Goal: Task Accomplishment & Management: Complete application form

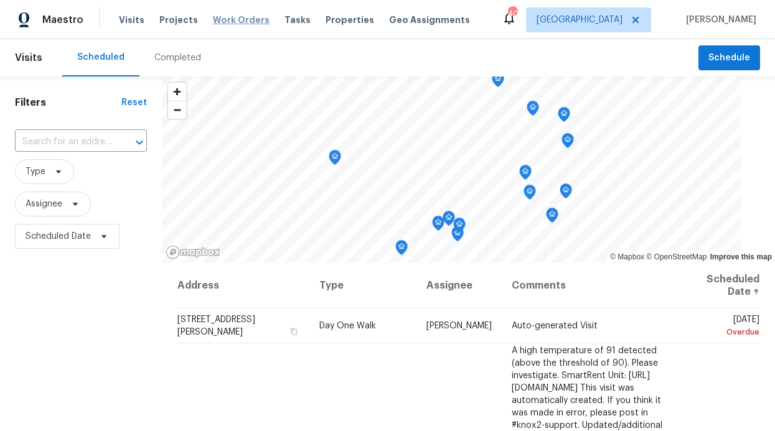
click at [213, 23] on span "Work Orders" at bounding box center [241, 20] width 57 height 12
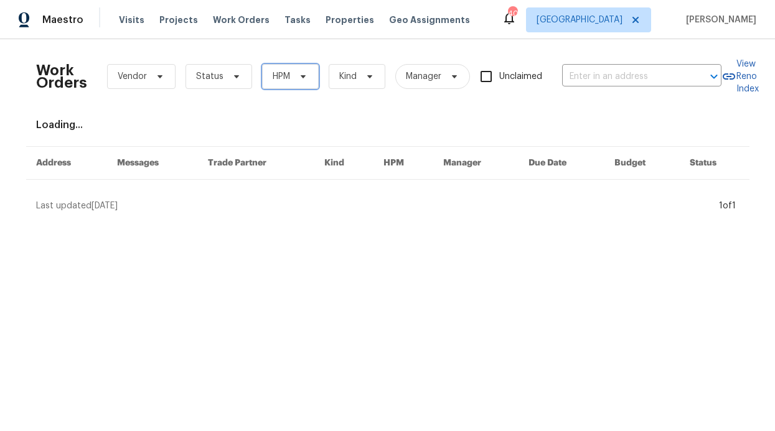
click at [276, 70] on span "HPM" at bounding box center [290, 76] width 57 height 25
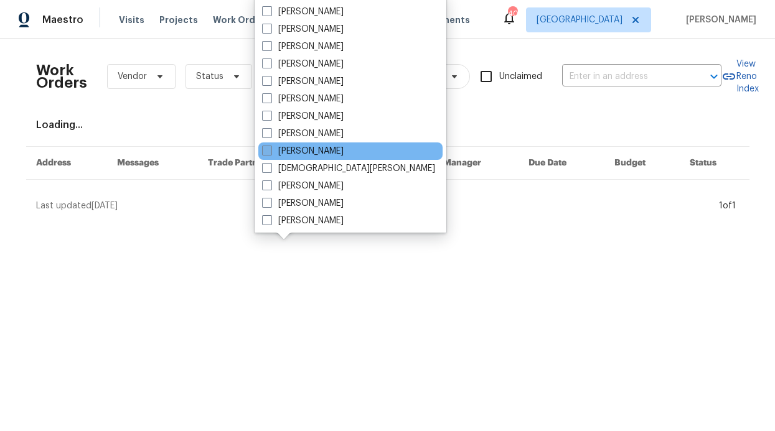
scroll to position [586, 0]
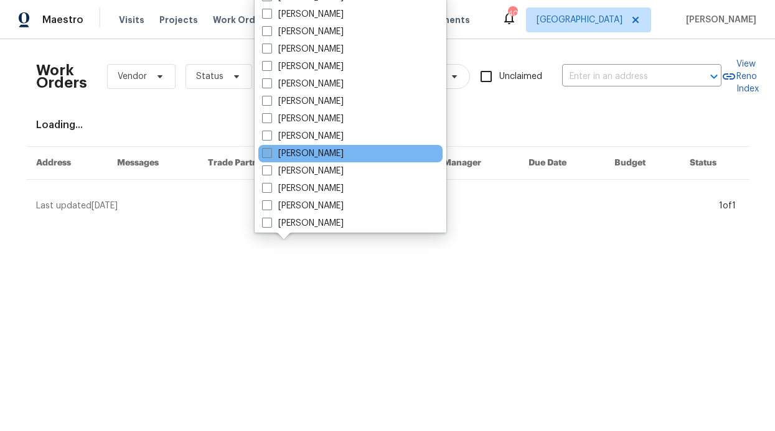
click at [303, 154] on label "[PERSON_NAME]" at bounding box center [303, 154] width 82 height 12
click at [270, 154] on input "[PERSON_NAME]" at bounding box center [266, 152] width 8 height 8
checkbox input "true"
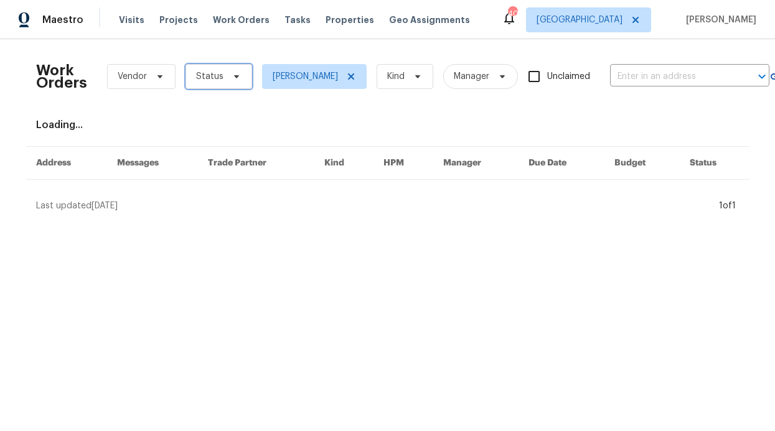
click at [227, 66] on span "Status" at bounding box center [219, 76] width 67 height 25
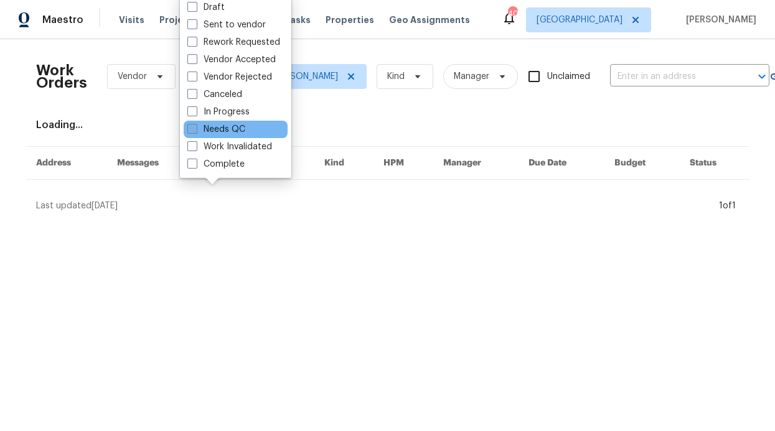
click at [225, 130] on label "Needs QC" at bounding box center [216, 129] width 58 height 12
click at [196, 130] on input "Needs QC" at bounding box center [191, 127] width 8 height 8
checkbox input "true"
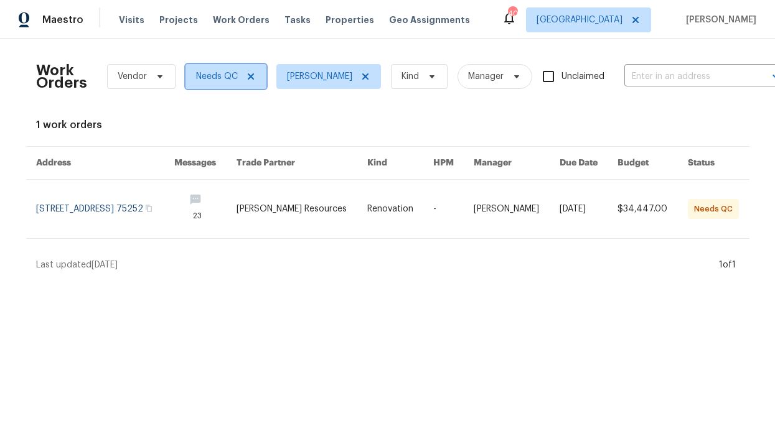
click at [250, 76] on icon at bounding box center [251, 77] width 10 height 10
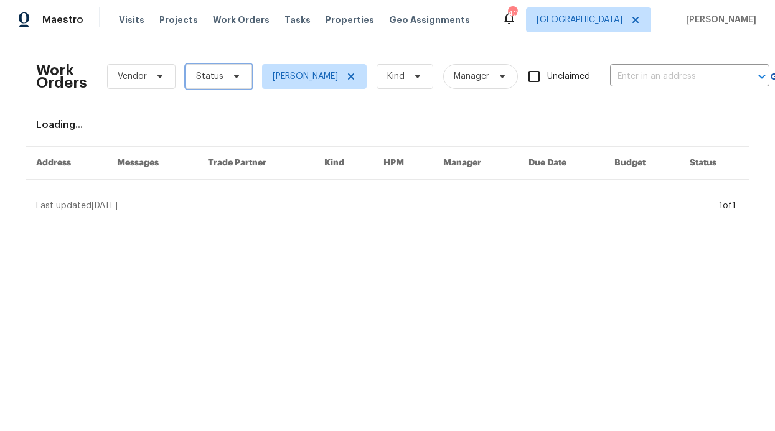
click at [233, 76] on icon at bounding box center [235, 76] width 5 height 3
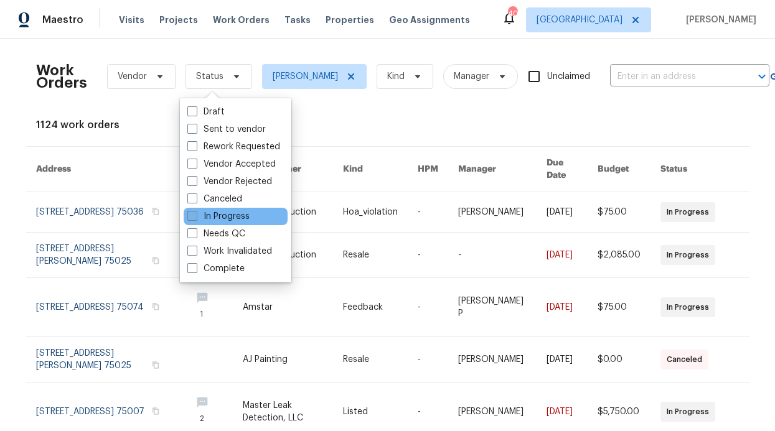
click at [224, 215] on label "In Progress" at bounding box center [218, 216] width 62 height 12
click at [196, 215] on input "In Progress" at bounding box center [191, 214] width 8 height 8
checkbox input "true"
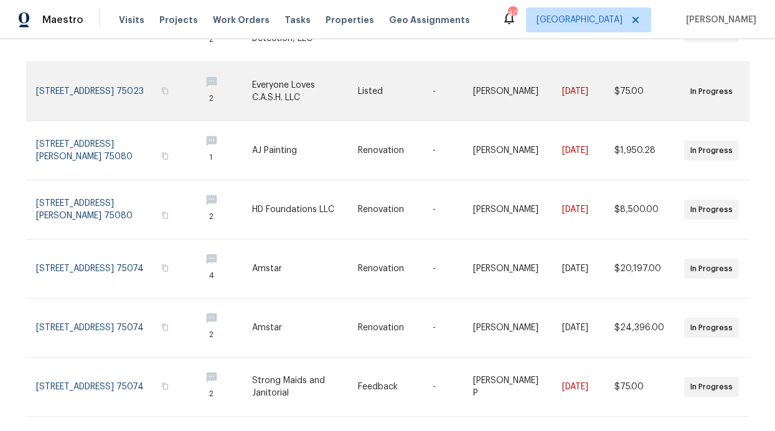
scroll to position [323, 0]
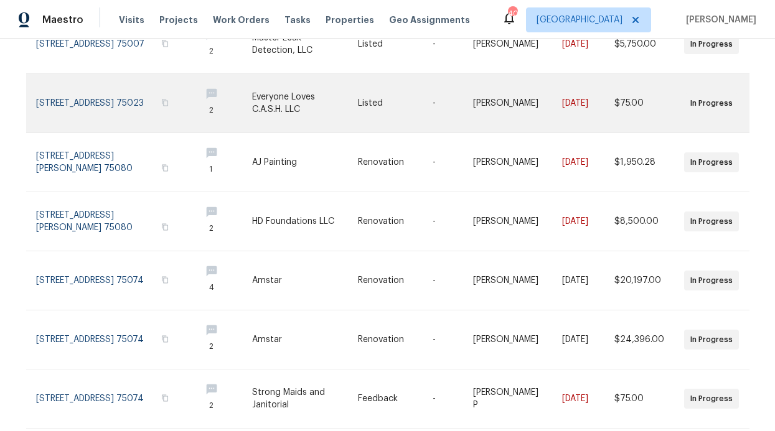
click at [270, 100] on link at bounding box center [305, 103] width 106 height 59
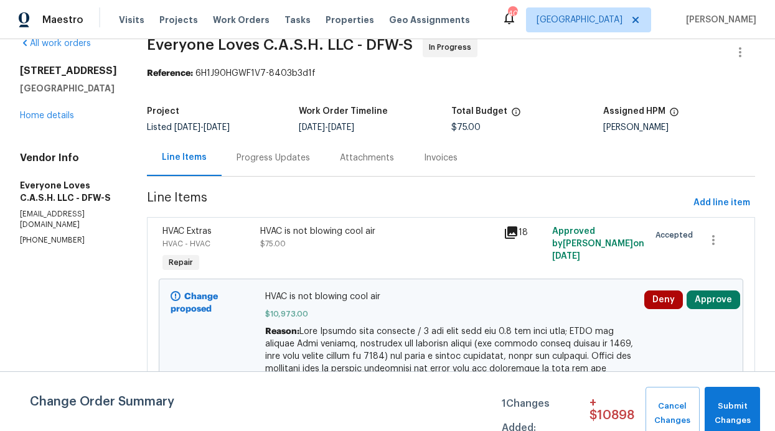
scroll to position [24, 0]
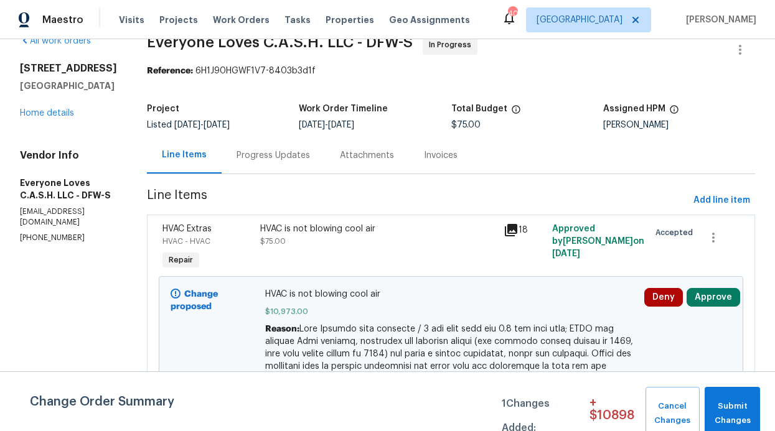
click at [298, 164] on div "Progress Updates" at bounding box center [273, 155] width 103 height 37
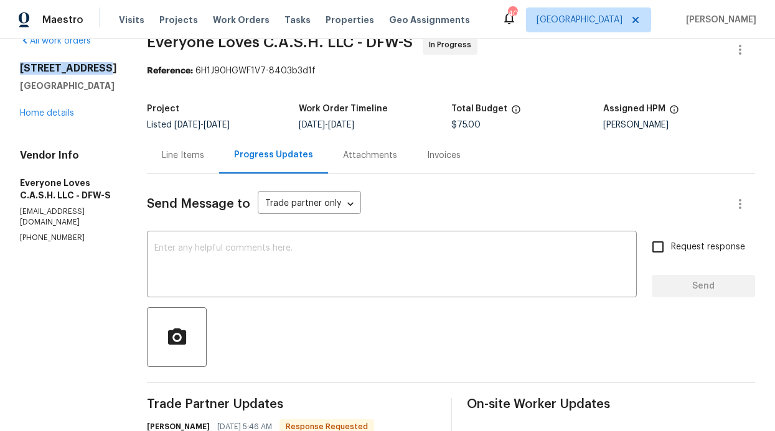
drag, startPoint x: 101, startPoint y: 67, endPoint x: 21, endPoint y: 67, distance: 80.3
click at [21, 67] on h2 "[STREET_ADDRESS]" at bounding box center [68, 68] width 97 height 12
copy h2 "[STREET_ADDRESS]"
click at [663, 247] on input "Request response" at bounding box center [658, 247] width 26 height 26
checkbox input "true"
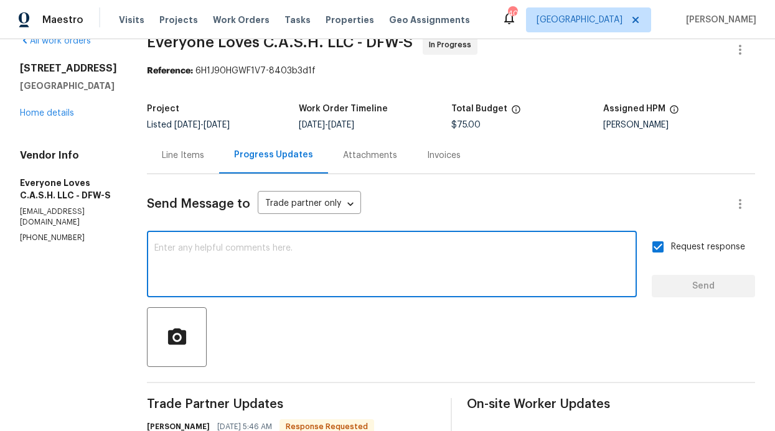
click at [512, 253] on textarea at bounding box center [391, 266] width 475 height 44
type textarea "Good to go"
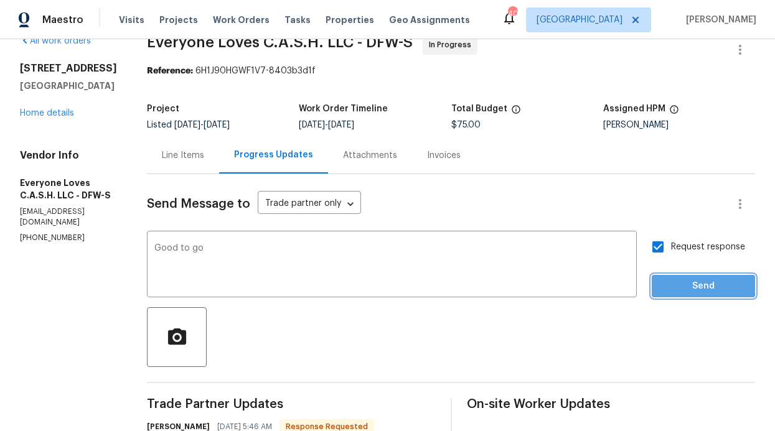
click at [676, 283] on span "Send" at bounding box center [703, 287] width 83 height 16
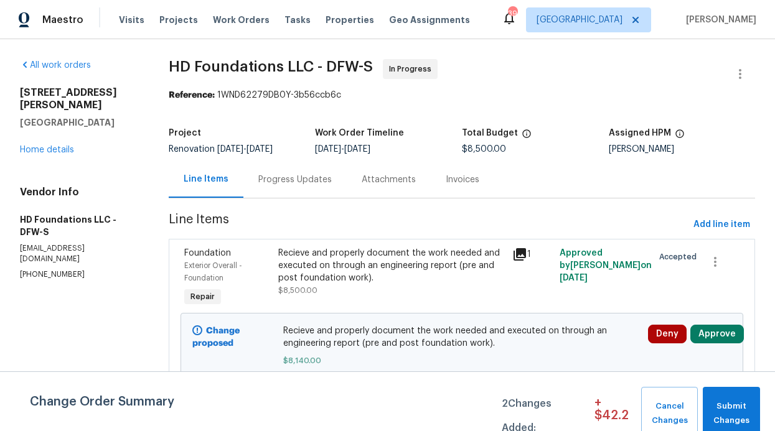
click at [142, 18] on div "Visits Projects Work Orders Tasks Properties Geo Assignments" at bounding box center [302, 19] width 366 height 25
click at [138, 20] on span "Visits" at bounding box center [132, 20] width 26 height 12
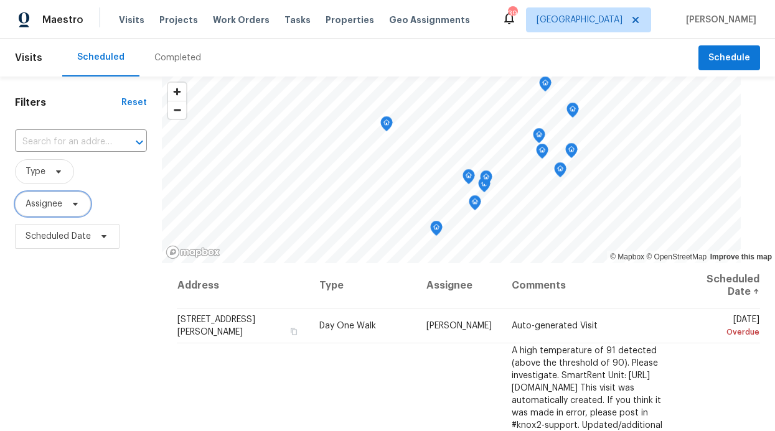
click at [58, 209] on span "Assignee" at bounding box center [44, 204] width 37 height 12
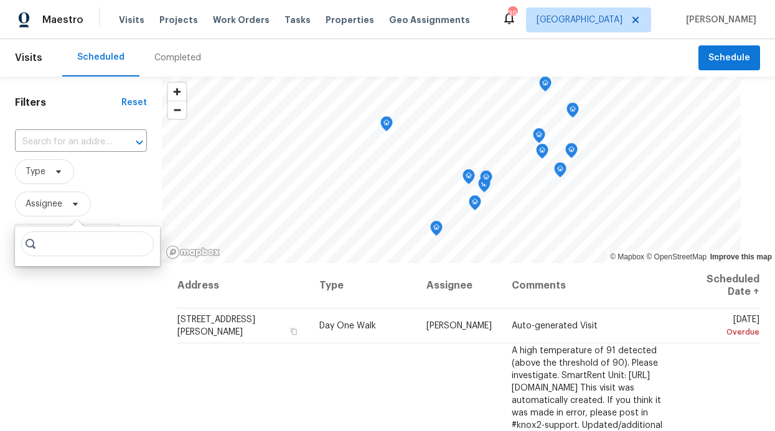
click at [57, 248] on input "search" at bounding box center [87, 244] width 133 height 25
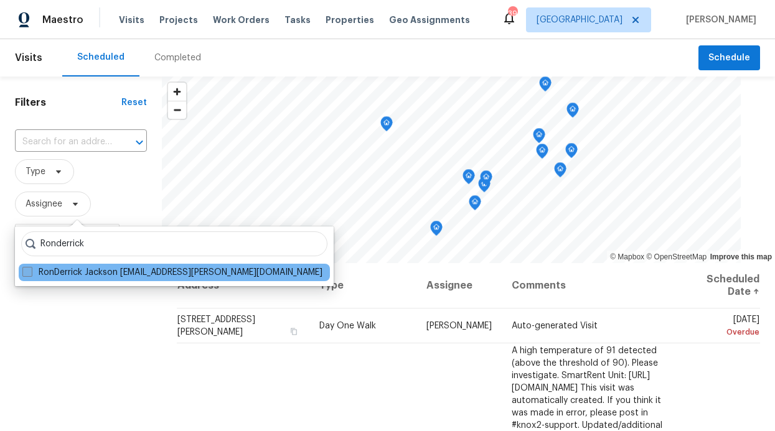
type input "Ronderrick"
click at [109, 277] on label "RonDerrick Jackson ron.jackson@opendoor.com" at bounding box center [172, 272] width 300 height 12
click at [31, 275] on input "RonDerrick Jackson ron.jackson@opendoor.com" at bounding box center [26, 270] width 8 height 8
checkbox input "true"
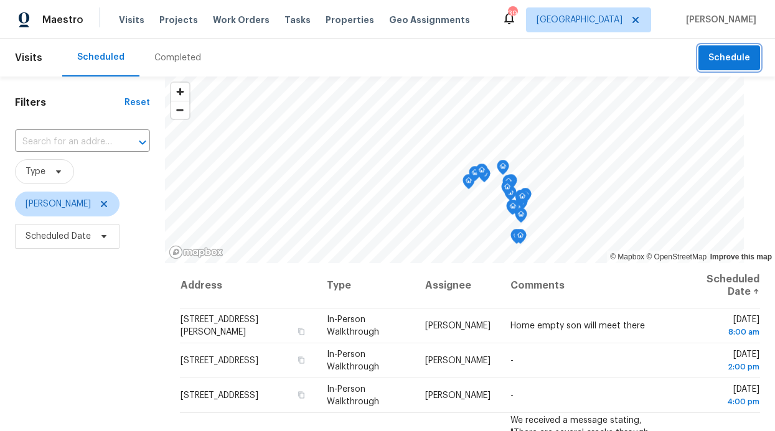
click at [709, 55] on span "Schedule" at bounding box center [730, 58] width 42 height 16
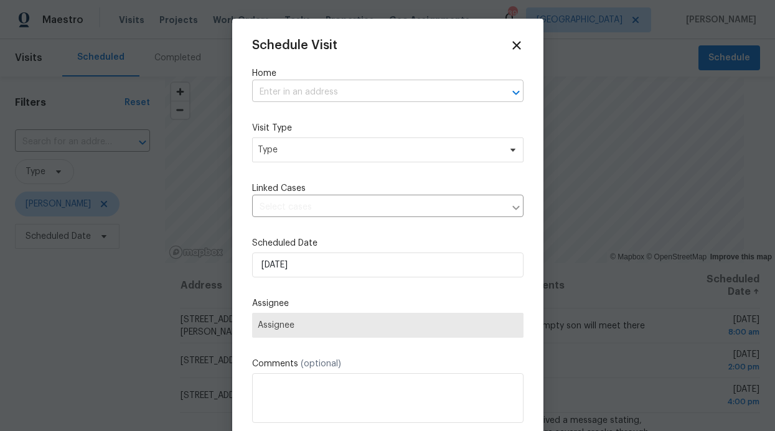
click at [299, 96] on input "text" at bounding box center [370, 92] width 237 height 19
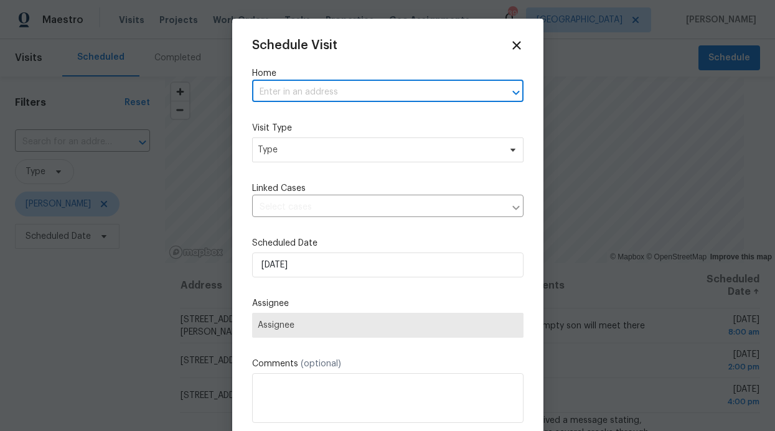
paste input "4513 Old Pond Dr Plano, TX 75024"
type input "4513 Old Pond Dr Plano, TX 75024"
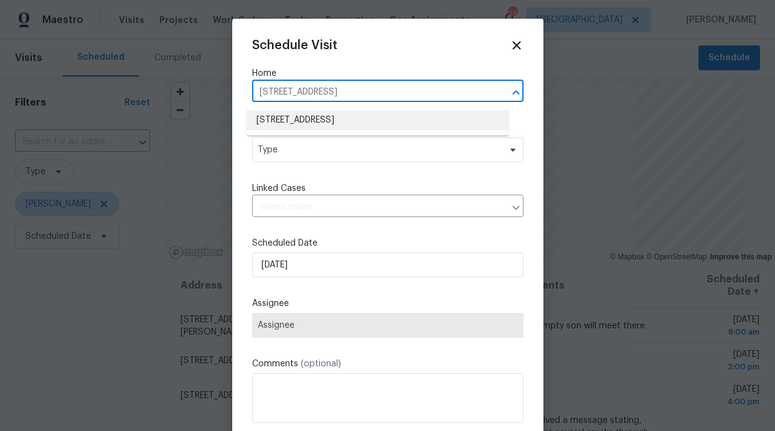
click at [355, 118] on li "4513 Old Pond Dr, Plano, TX 75024" at bounding box center [378, 120] width 262 height 21
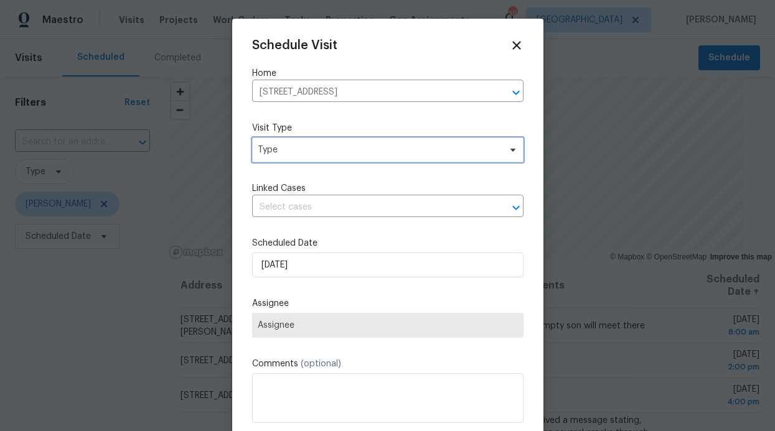
click at [356, 154] on span "Type" at bounding box center [379, 150] width 242 height 12
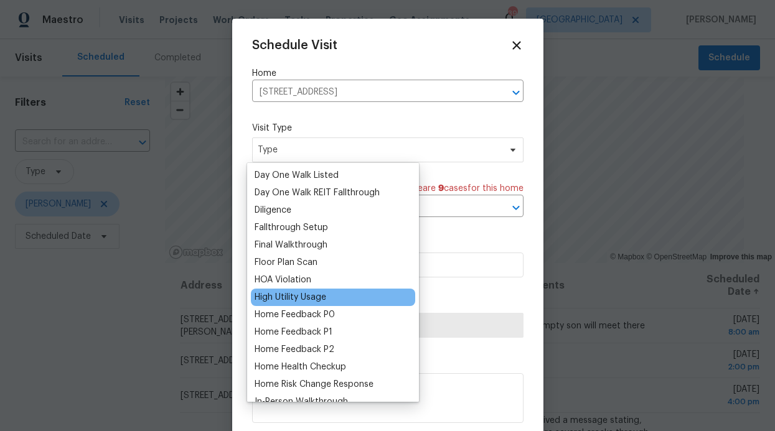
scroll to position [244, 0]
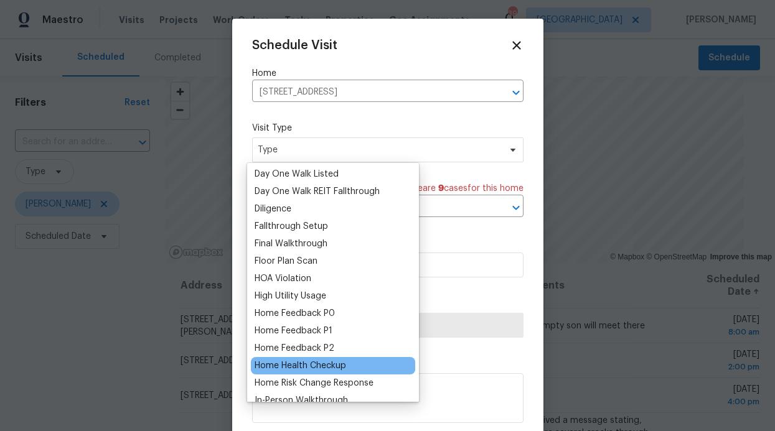
click at [318, 364] on div "Home Health Checkup" at bounding box center [301, 366] width 92 height 12
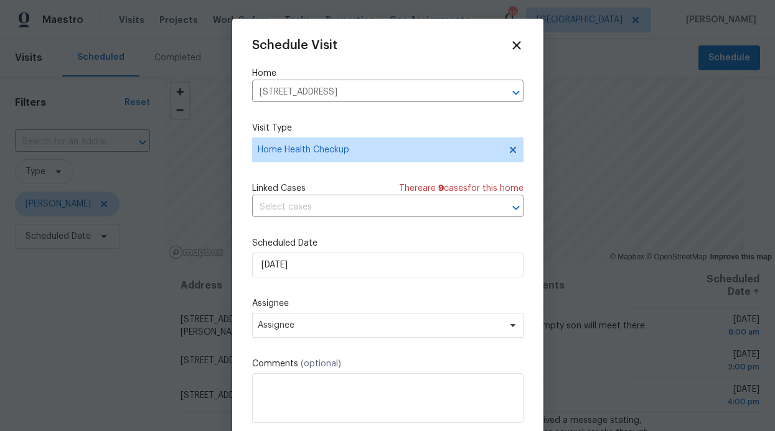
click at [384, 248] on label "Scheduled Date" at bounding box center [387, 243] width 271 height 12
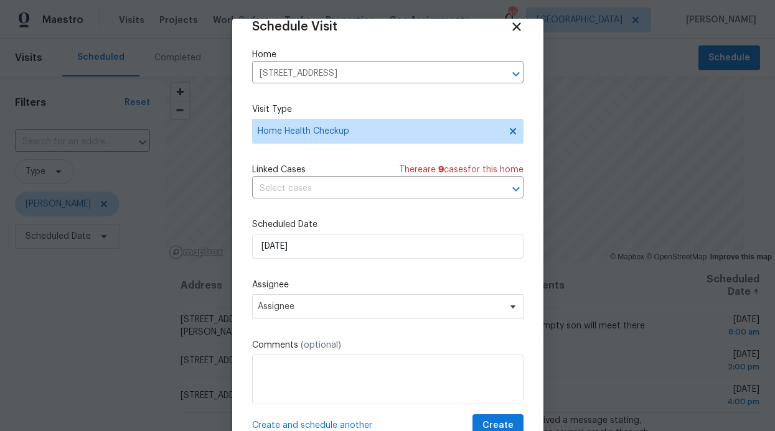
scroll to position [22, 0]
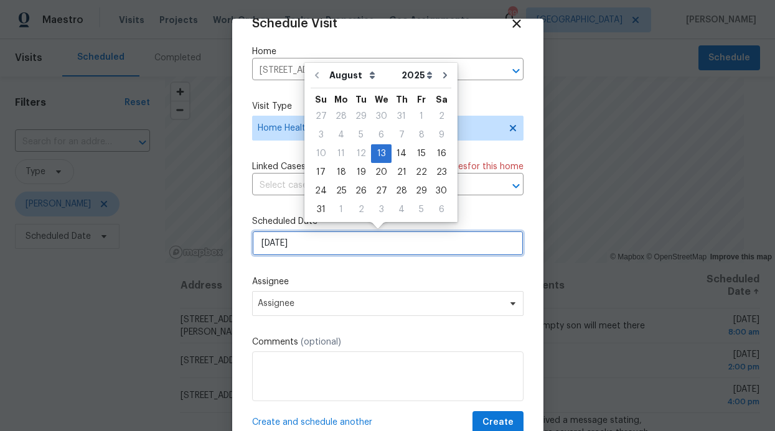
click at [382, 242] on input "[DATE]" at bounding box center [387, 243] width 271 height 25
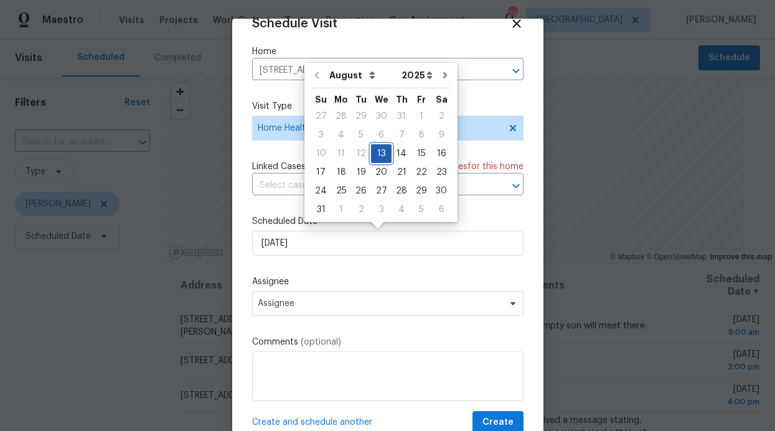
click at [384, 151] on div "13" at bounding box center [381, 153] width 21 height 17
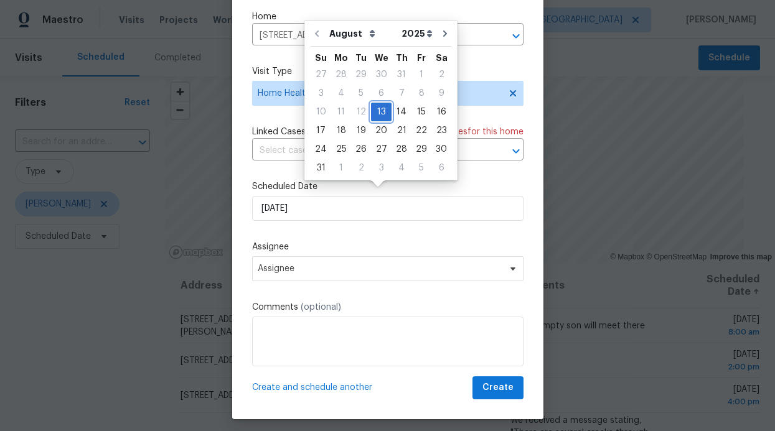
scroll to position [42, 0]
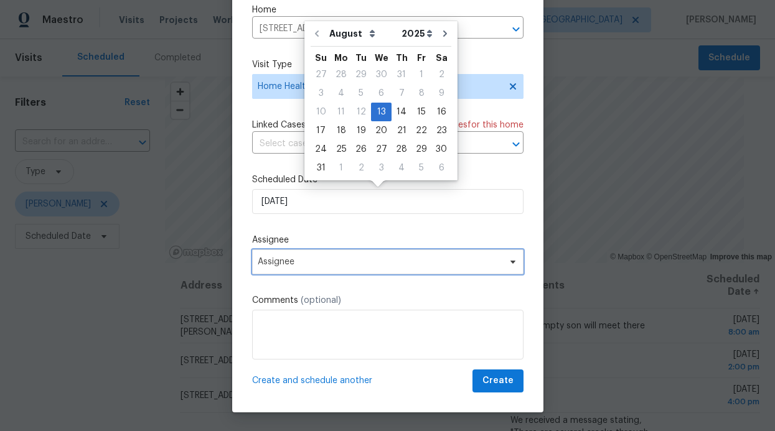
click at [364, 255] on span "Assignee" at bounding box center [387, 262] width 271 height 25
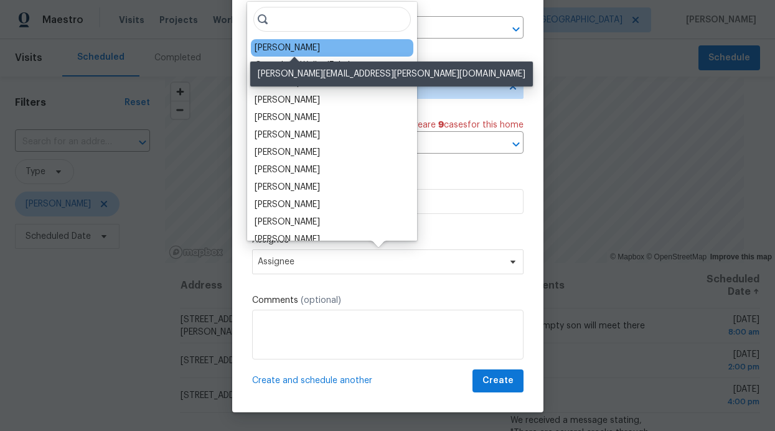
click at [311, 46] on div "[PERSON_NAME]" at bounding box center [287, 48] width 65 height 12
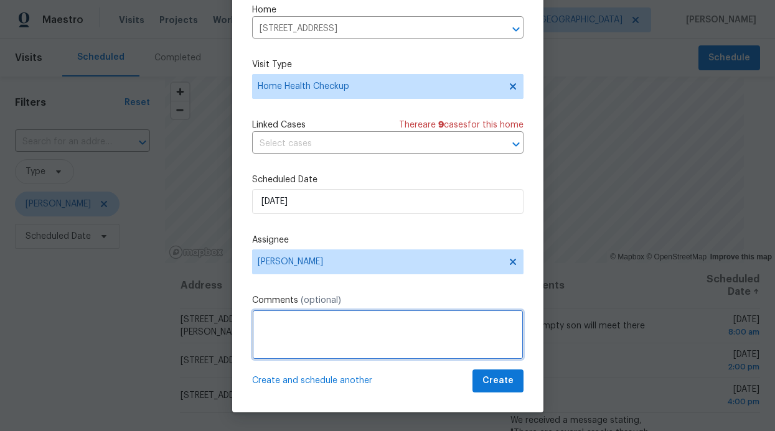
click at [347, 323] on textarea at bounding box center [387, 335] width 271 height 50
type textarea "Home he"
drag, startPoint x: 340, startPoint y: 328, endPoint x: 224, endPoint y: 320, distance: 116.1
click at [224, 320] on div "Schedule Visit Home 4513 Old Pond Dr, Plano, TX 75024 ​ Visit Type Home Health …" at bounding box center [387, 215] width 775 height 431
paste textarea "utilizing these visits to add pics/notes as well,"
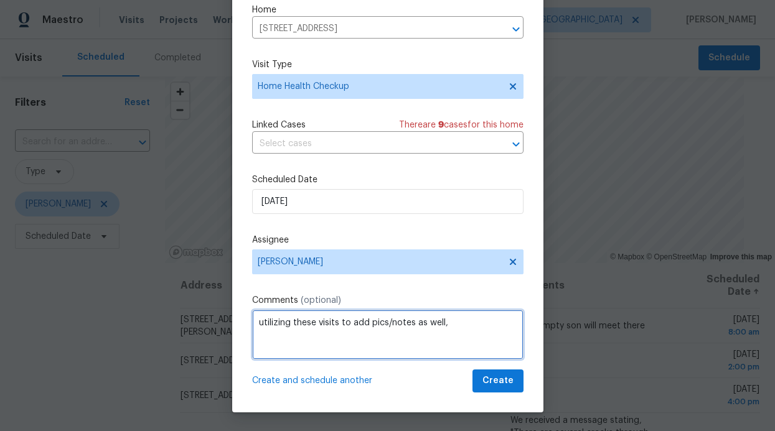
type textarea "utilizing these visits to add pics/notes as well,"
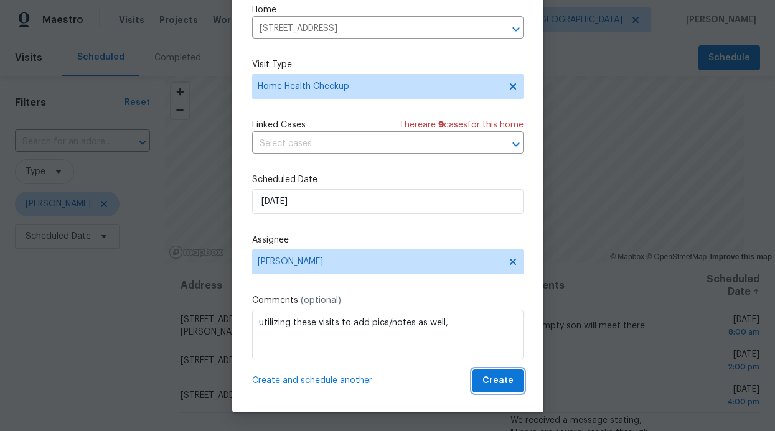
click at [504, 382] on button "Create" at bounding box center [498, 381] width 51 height 23
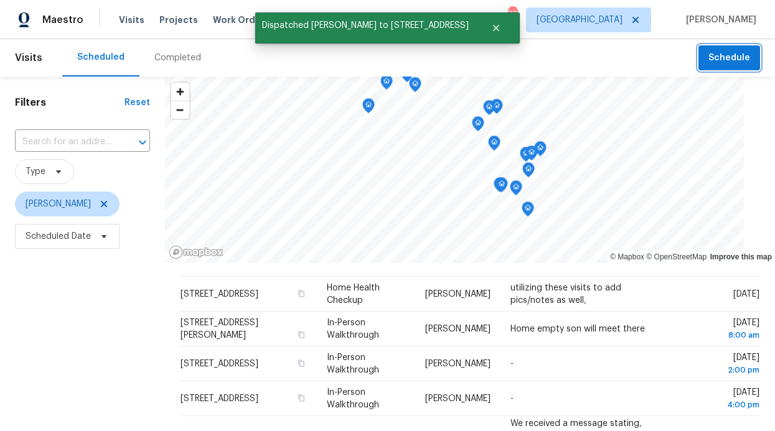
scroll to position [32, 0]
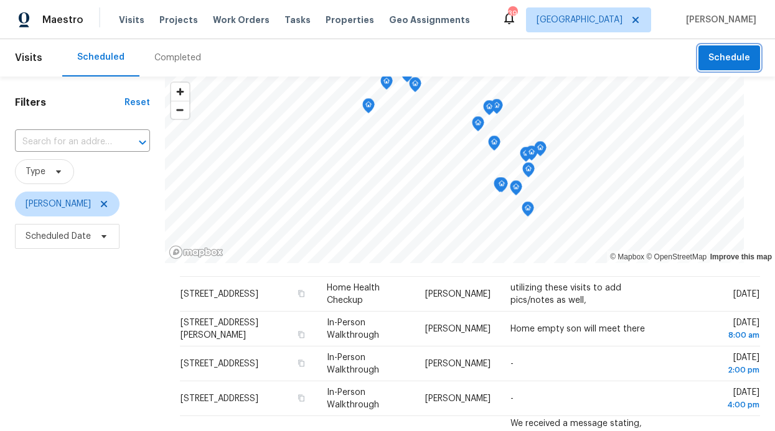
click at [725, 60] on span "Schedule" at bounding box center [730, 58] width 42 height 16
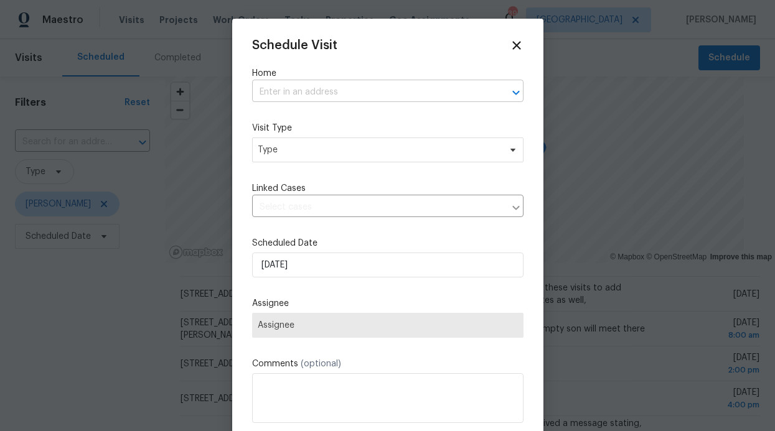
click at [375, 93] on input "text" at bounding box center [370, 92] width 237 height 19
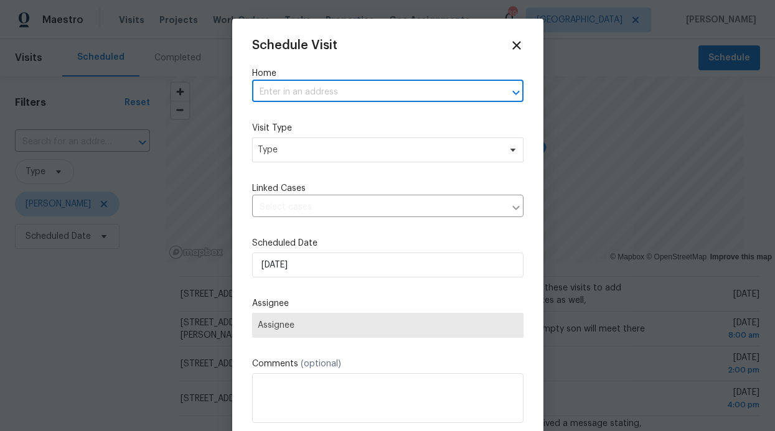
paste input "4616 Dalrock Dr Plano, TX 75024"
type input "4616 Dalrock Dr Plano, TX 75024"
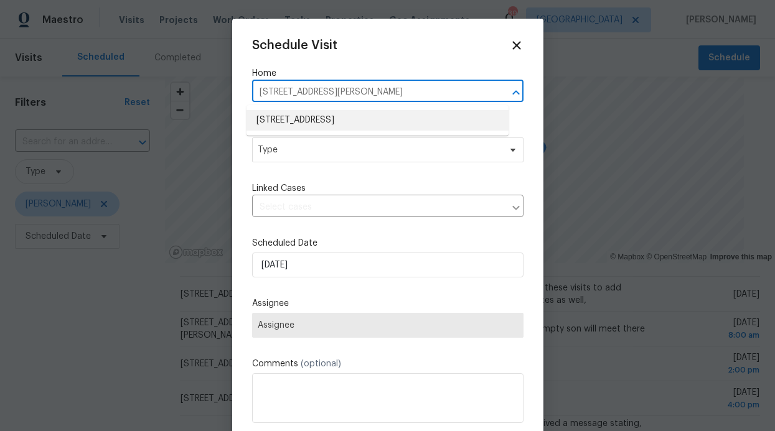
click at [354, 121] on li "4616 Dalrock Dr, Plano, TX 75024" at bounding box center [378, 120] width 262 height 21
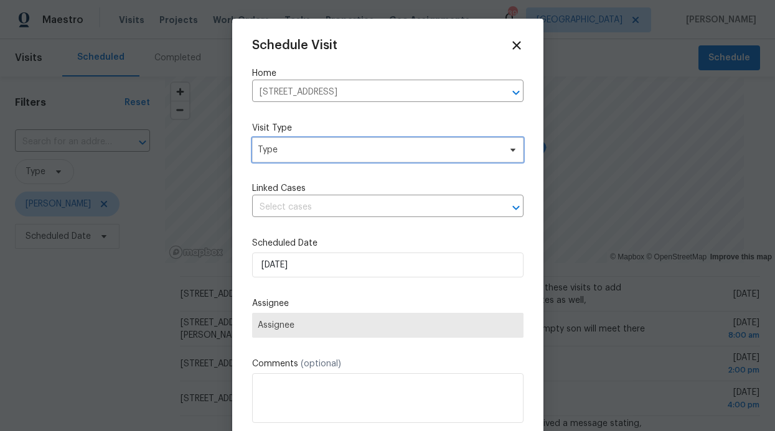
click at [357, 149] on span "Type" at bounding box center [379, 150] width 242 height 12
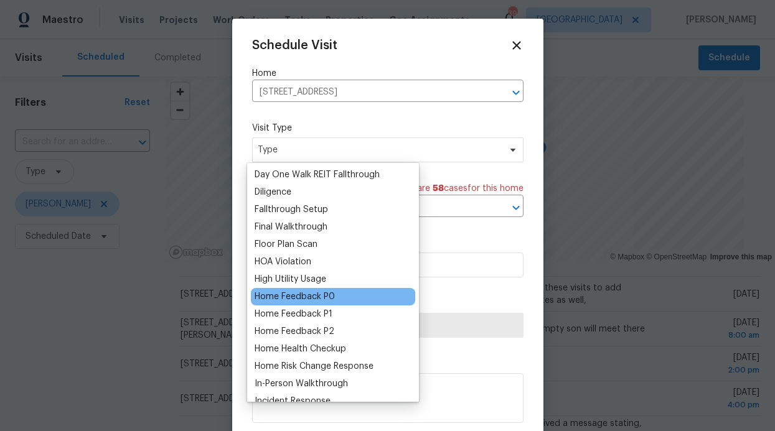
scroll to position [262, 0]
click at [323, 346] on div "Home Health Checkup" at bounding box center [301, 348] width 92 height 12
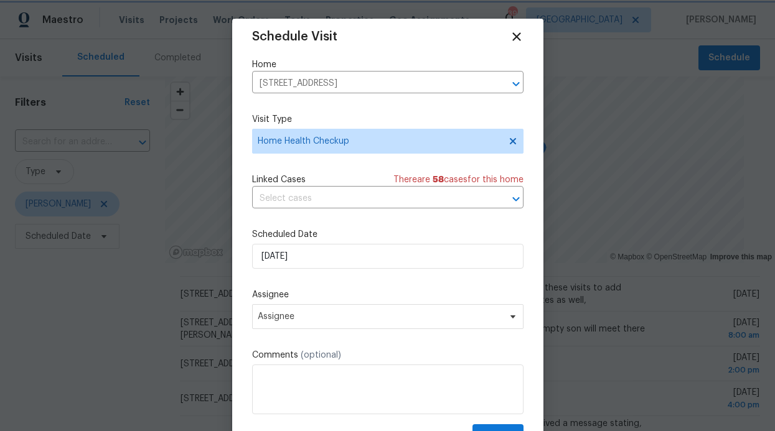
scroll to position [19, 0]
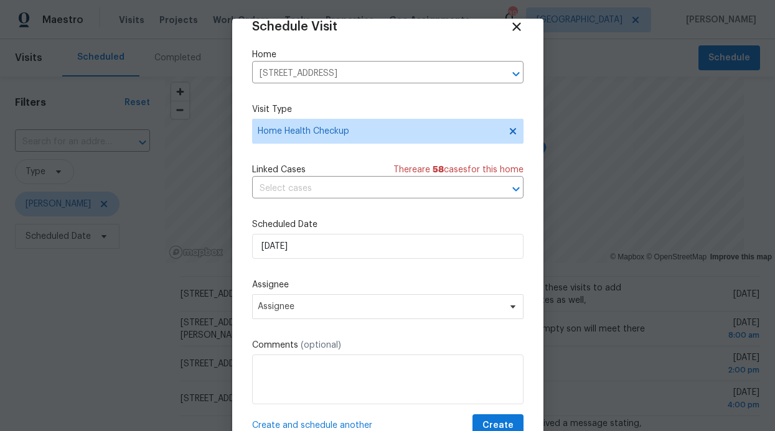
click at [346, 322] on div "Schedule Visit Home 4616 Dalrock Dr, Plano, TX 75024 ​ Visit Type Home Health C…" at bounding box center [387, 229] width 271 height 418
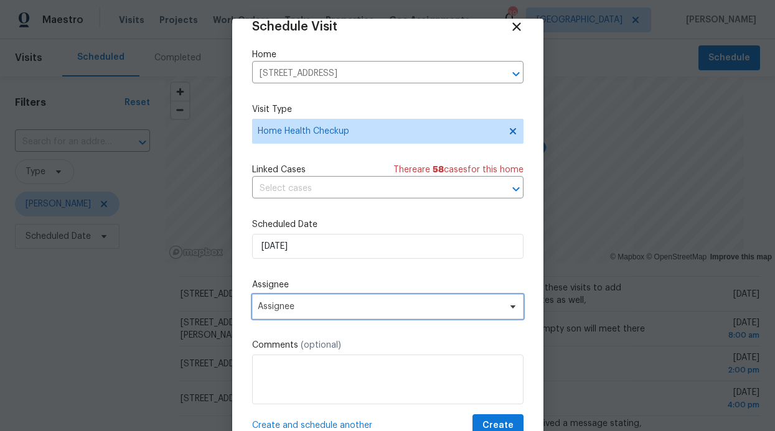
click at [349, 302] on span "Assignee" at bounding box center [387, 307] width 271 height 25
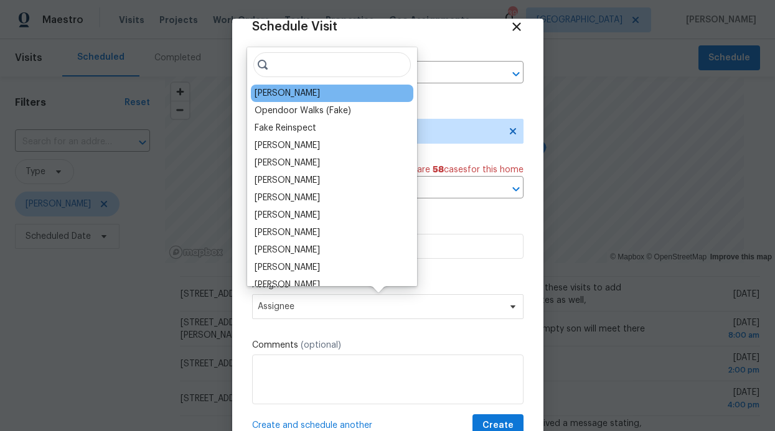
click at [336, 90] on div "[PERSON_NAME]" at bounding box center [332, 93] width 163 height 17
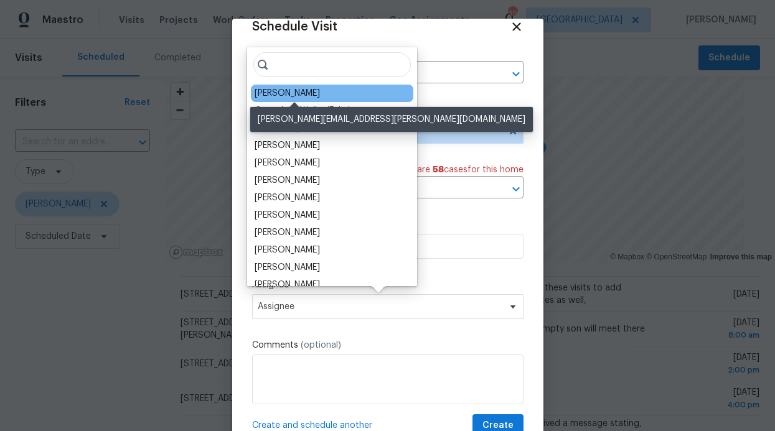
click at [313, 90] on div "[PERSON_NAME]" at bounding box center [287, 93] width 65 height 12
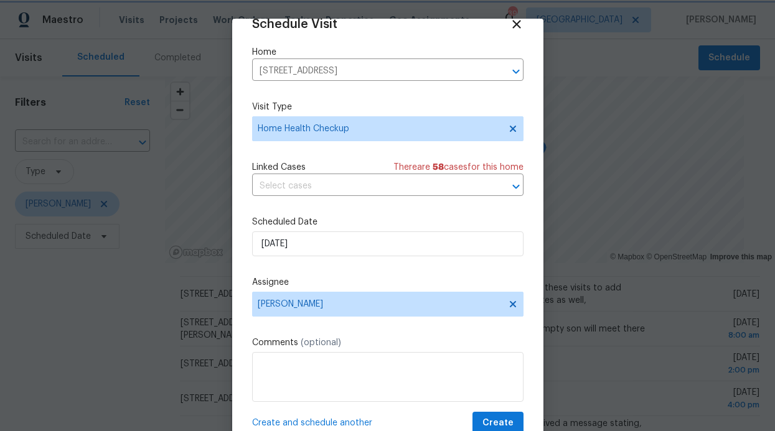
scroll to position [22, 0]
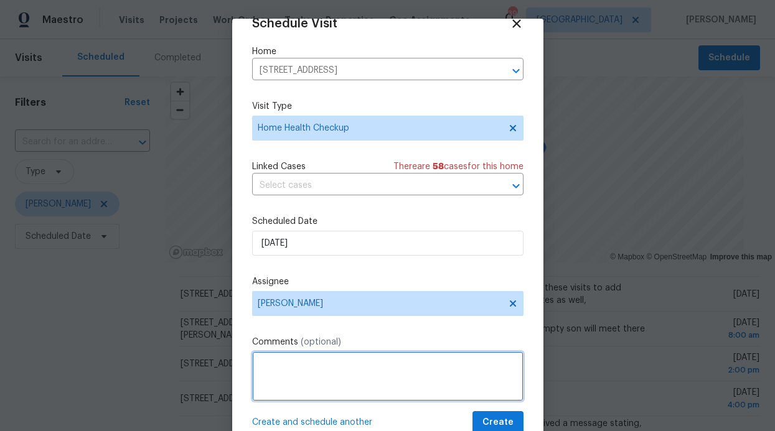
click at [324, 371] on textarea at bounding box center [387, 377] width 271 height 50
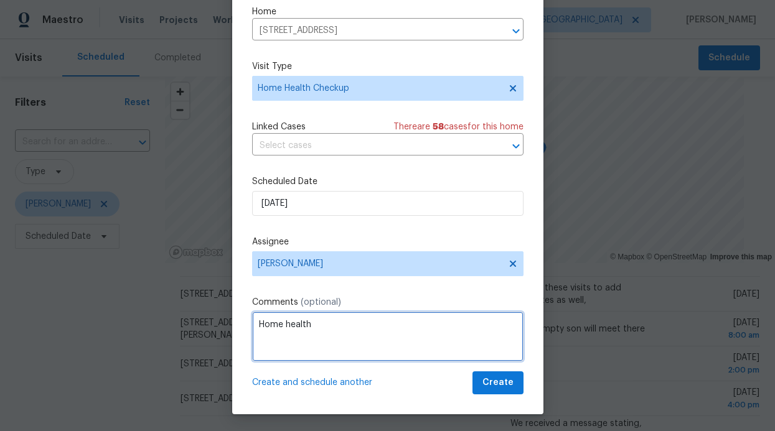
scroll to position [42, 0]
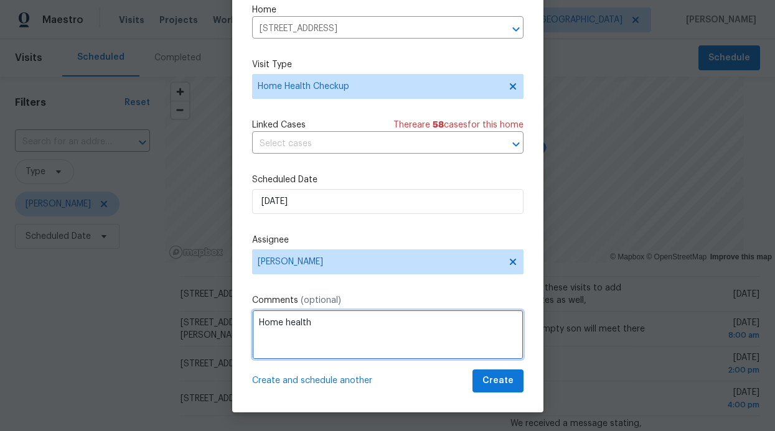
type textarea "Home health"
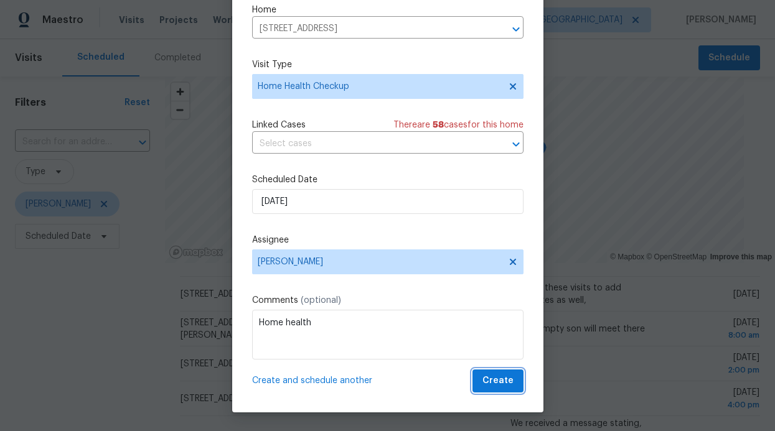
click at [486, 378] on span "Create" at bounding box center [498, 382] width 31 height 16
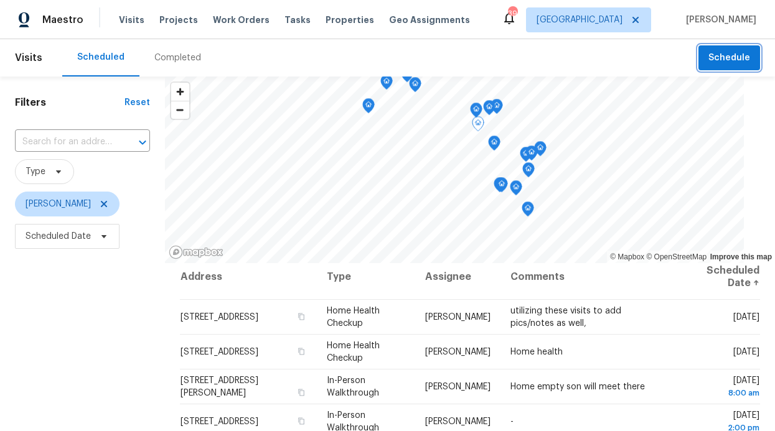
scroll to position [0, 0]
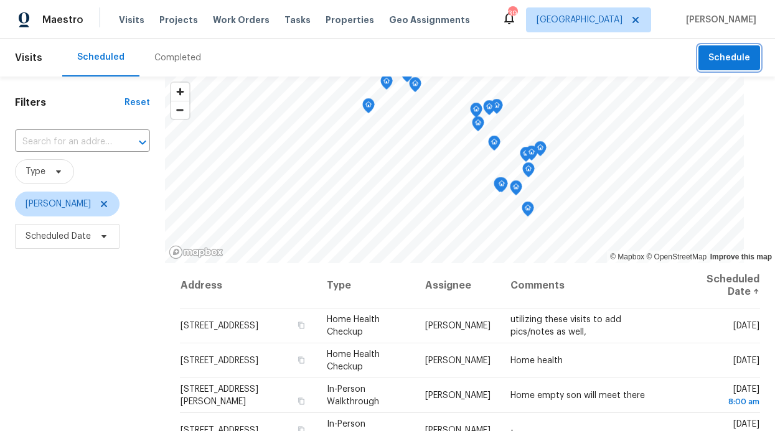
click at [709, 55] on span "Schedule" at bounding box center [730, 58] width 42 height 16
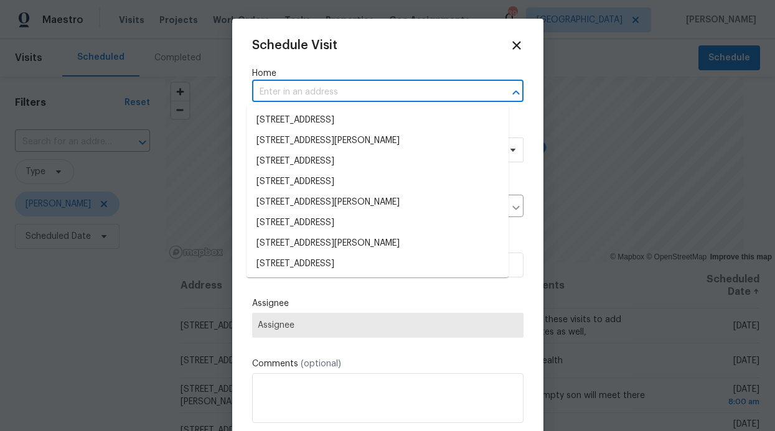
paste input "4021 Aldenham Dr Plano, TX 75024"
type input "4021 Aldenham Dr Plano, TX 75024"
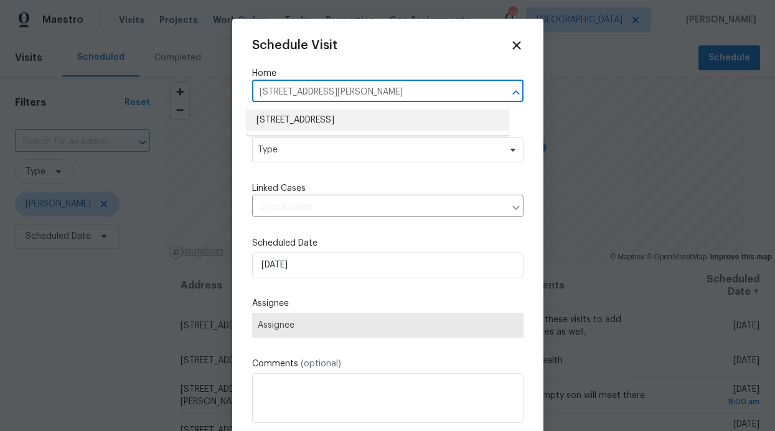
click at [353, 115] on li "4021 Aldenham Dr, Plano, TX 75024" at bounding box center [378, 120] width 262 height 21
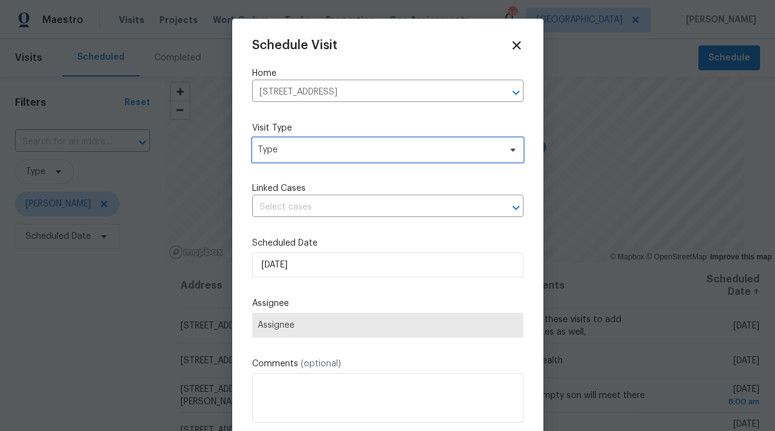
click at [333, 149] on span "Type" at bounding box center [379, 150] width 242 height 12
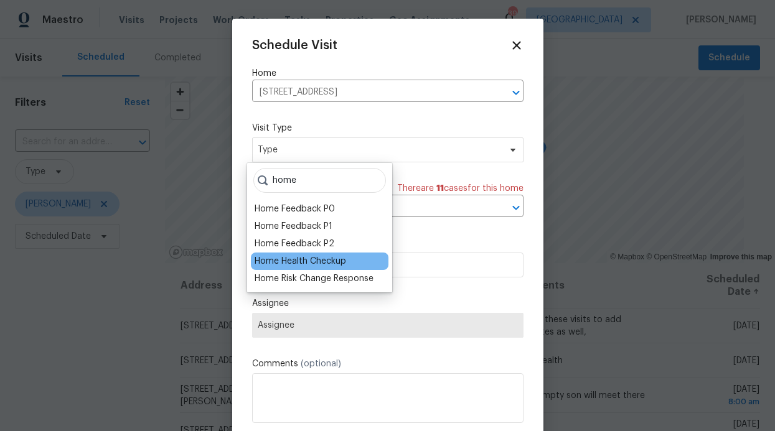
type input "home"
click at [327, 266] on div "Home Health Checkup" at bounding box center [301, 261] width 92 height 12
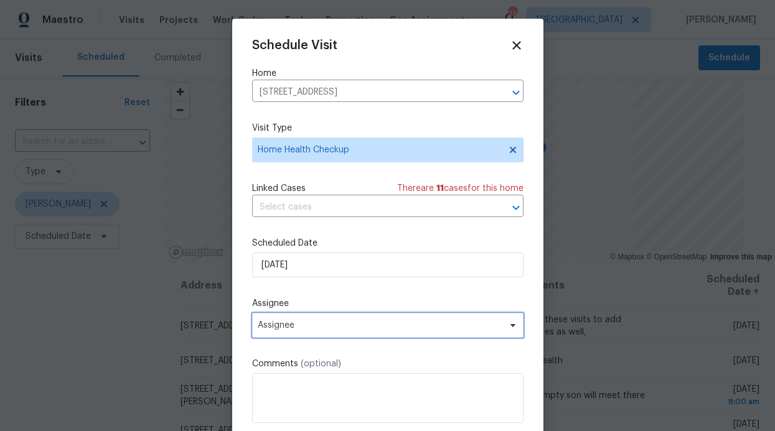
click at [351, 319] on span "Assignee" at bounding box center [387, 325] width 271 height 25
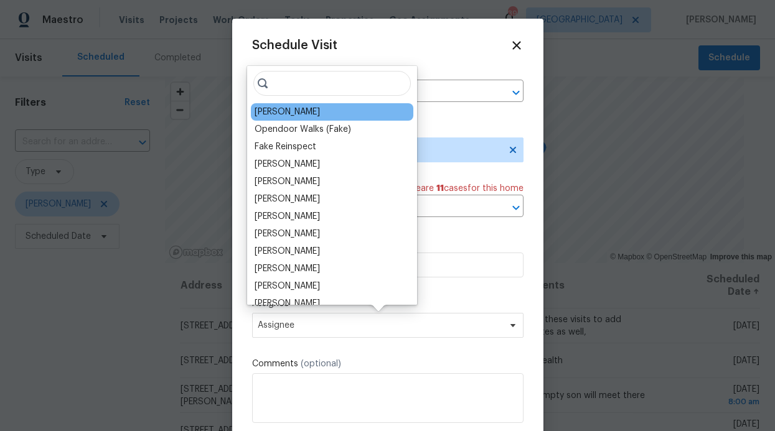
click at [336, 104] on div "[PERSON_NAME]" at bounding box center [332, 111] width 163 height 17
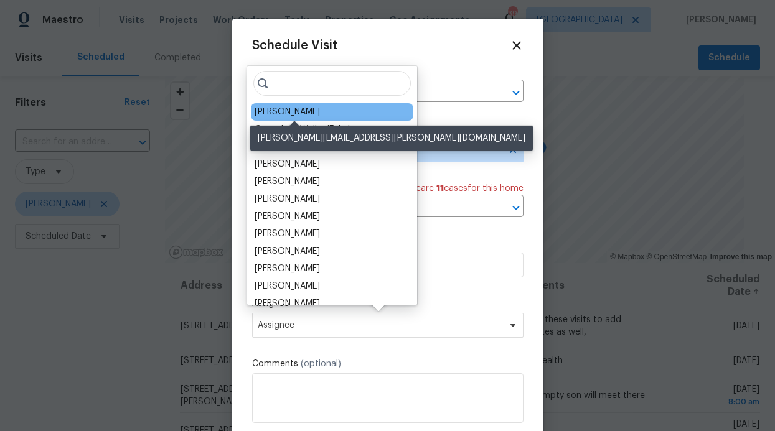
click at [320, 108] on div "[PERSON_NAME]" at bounding box center [287, 112] width 65 height 12
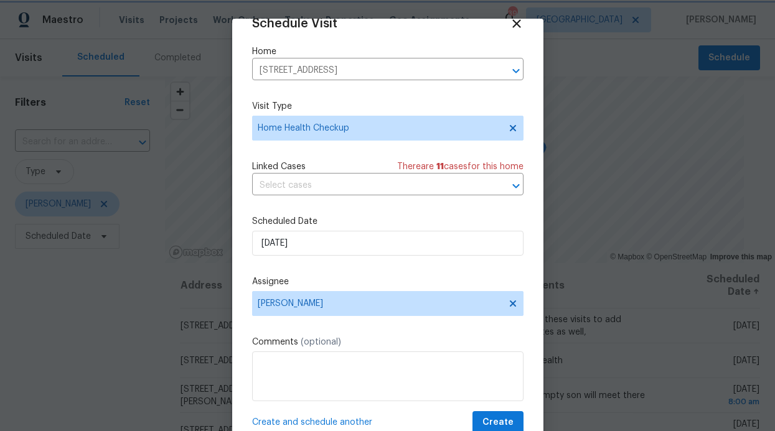
scroll to position [42, 0]
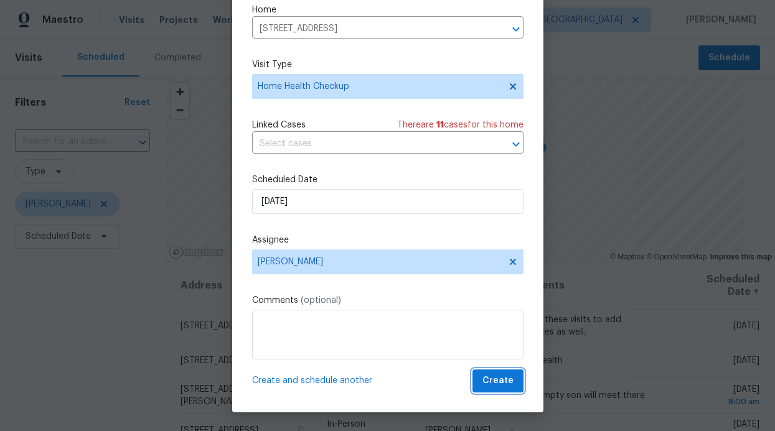
click at [489, 382] on span "Create" at bounding box center [498, 382] width 31 height 16
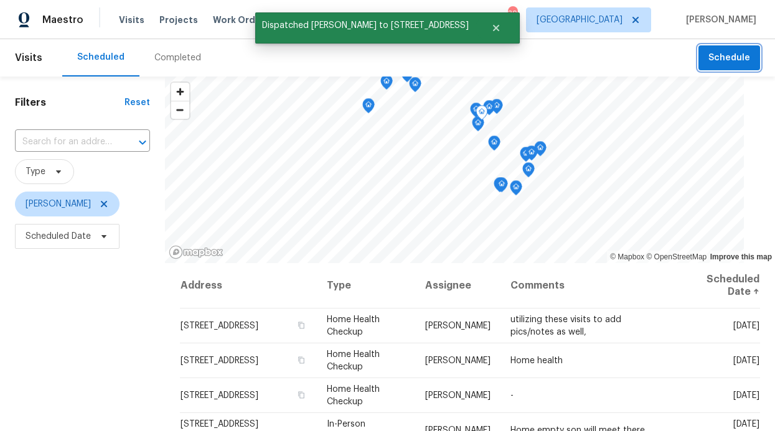
scroll to position [0, 0]
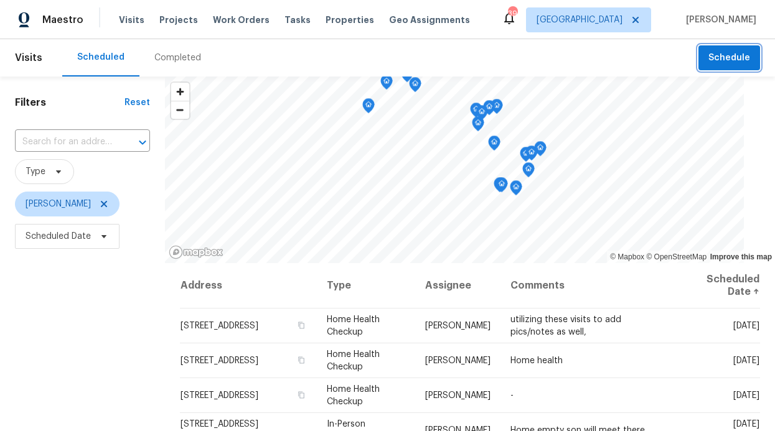
click at [709, 54] on span "Schedule" at bounding box center [730, 58] width 42 height 16
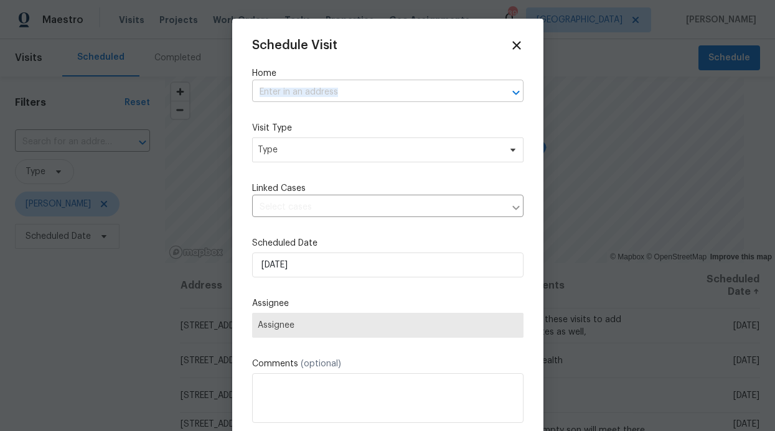
click at [365, 101] on div "Schedule Visit Home ​ Visit Type Type Linked Cases ​ Scheduled Date 8/13/2025 A…" at bounding box center [387, 248] width 271 height 418
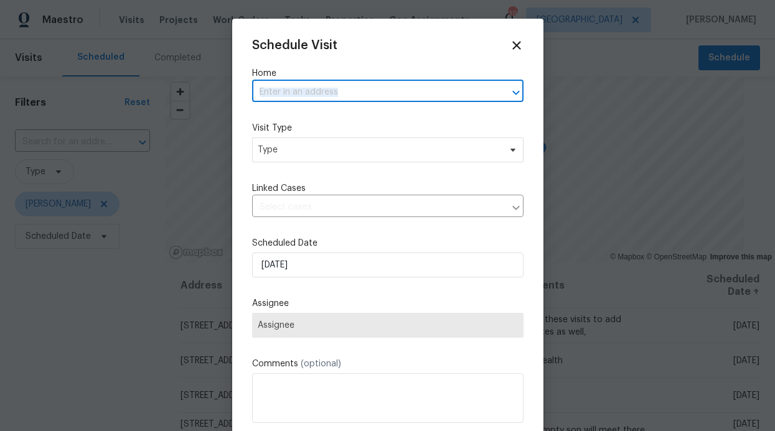
click at [321, 95] on input "text" at bounding box center [370, 92] width 237 height 19
click at [333, 89] on input "text" at bounding box center [370, 92] width 237 height 19
paste input "1616 Tribeca Way Dallas, TX 75204"
type input "1616 Tribeca Way Dallas, TX 75204"
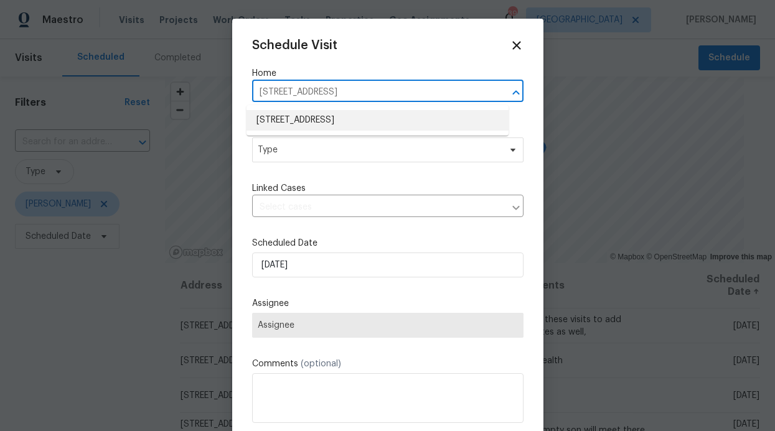
click at [285, 114] on li "1616 Tribeca Way, Dallas, TX 75204" at bounding box center [378, 120] width 262 height 21
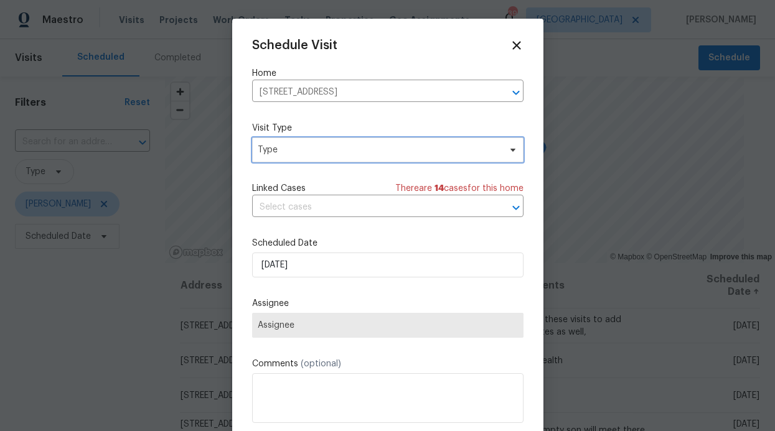
click at [288, 158] on span "Type" at bounding box center [387, 150] width 271 height 25
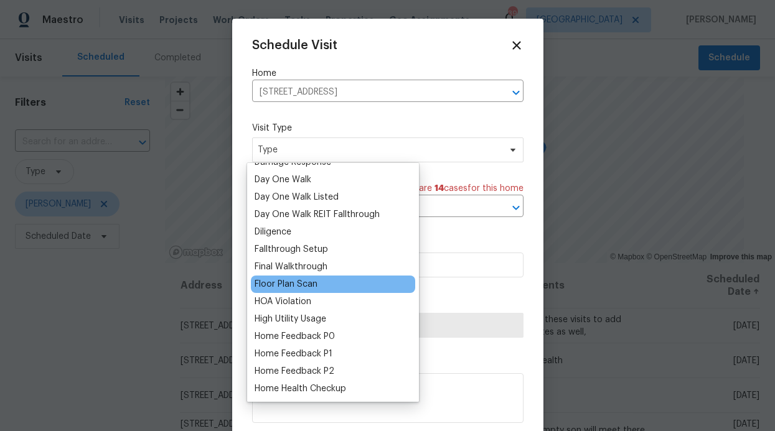
scroll to position [243, 0]
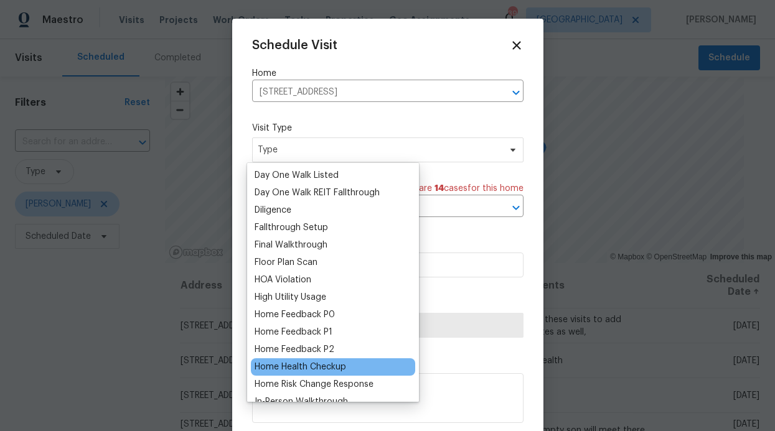
click at [304, 364] on div "Home Health Checkup" at bounding box center [301, 367] width 92 height 12
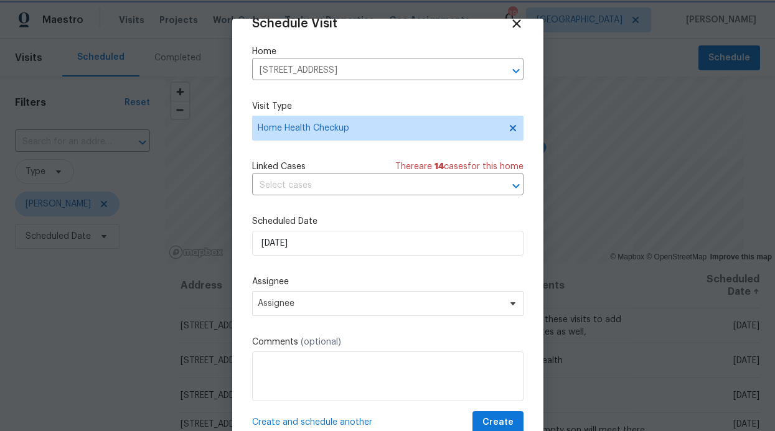
scroll to position [22, 0]
click at [314, 306] on span "Assignee" at bounding box center [380, 304] width 244 height 10
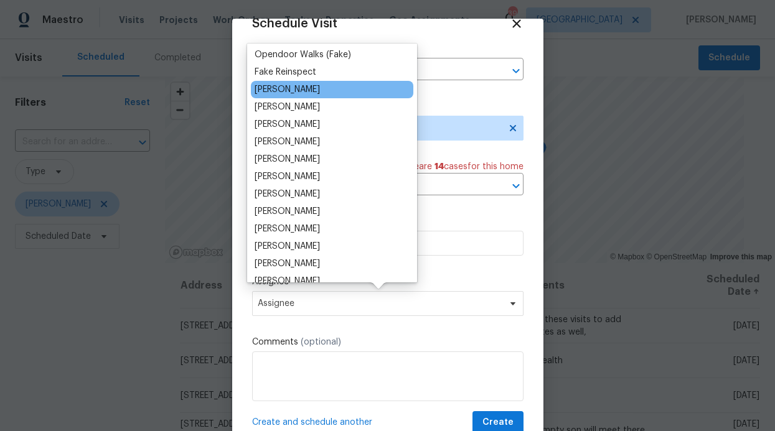
scroll to position [0, 0]
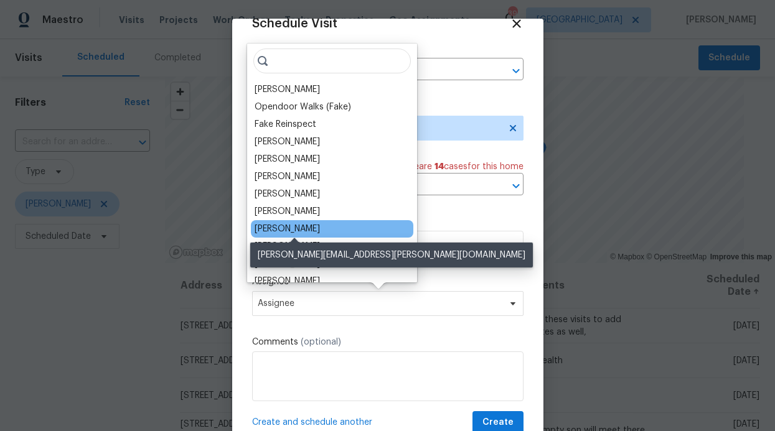
click at [295, 225] on div "[PERSON_NAME]" at bounding box center [287, 229] width 65 height 12
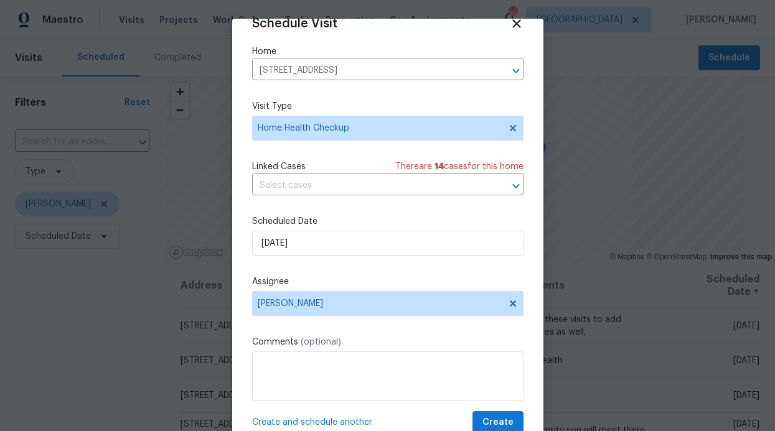
click at [340, 221] on label "Scheduled Date" at bounding box center [387, 221] width 271 height 12
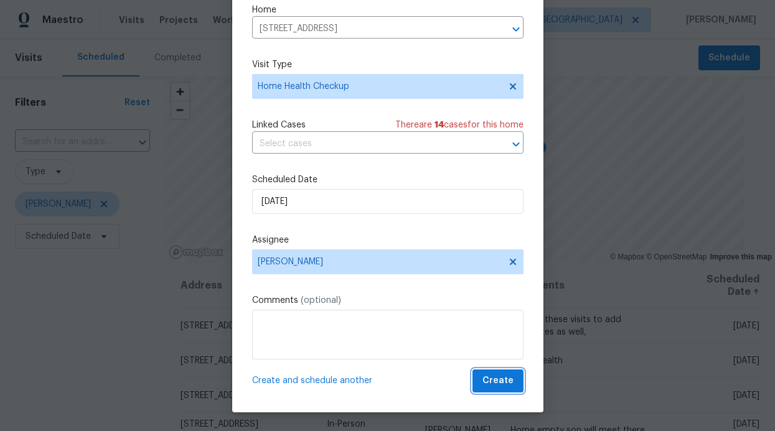
click at [485, 372] on button "Create" at bounding box center [498, 381] width 51 height 23
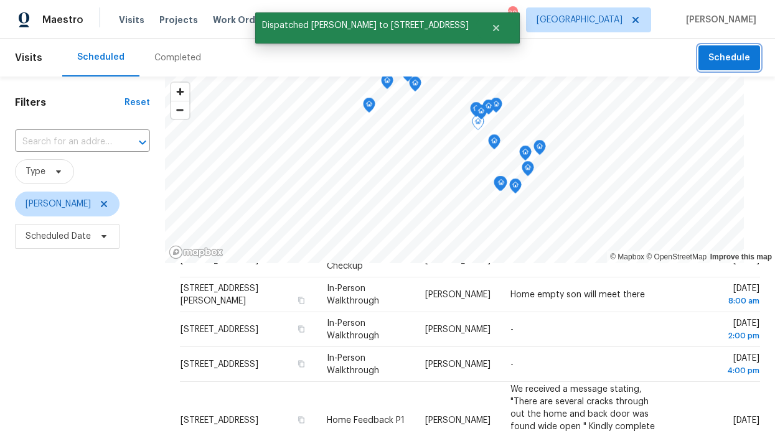
scroll to position [172, 0]
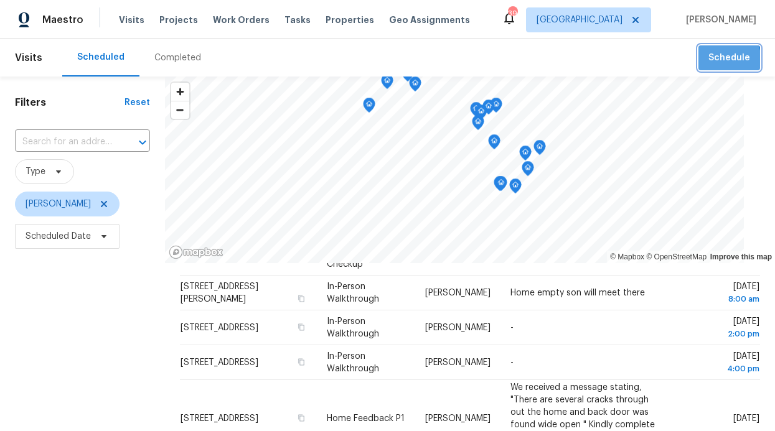
click at [709, 65] on span "Schedule" at bounding box center [730, 58] width 42 height 16
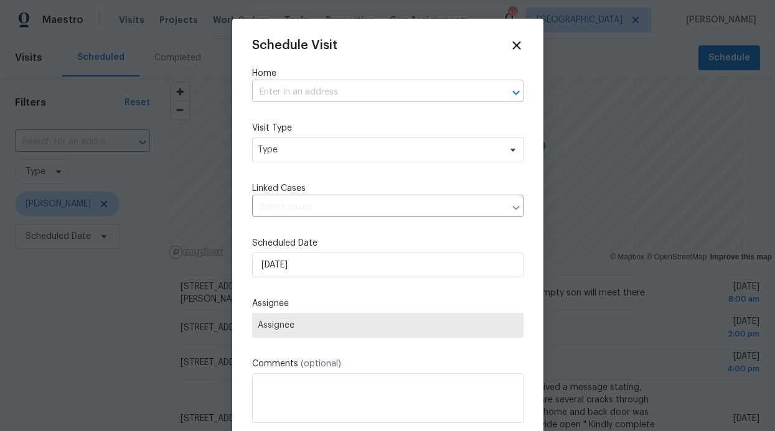
click at [331, 92] on input "text" at bounding box center [370, 92] width 237 height 19
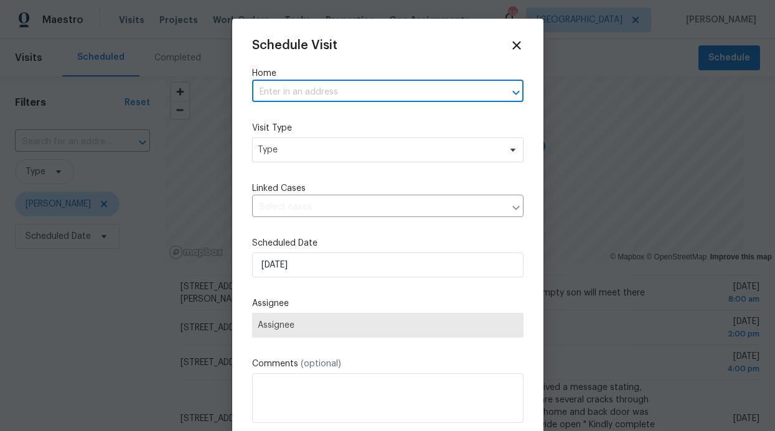
paste input "8512 Charing Cross Ln Dallas, TX 7523"
type input "8512 Charing Cross Ln Dallas, TX 7523"
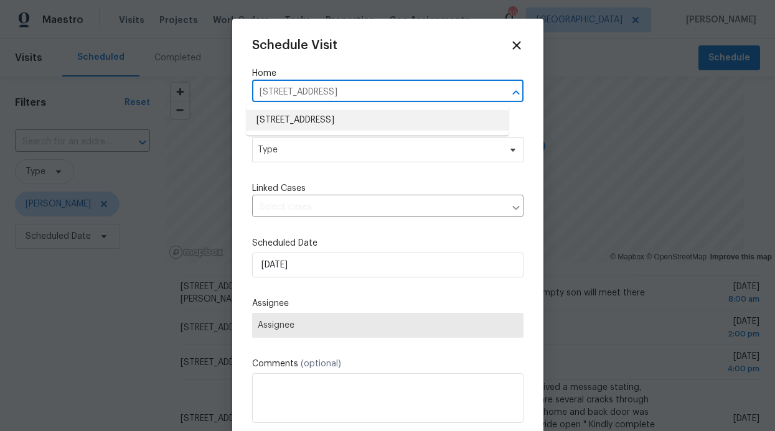
click at [344, 120] on li "8512 Charing Cross Ln, Dallas, TX 75238" at bounding box center [378, 120] width 262 height 21
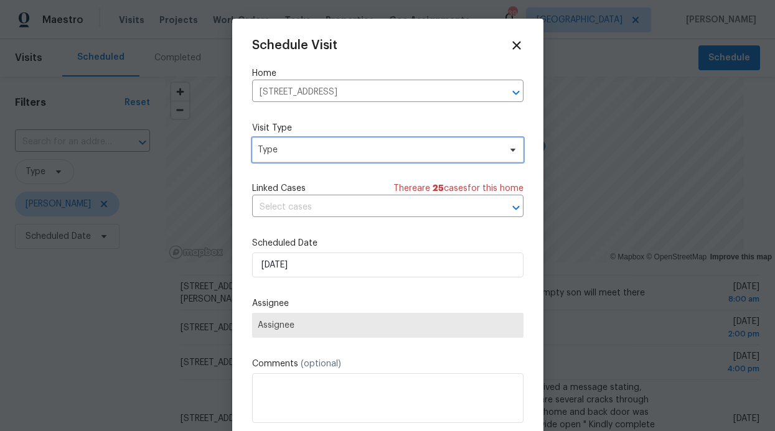
click at [343, 154] on span "Type" at bounding box center [379, 150] width 242 height 12
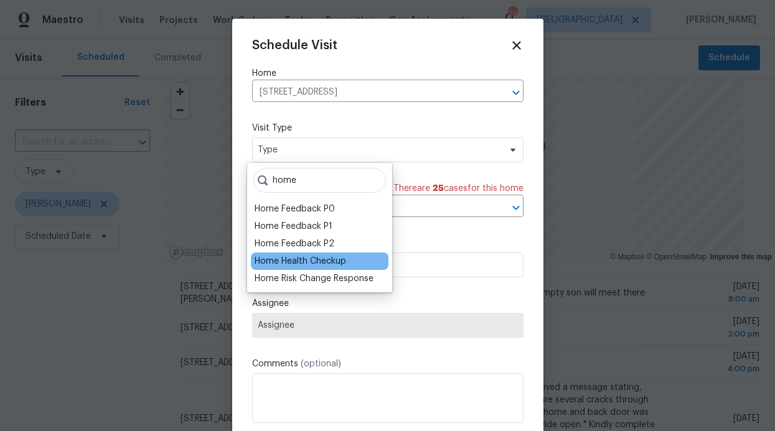
type input "home"
click at [342, 264] on div "Home Health Checkup" at bounding box center [301, 261] width 92 height 12
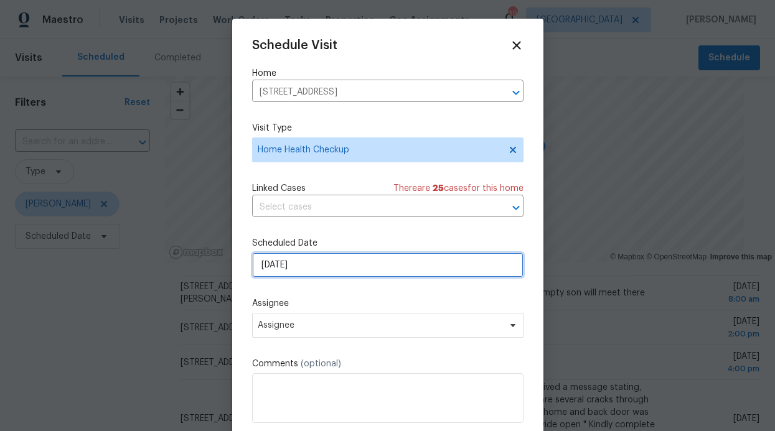
click at [319, 259] on input "[DATE]" at bounding box center [387, 265] width 271 height 25
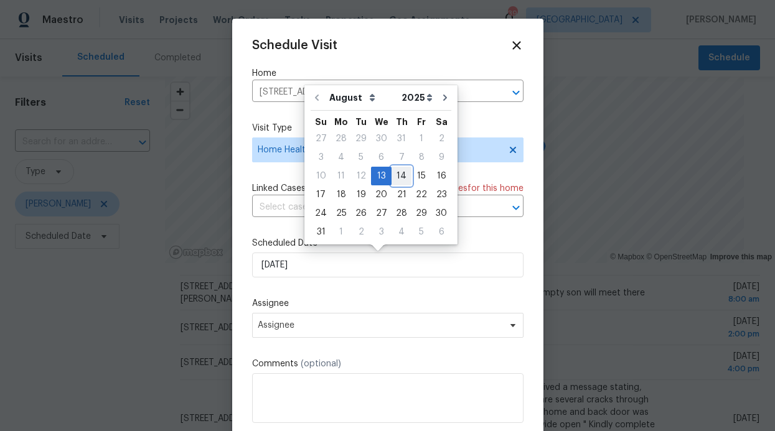
click at [399, 175] on div "14" at bounding box center [402, 175] width 20 height 17
type input "[DATE]"
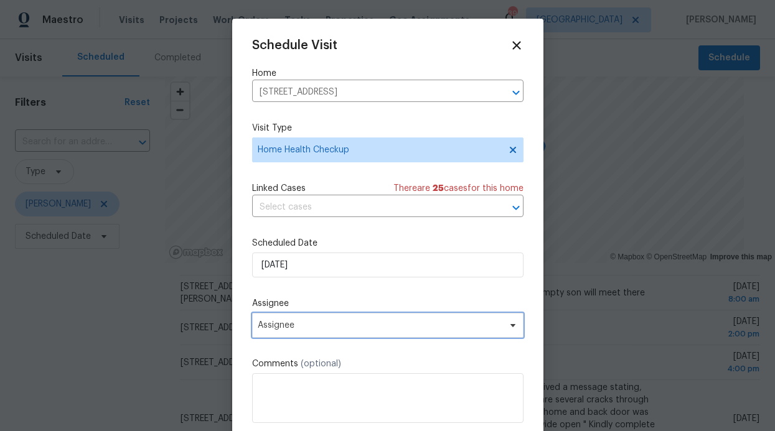
click at [316, 321] on span "Assignee" at bounding box center [387, 325] width 271 height 25
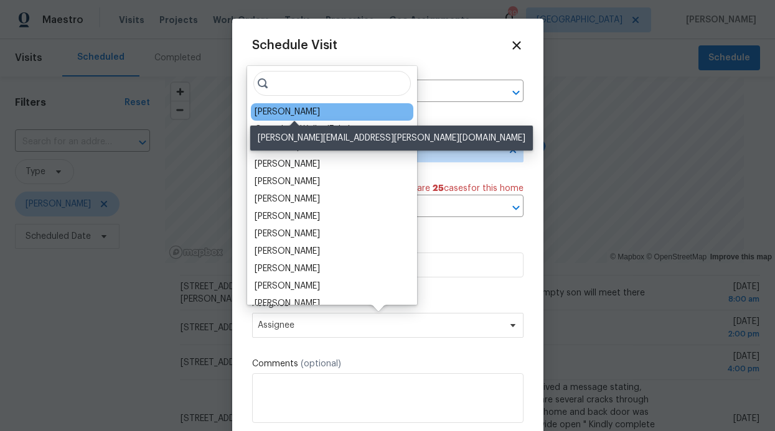
click at [320, 110] on div "[PERSON_NAME]" at bounding box center [287, 112] width 65 height 12
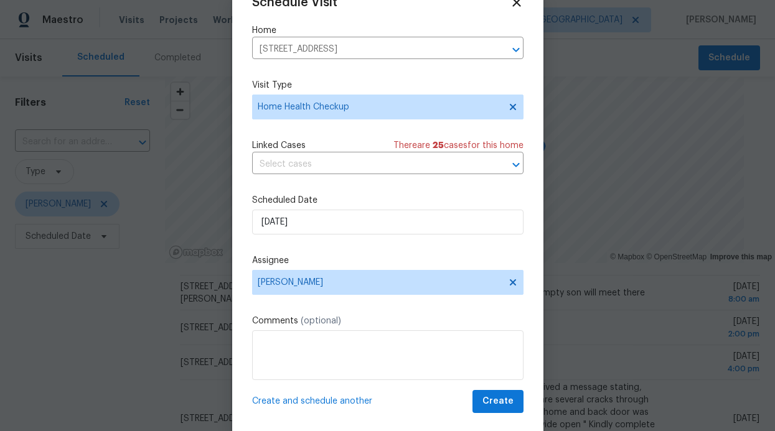
scroll to position [42, 0]
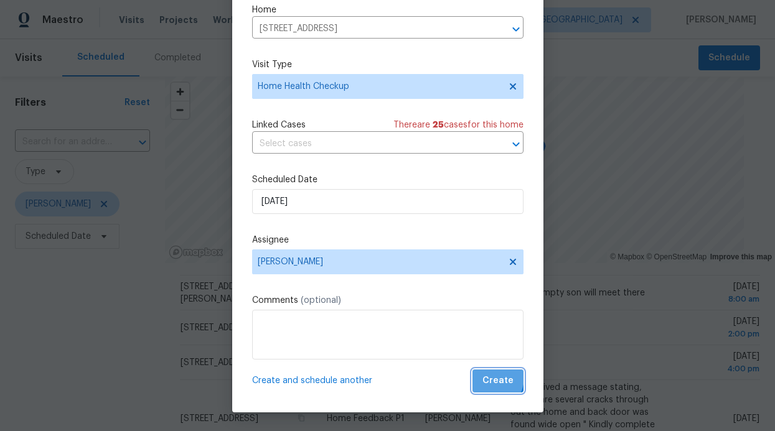
click at [483, 378] on span "Create" at bounding box center [498, 382] width 31 height 16
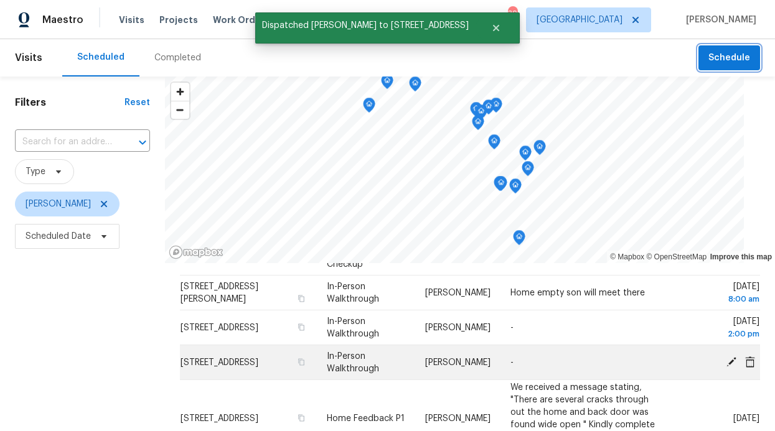
scroll to position [0, 0]
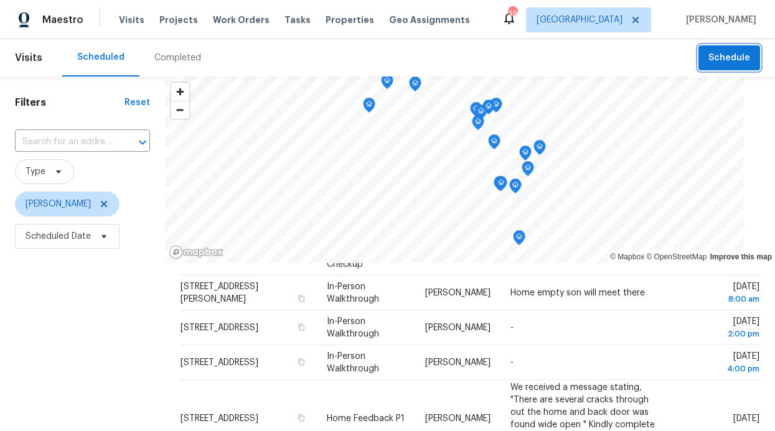
click at [725, 65] on span "Schedule" at bounding box center [730, 58] width 42 height 16
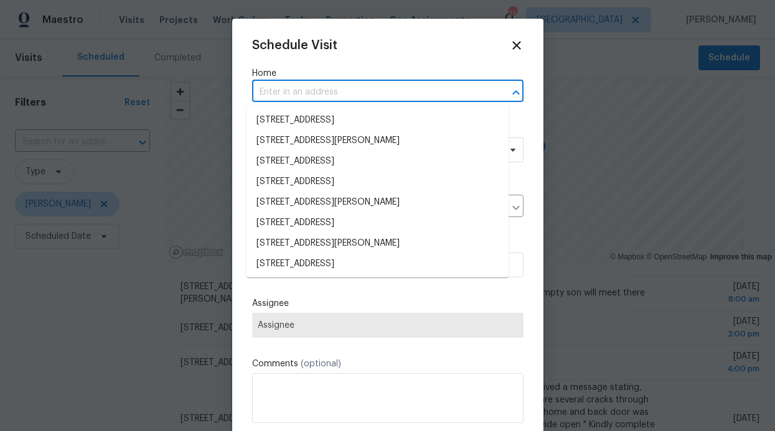
paste input "9032 Rock Valley Cv Dallas, TX 75238"
type input "9032 Rock Valley Cv Dallas, TX 75238"
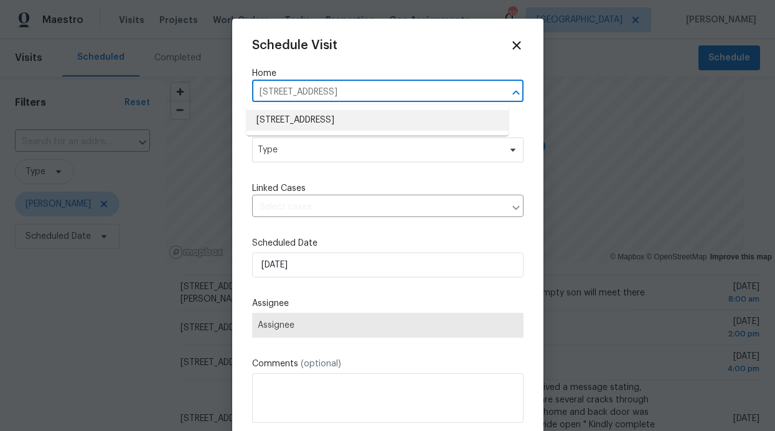
click at [359, 118] on li "9032 Rock Valley Cv, Dallas, TX 75238" at bounding box center [378, 120] width 262 height 21
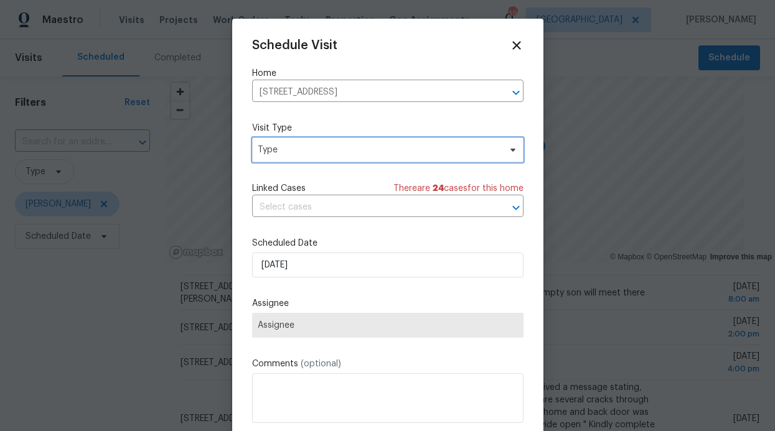
click at [379, 153] on span "Type" at bounding box center [379, 150] width 242 height 12
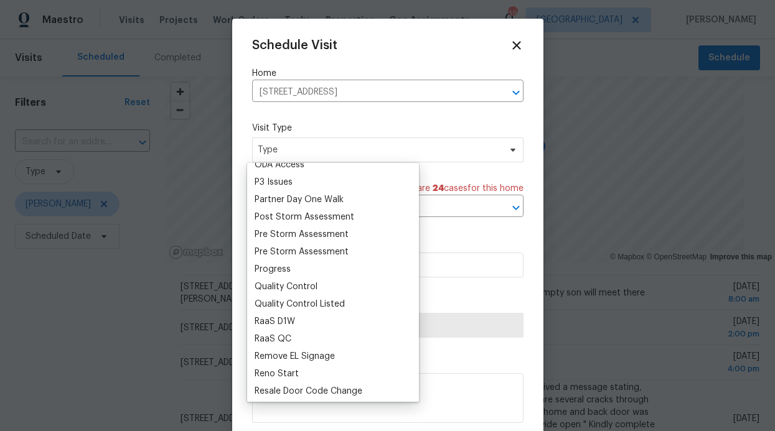
scroll to position [314, 0]
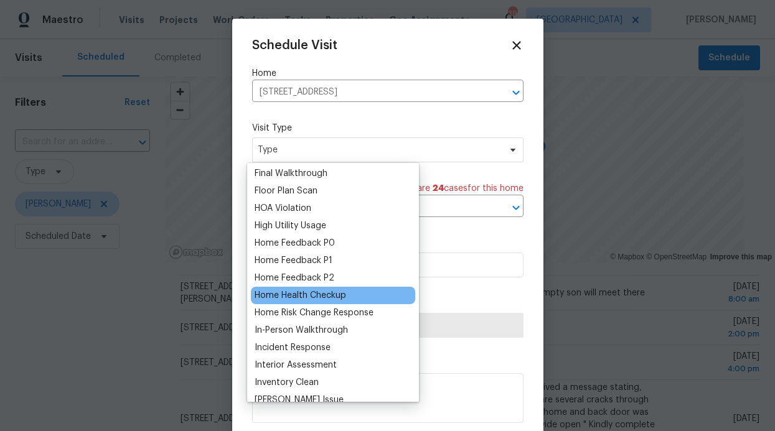
click at [315, 301] on div "Home Health Checkup" at bounding box center [301, 296] width 92 height 12
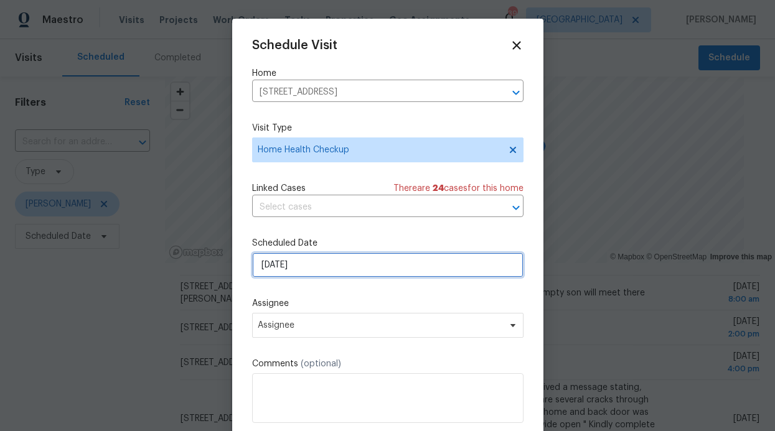
click at [329, 257] on input "[DATE]" at bounding box center [387, 265] width 271 height 25
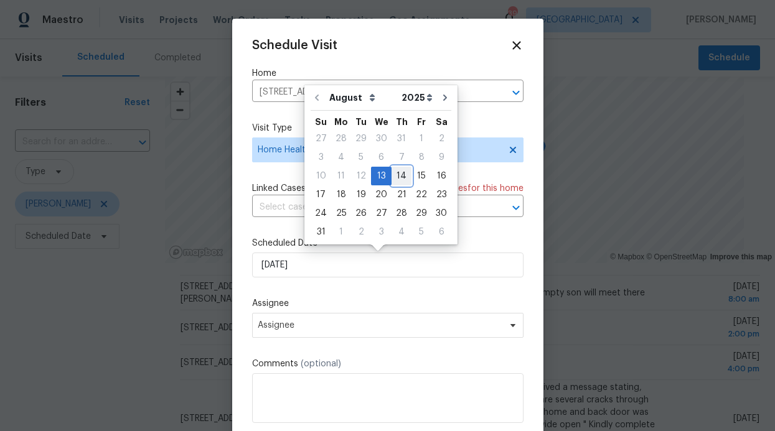
click at [392, 177] on div "14" at bounding box center [402, 175] width 20 height 17
type input "[DATE]"
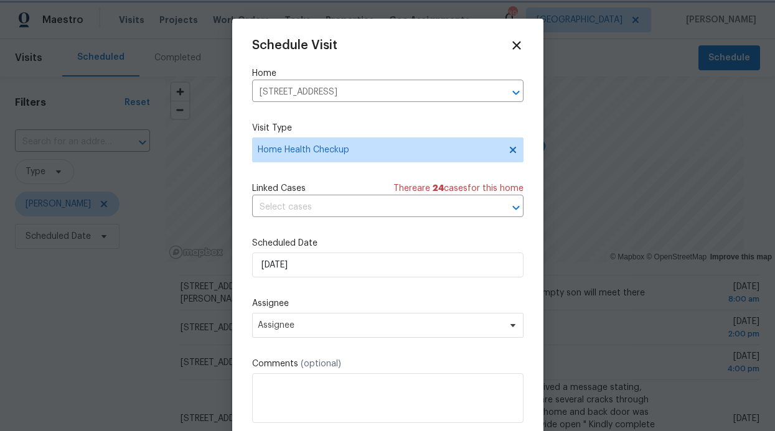
scroll to position [22, 0]
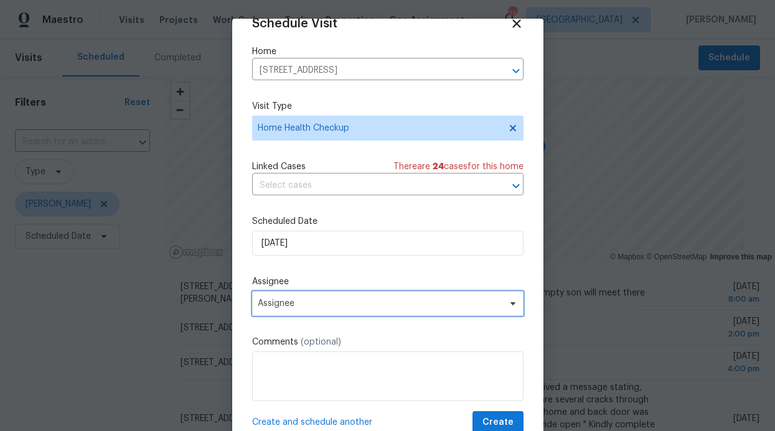
click at [374, 300] on span "Assignee" at bounding box center [380, 304] width 244 height 10
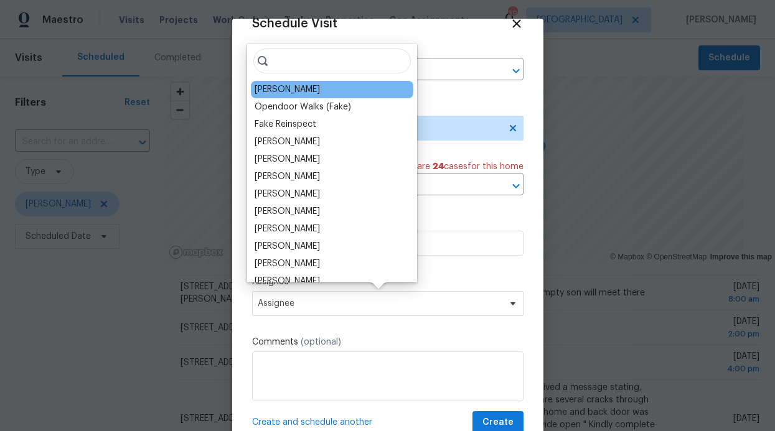
click at [346, 90] on div "[PERSON_NAME]" at bounding box center [332, 89] width 163 height 17
click at [326, 81] on div "[PERSON_NAME]" at bounding box center [332, 89] width 163 height 17
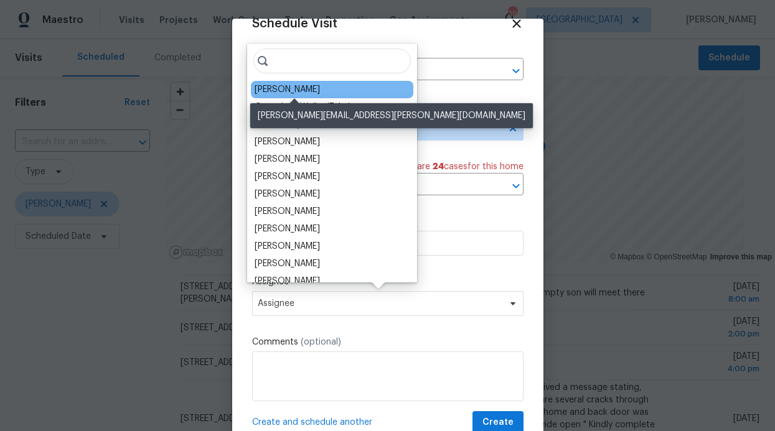
click at [311, 87] on div "[PERSON_NAME]" at bounding box center [287, 89] width 65 height 12
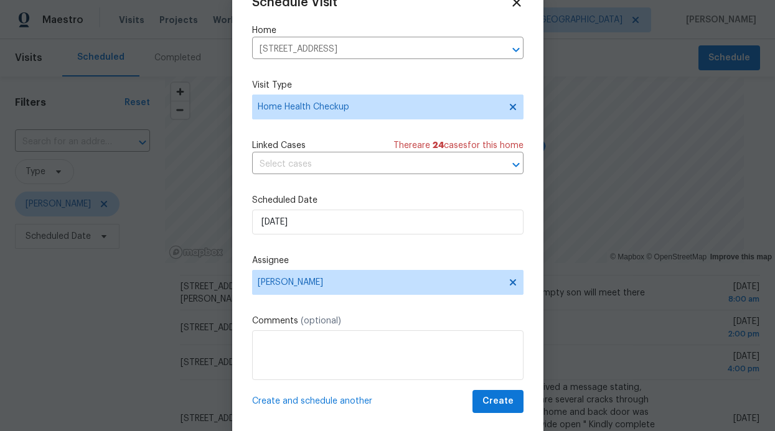
scroll to position [42, 0]
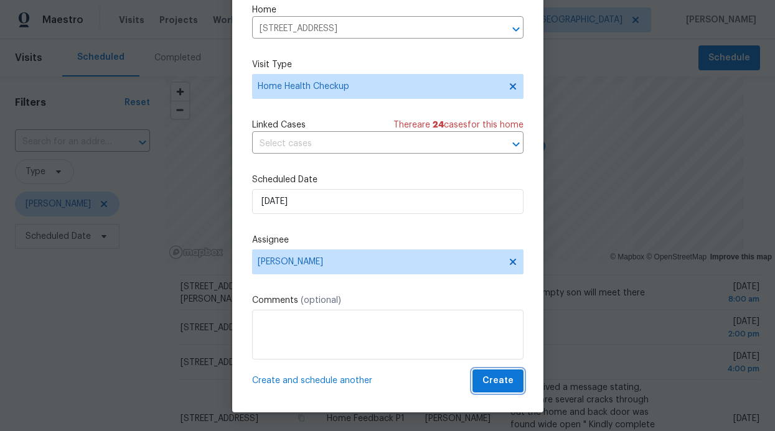
click at [483, 378] on span "Create" at bounding box center [498, 382] width 31 height 16
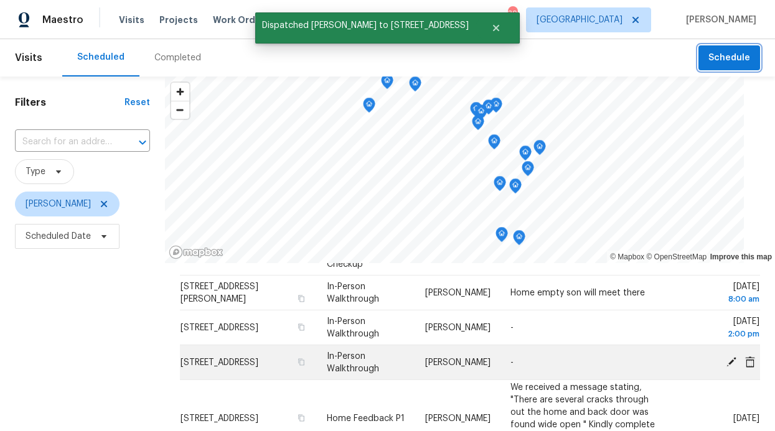
scroll to position [0, 0]
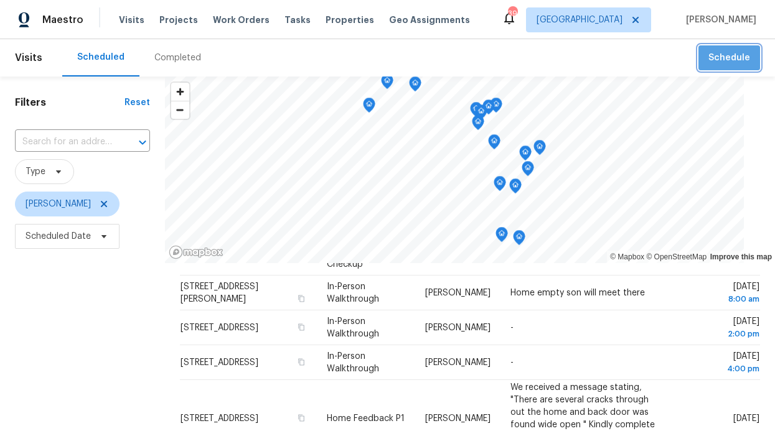
click at [729, 63] on span "Schedule" at bounding box center [730, 58] width 42 height 16
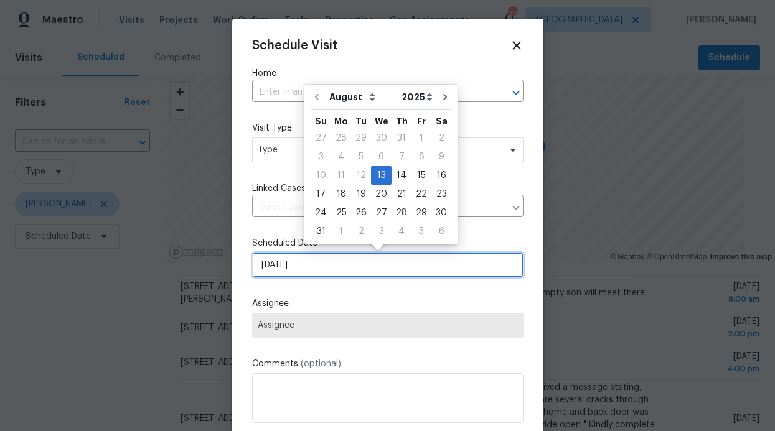
drag, startPoint x: 346, startPoint y: 265, endPoint x: 348, endPoint y: 252, distance: 13.2
click at [346, 265] on input "[DATE]" at bounding box center [387, 265] width 271 height 25
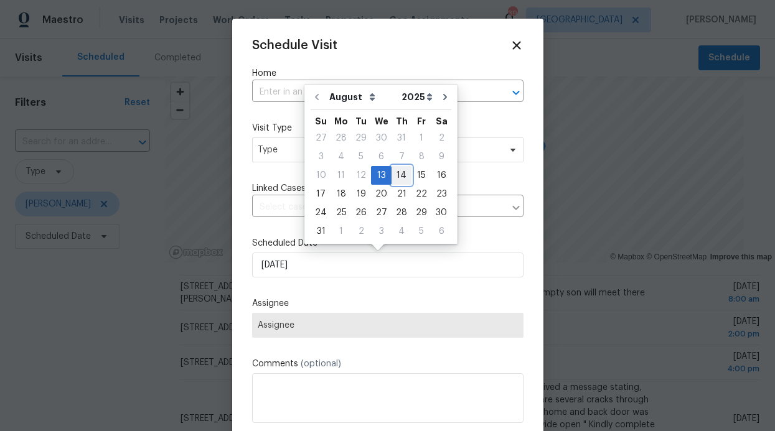
click at [394, 180] on div "14" at bounding box center [402, 175] width 20 height 17
type input "[DATE]"
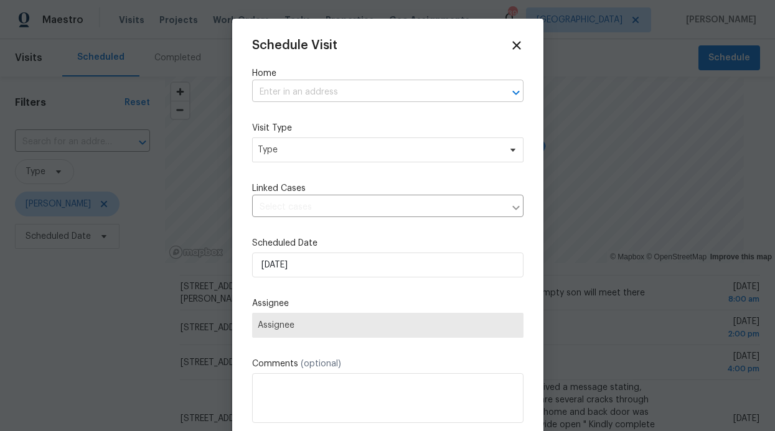
click at [330, 100] on input "text" at bounding box center [370, 92] width 237 height 19
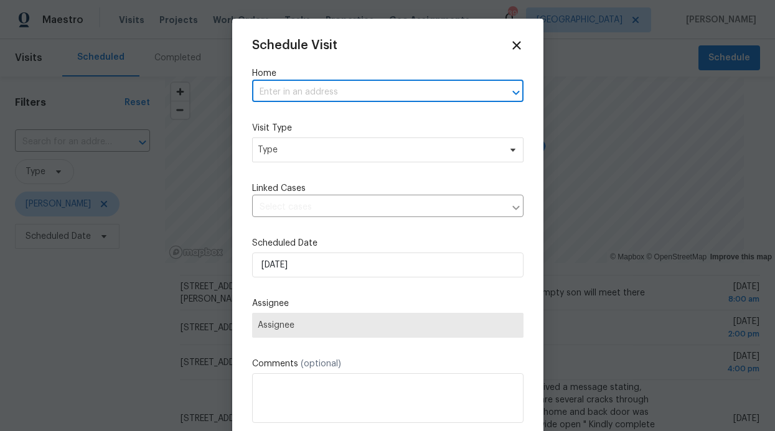
paste input "16442 Moss Haven Ln Frisco, TX 75033"
type input "16442 Moss Haven Ln Frisco, TX 75033"
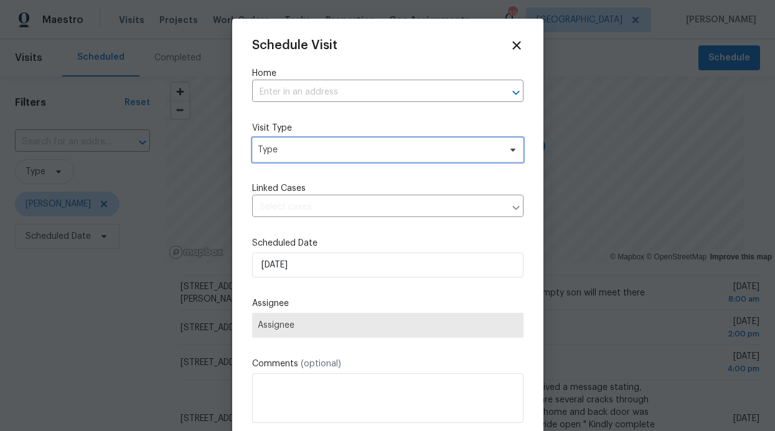
click at [339, 155] on span "Type" at bounding box center [379, 150] width 242 height 12
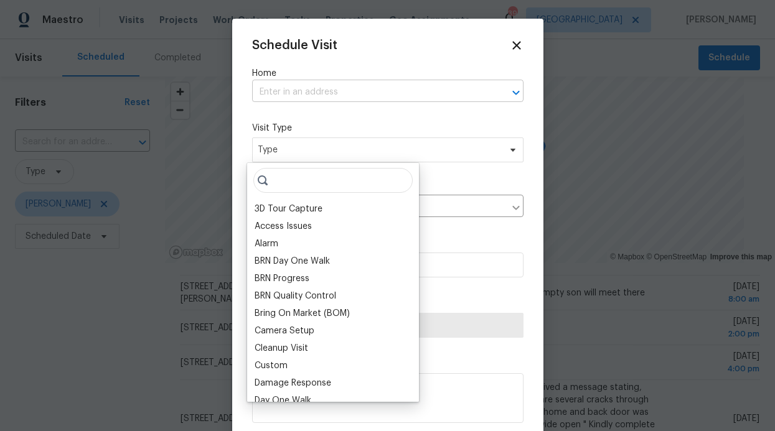
click at [354, 100] on input "text" at bounding box center [370, 92] width 237 height 19
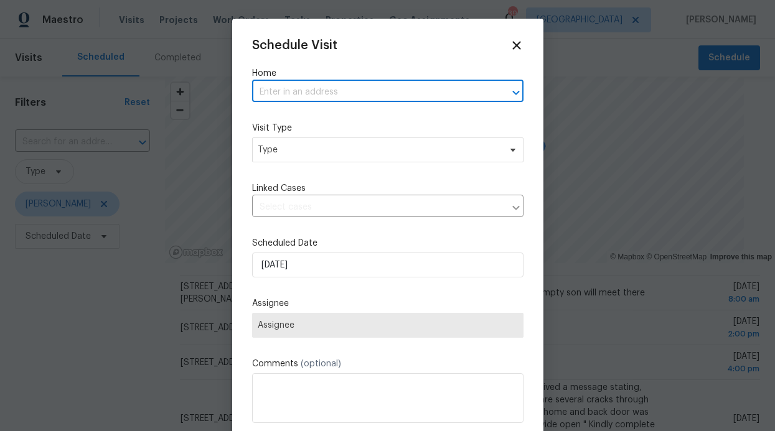
paste input "16442 Moss Haven Ln Frisco, TX 75033"
type input "16442 Moss Haven Ln Frisco, TX 75033"
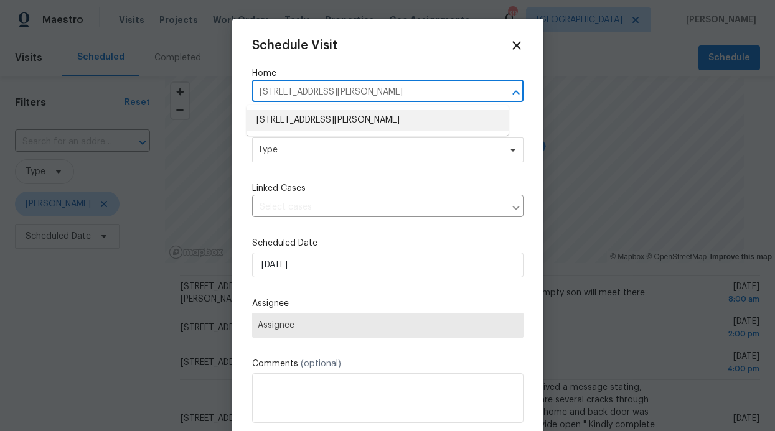
click at [340, 118] on li "16442 Moss Haven Ln, Frisco, TX 75033" at bounding box center [378, 120] width 262 height 21
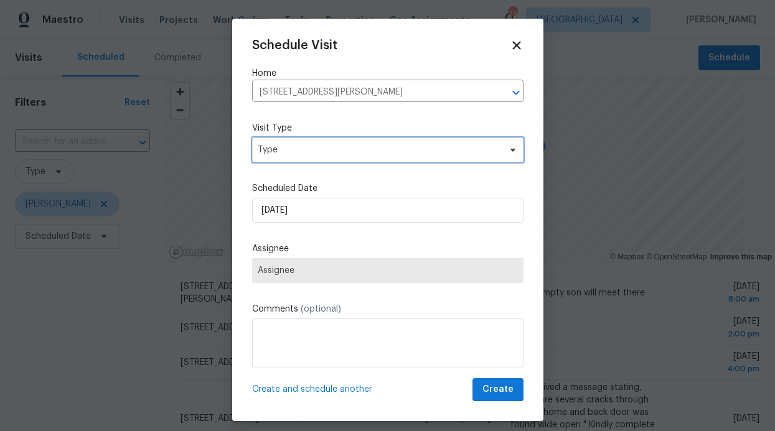
click at [334, 154] on span "Type" at bounding box center [379, 150] width 242 height 12
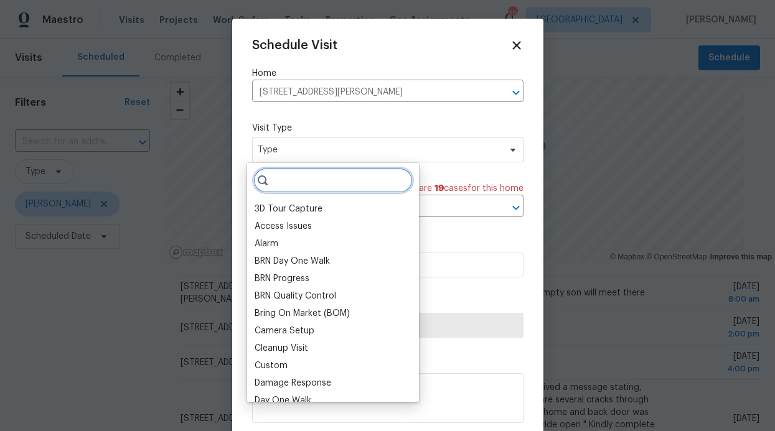
click at [328, 176] on input "search" at bounding box center [332, 180] width 159 height 25
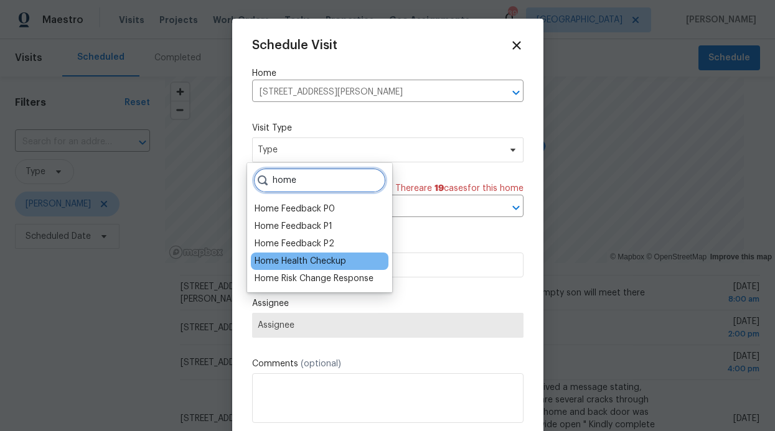
type input "home"
click at [324, 267] on div "Home Health Checkup" at bounding box center [301, 261] width 92 height 12
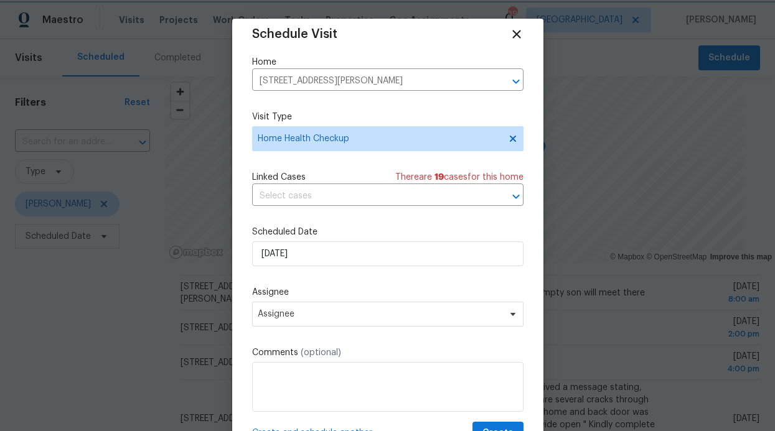
scroll to position [12, 0]
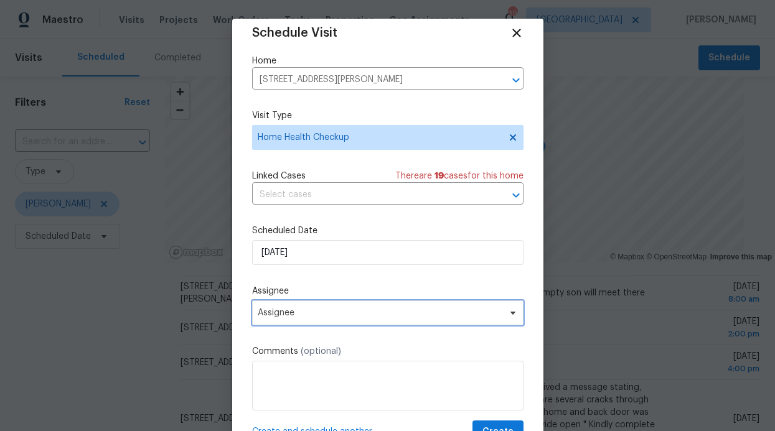
click at [352, 308] on span "Assignee" at bounding box center [387, 313] width 271 height 25
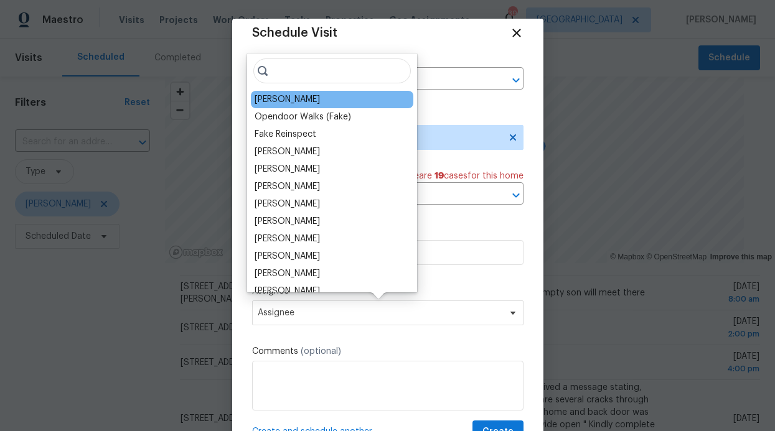
click at [340, 103] on div "[PERSON_NAME]" at bounding box center [332, 99] width 163 height 17
click at [320, 101] on div "[PERSON_NAME]" at bounding box center [287, 99] width 65 height 12
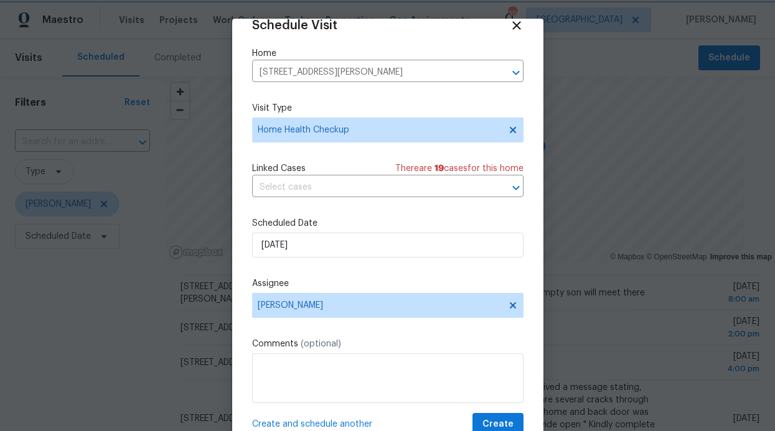
scroll to position [22, 0]
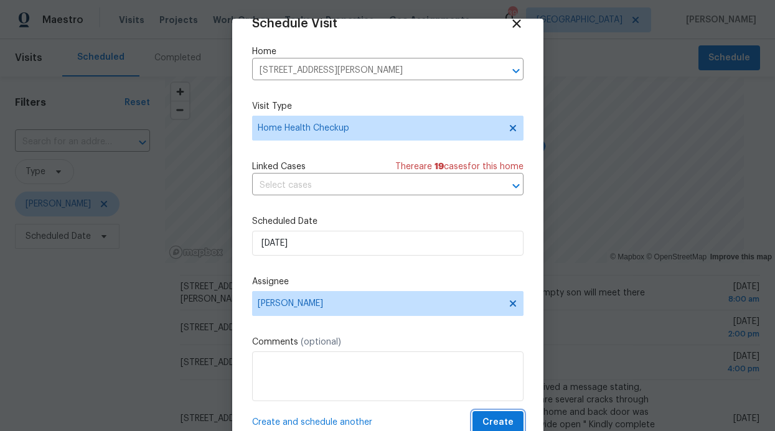
click at [496, 415] on button "Create" at bounding box center [498, 423] width 51 height 23
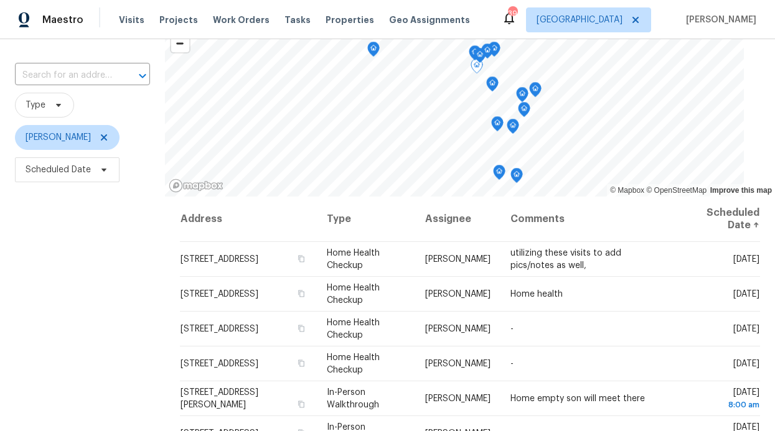
scroll to position [0, 0]
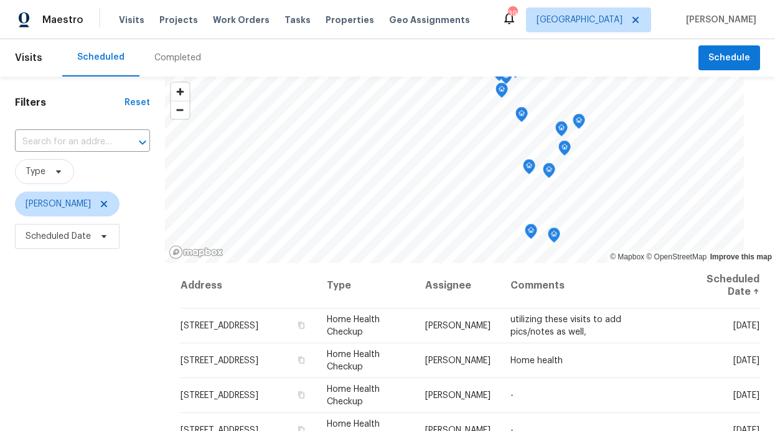
click at [707, 75] on header "Visits Scheduled Completed Schedule" at bounding box center [387, 57] width 775 height 37
click at [705, 68] on button "Schedule" at bounding box center [730, 58] width 62 height 26
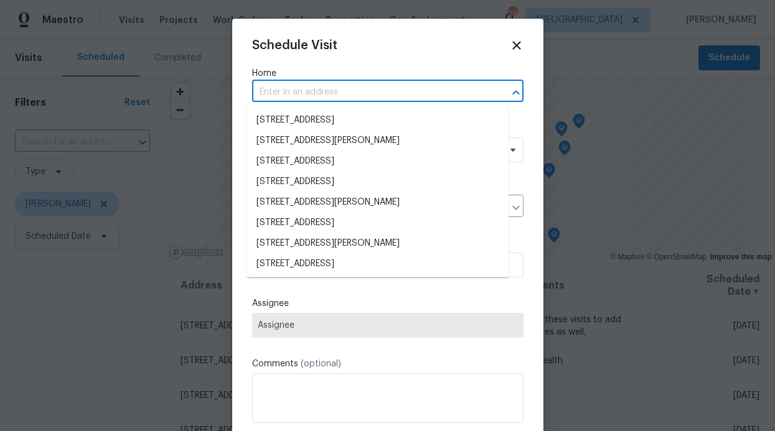
paste input "5770 Haverhill Ln Frisco, TX 75033"
type input "5770 Haverhill Ln Frisco, TX 75033"
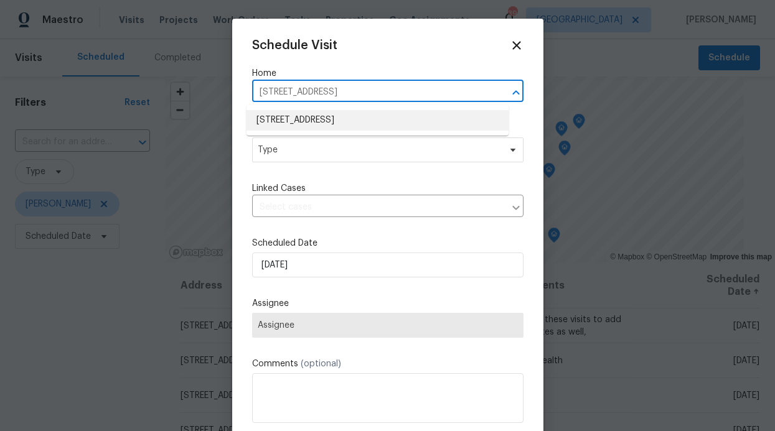
click at [320, 120] on li "5770 Haverhill Ln, Frisco, TX 75033" at bounding box center [378, 120] width 262 height 21
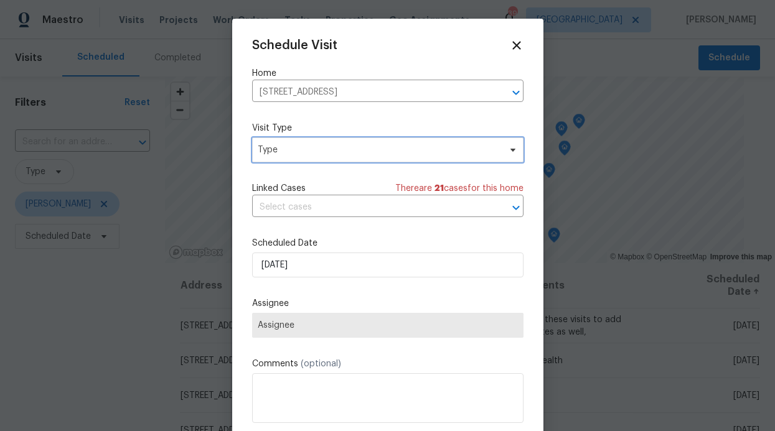
click at [349, 159] on span "Type" at bounding box center [387, 150] width 271 height 25
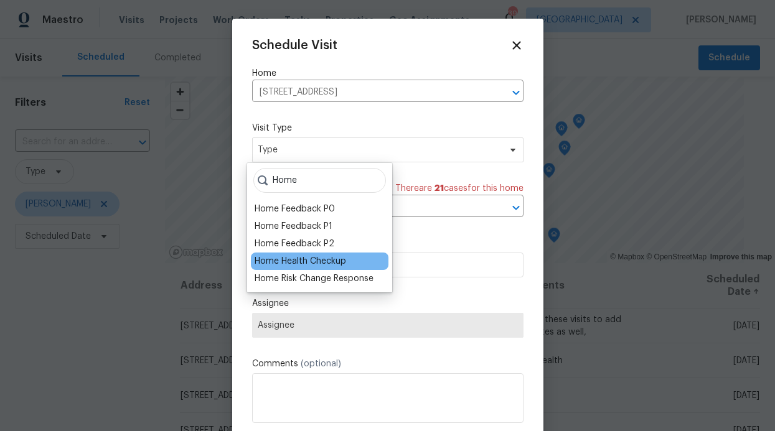
type input "Home"
click at [345, 266] on div "Home Health Checkup" at bounding box center [301, 261] width 92 height 12
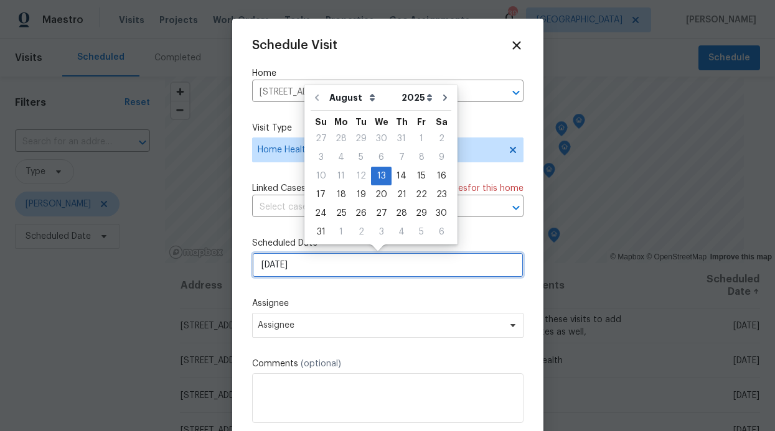
click at [343, 276] on input "[DATE]" at bounding box center [387, 265] width 271 height 25
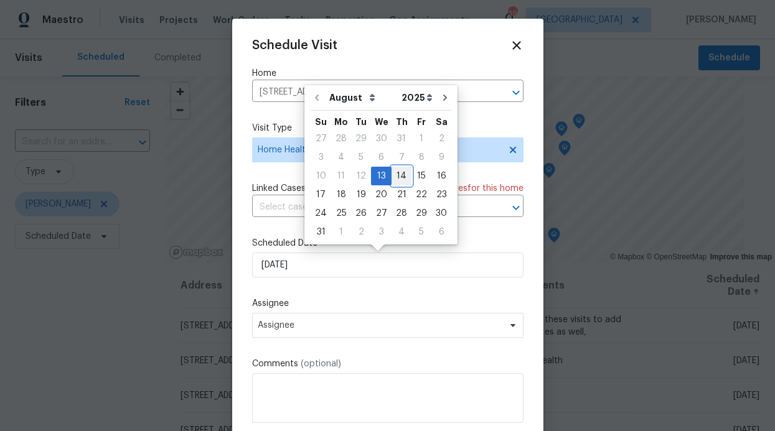
click at [394, 178] on div "14" at bounding box center [402, 175] width 20 height 17
type input "[DATE]"
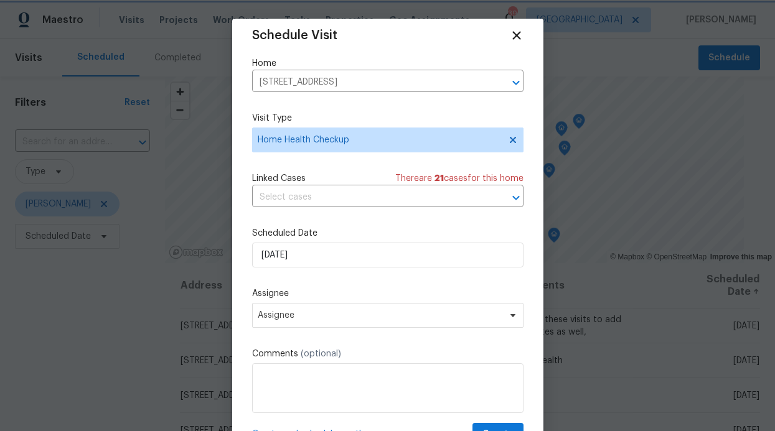
scroll to position [22, 0]
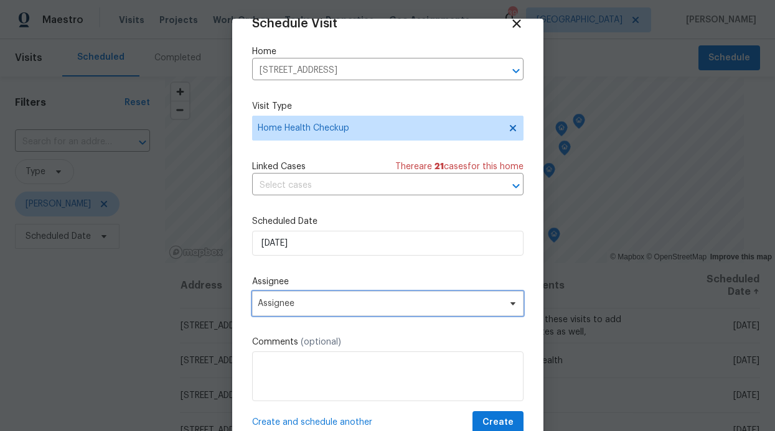
click at [367, 309] on span "Assignee" at bounding box center [387, 303] width 271 height 25
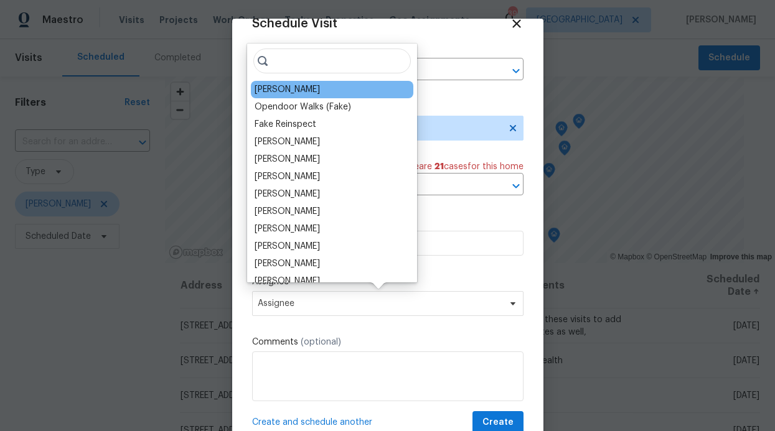
click at [286, 85] on div "[PERSON_NAME]" at bounding box center [287, 89] width 65 height 12
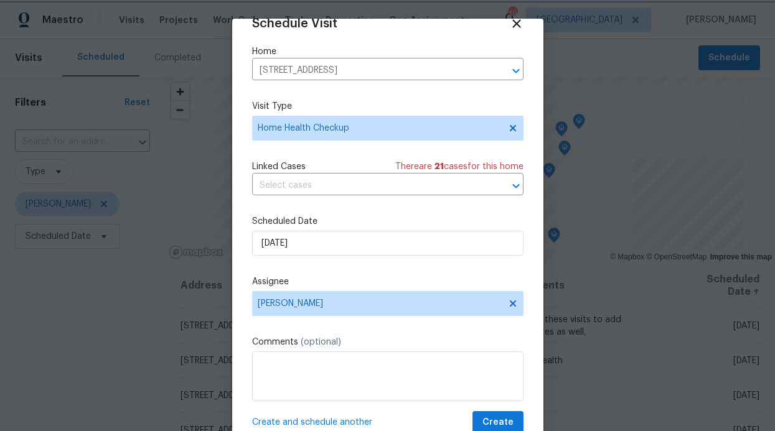
scroll to position [25, 0]
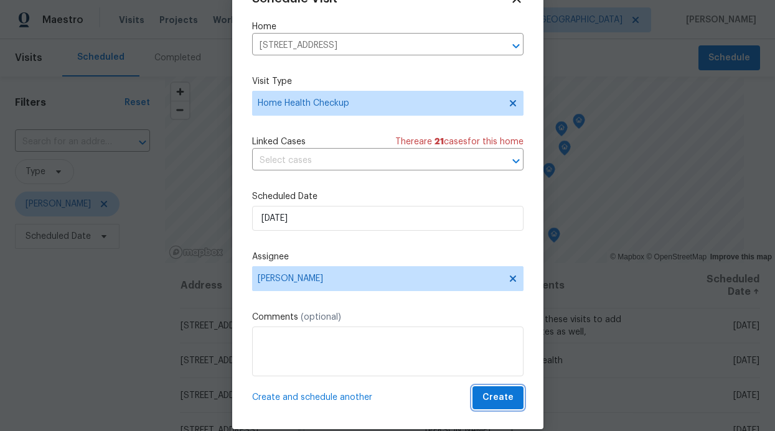
click at [473, 395] on button "Create" at bounding box center [498, 398] width 51 height 23
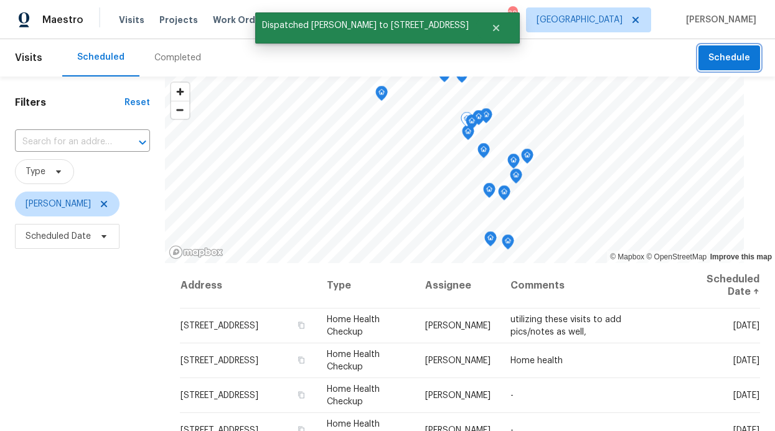
scroll to position [0, 0]
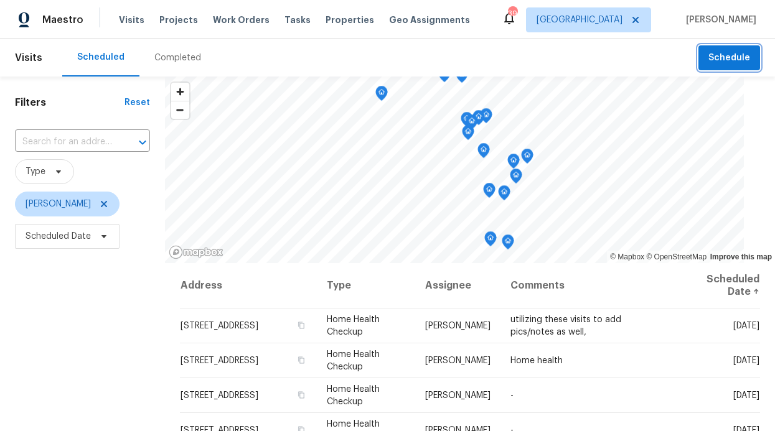
click at [711, 55] on span "Schedule" at bounding box center [730, 58] width 42 height 16
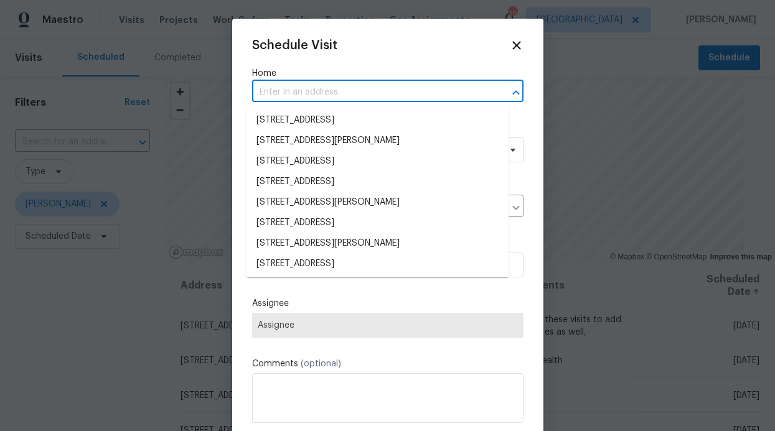
paste input "4408 Coney Island Dr Frisco, TX 75036"
type input "4408 Coney Island Dr Frisco, TX 75036"
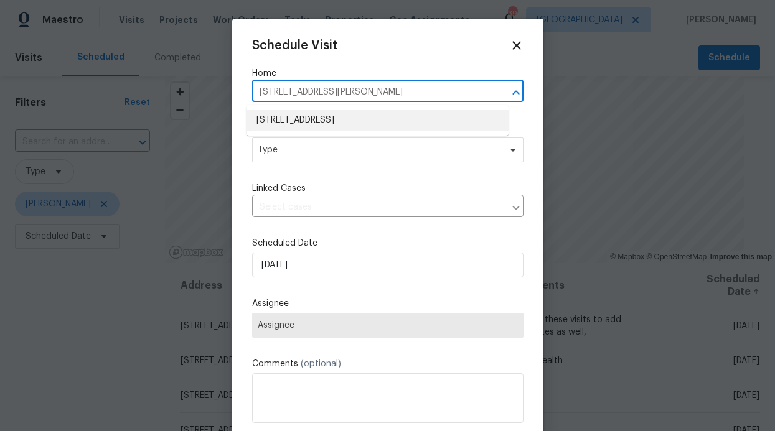
click at [341, 115] on li "4408 Coney Island Dr, Frisco, TX 75036" at bounding box center [378, 120] width 262 height 21
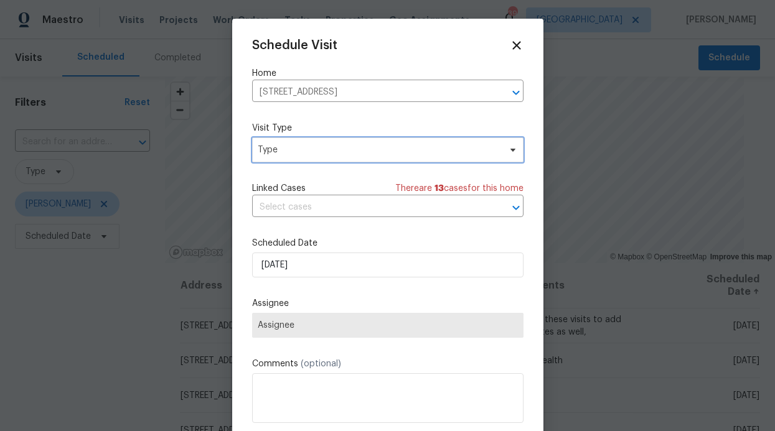
click at [323, 158] on span "Type" at bounding box center [387, 150] width 271 height 25
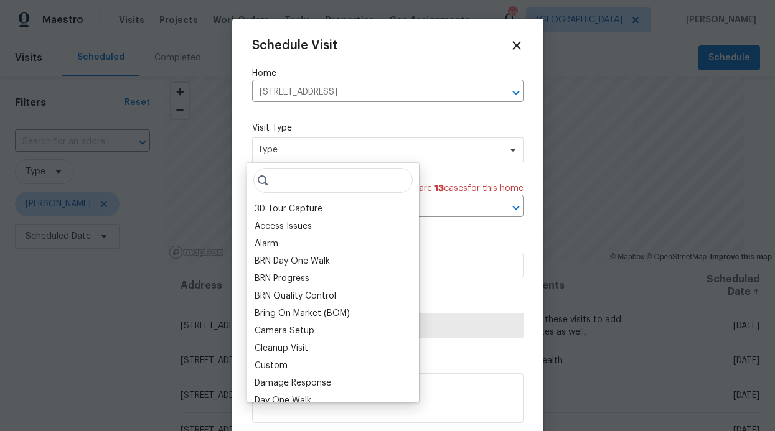
type input "R"
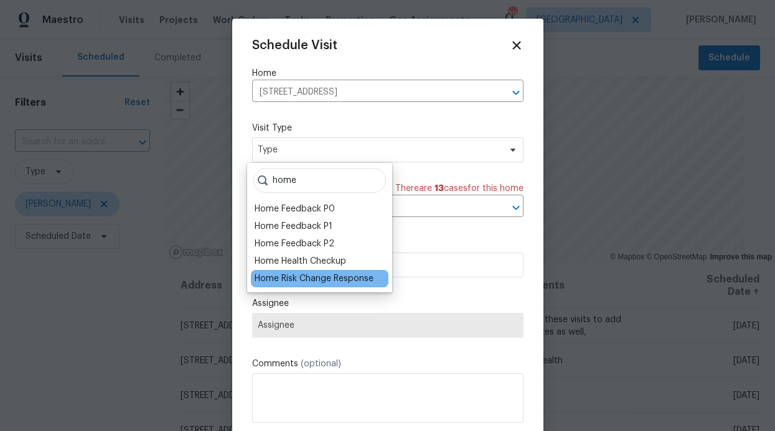
type input "home"
click at [326, 281] on div "Home Risk Change Response" at bounding box center [314, 279] width 119 height 12
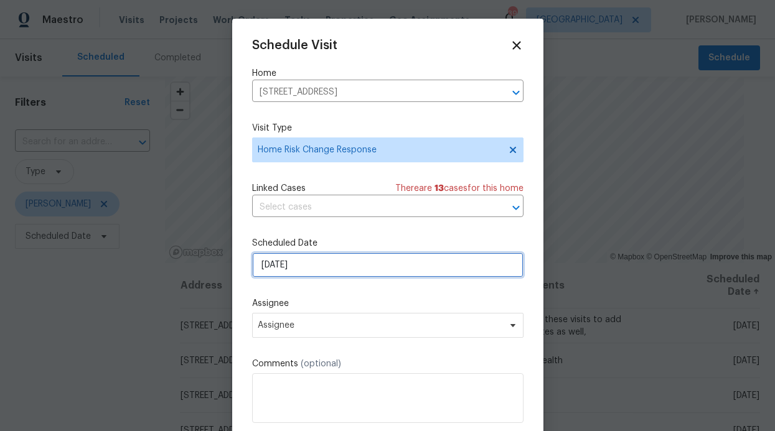
click at [336, 266] on input "[DATE]" at bounding box center [387, 265] width 271 height 25
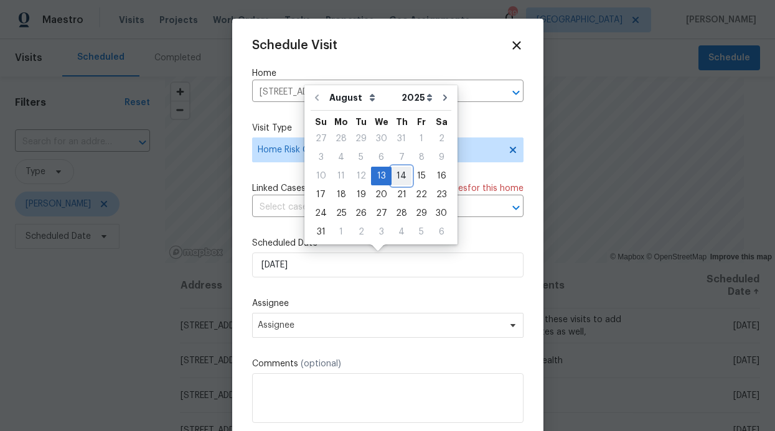
click at [392, 180] on div "14" at bounding box center [402, 175] width 20 height 17
type input "[DATE]"
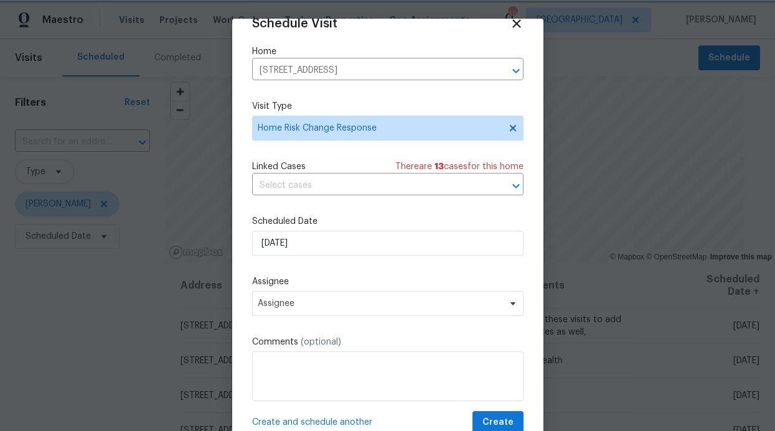
scroll to position [22, 0]
drag, startPoint x: 360, startPoint y: 313, endPoint x: 363, endPoint y: 307, distance: 6.4
click at [361, 312] on span "Assignee" at bounding box center [387, 303] width 271 height 25
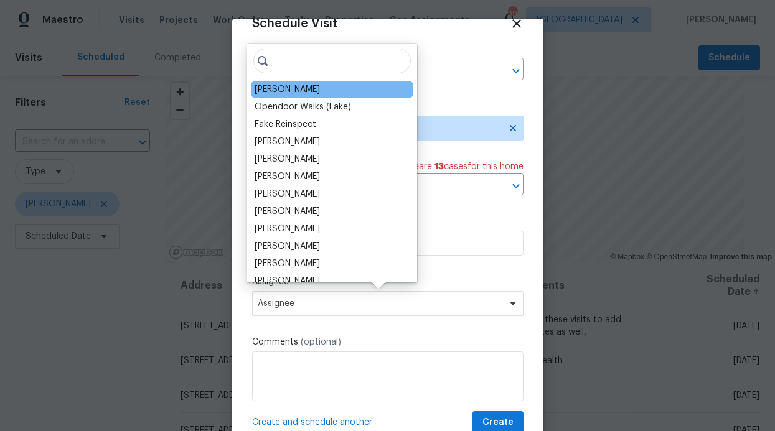
click at [320, 89] on div "[PERSON_NAME]" at bounding box center [287, 89] width 65 height 12
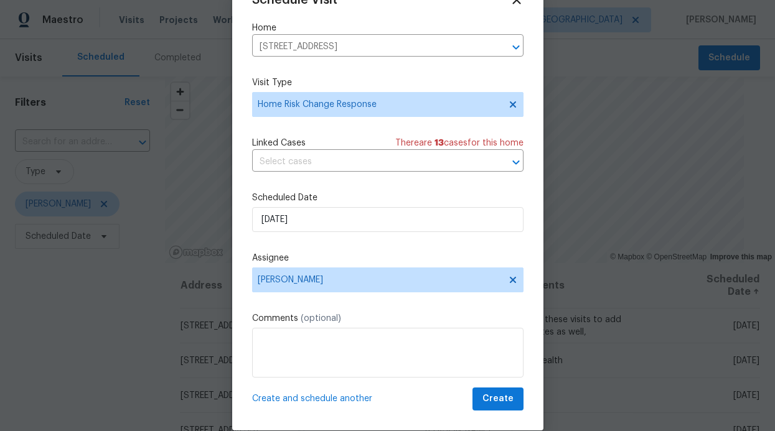
scroll to position [42, 0]
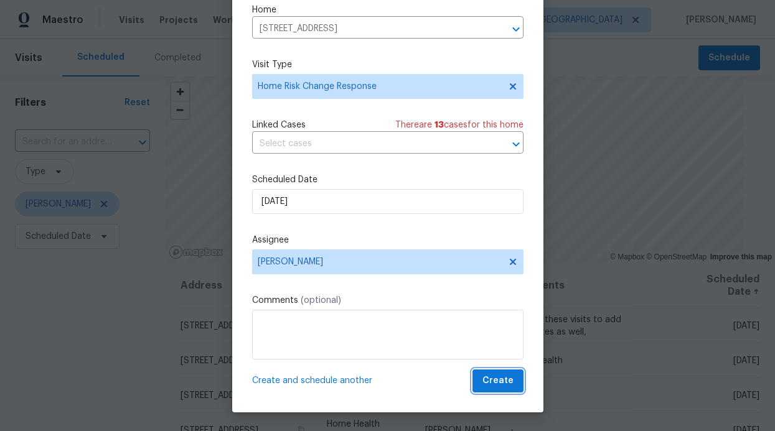
click at [483, 384] on span "Create" at bounding box center [498, 382] width 31 height 16
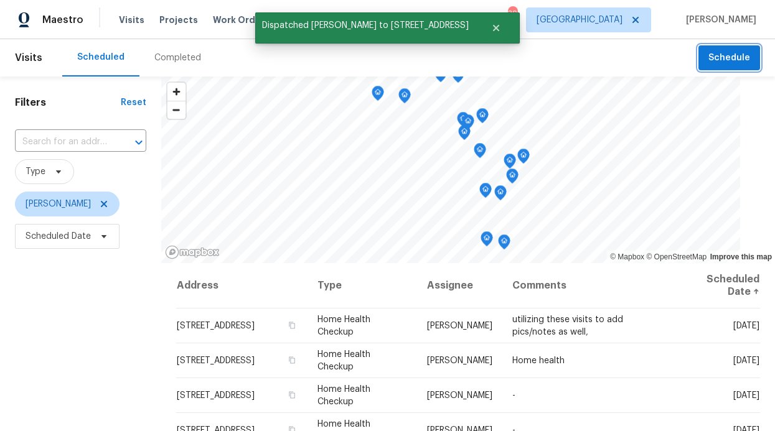
scroll to position [0, 0]
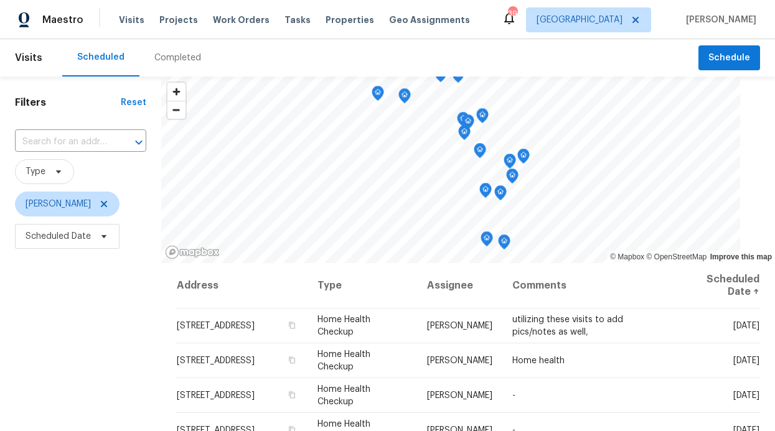
click at [722, 73] on header "Visits Scheduled Completed Schedule" at bounding box center [387, 57] width 775 height 37
click at [713, 62] on span "Schedule" at bounding box center [730, 58] width 42 height 16
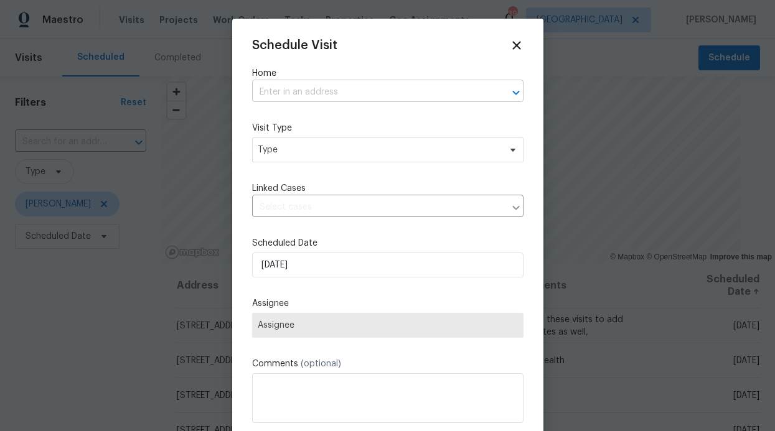
click at [394, 88] on input "text" at bounding box center [370, 92] width 237 height 19
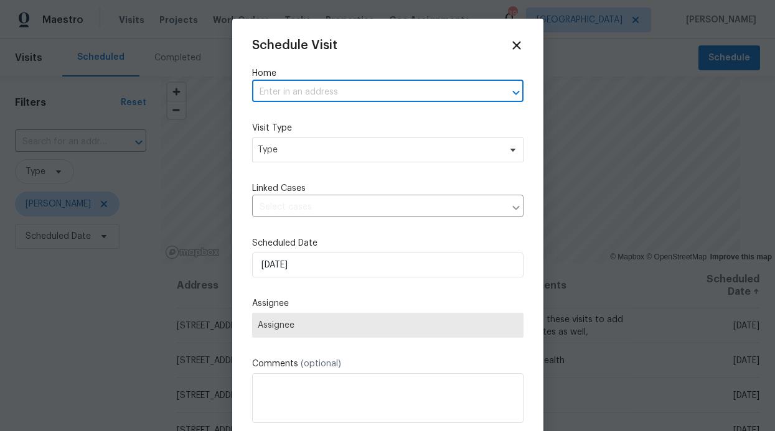
paste input "11473 Las Polamas Dr Frisco, TX 75033"
type input "11473 Las Polamas Dr Frisco, TX 75033"
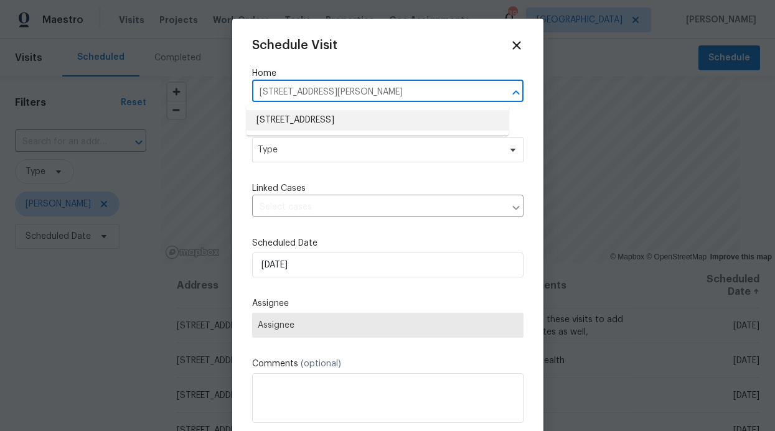
click at [344, 123] on li "11473 Las Polamas Dr, Frisco, TX 75033" at bounding box center [378, 120] width 262 height 21
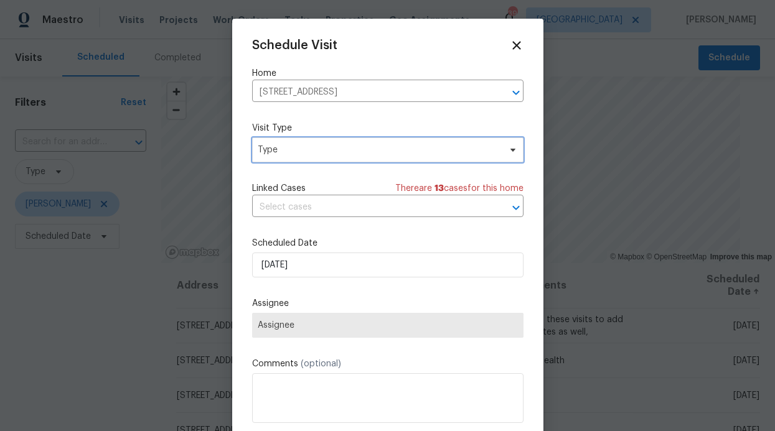
click at [321, 155] on span "Type" at bounding box center [379, 150] width 242 height 12
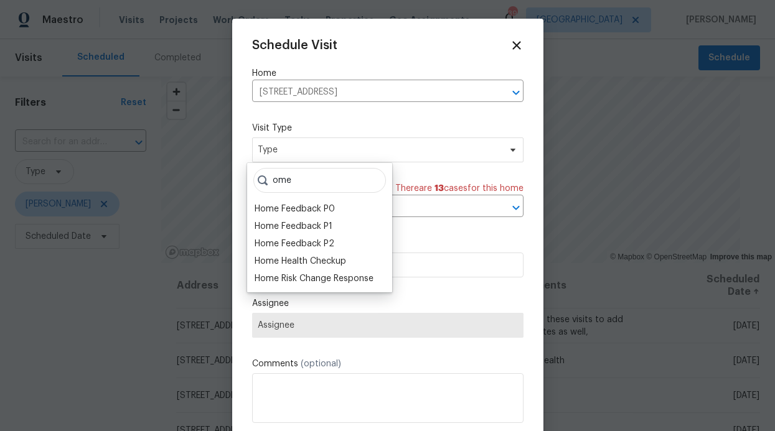
type input "ome"
click at [336, 260] on div "Home Health Checkup" at bounding box center [301, 261] width 92 height 12
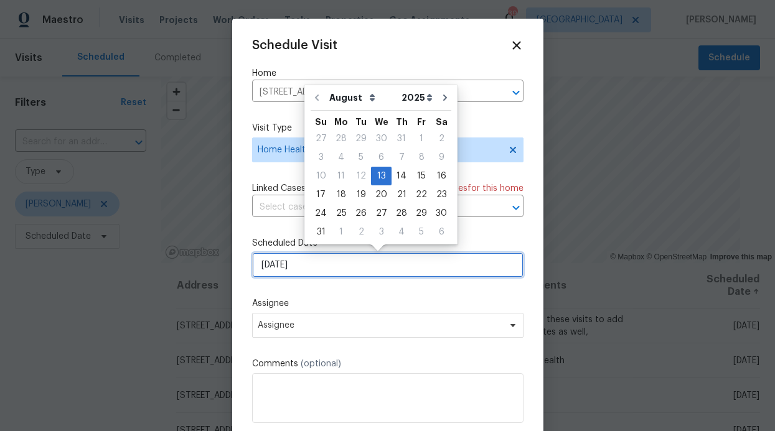
click at [346, 268] on input "[DATE]" at bounding box center [387, 265] width 271 height 25
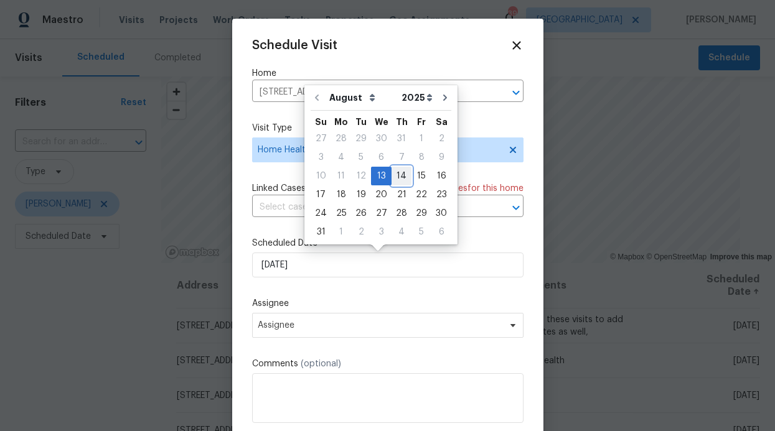
click at [400, 177] on div "14" at bounding box center [402, 175] width 20 height 17
type input "[DATE]"
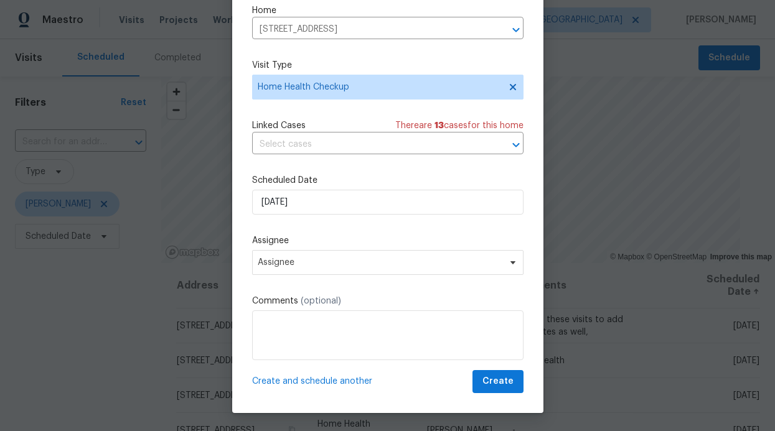
scroll to position [42, 0]
click at [478, 370] on div "Schedule Visit Home 11473 Las Polamas Dr, Frisco, TX 75033 ​ Visit Type Home He…" at bounding box center [387, 184] width 271 height 418
click at [483, 377] on span "Create" at bounding box center [498, 382] width 31 height 16
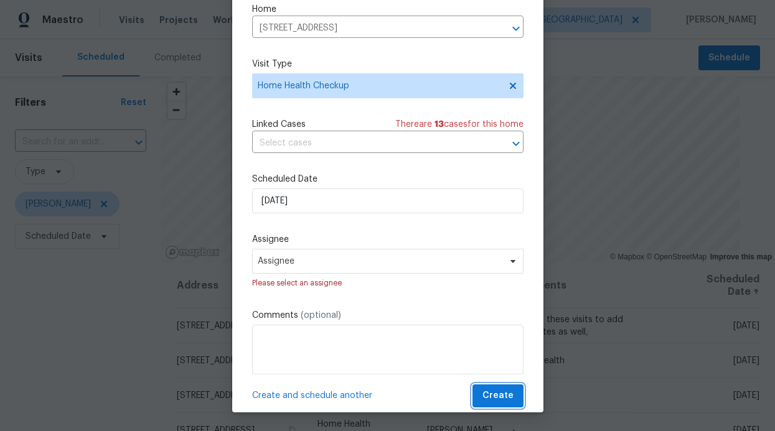
click at [489, 394] on span "Create" at bounding box center [498, 397] width 31 height 16
click at [341, 235] on label "Assignee" at bounding box center [387, 239] width 271 height 12
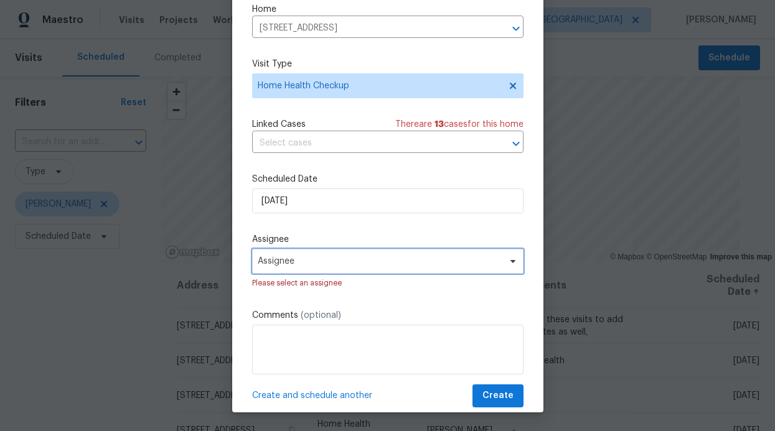
click at [331, 263] on span "Assignee" at bounding box center [380, 262] width 244 height 10
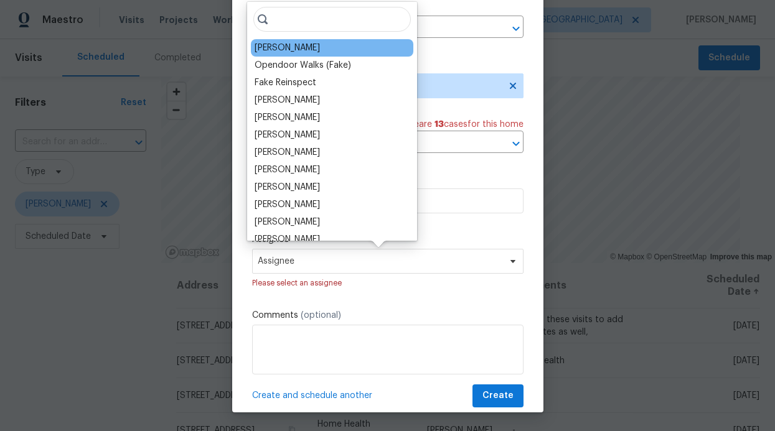
click at [308, 46] on div "[PERSON_NAME]" at bounding box center [287, 48] width 65 height 12
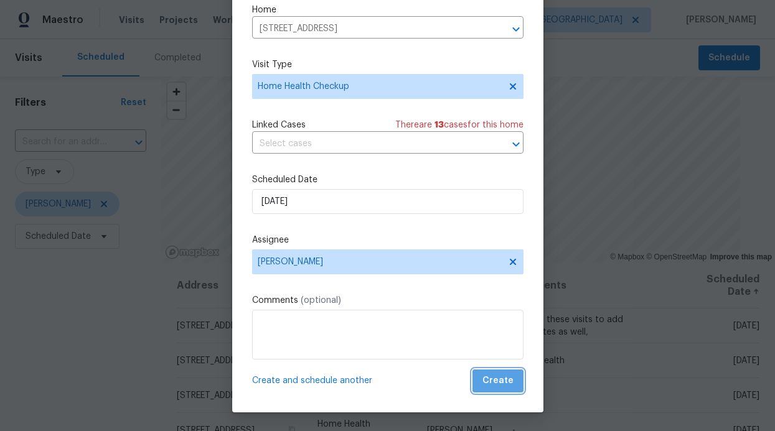
click at [493, 392] on button "Create" at bounding box center [498, 381] width 51 height 23
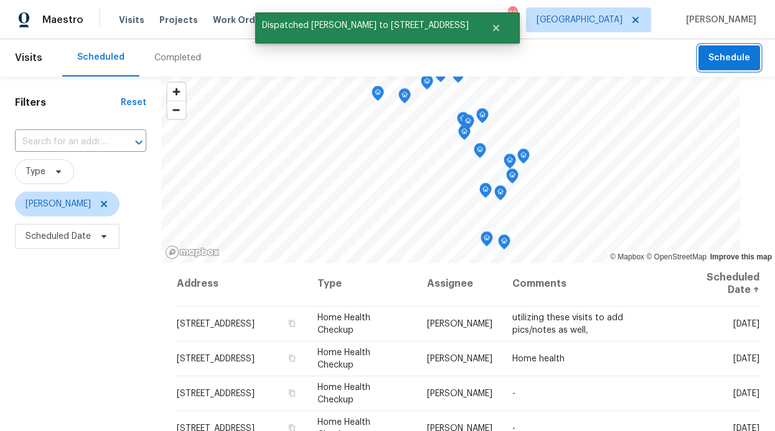
scroll to position [2, 0]
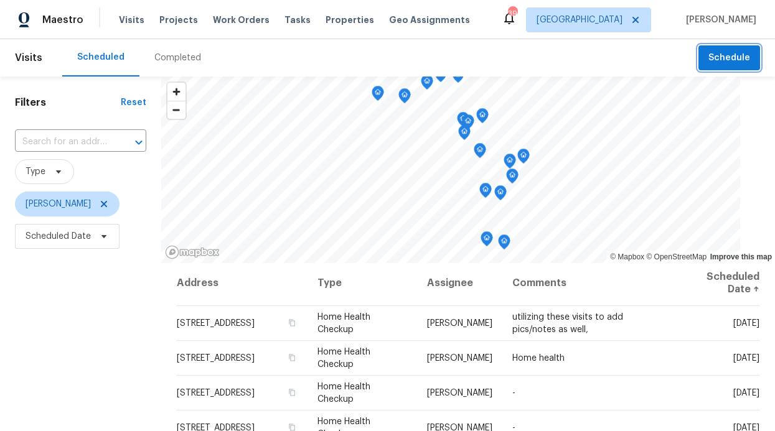
click at [725, 63] on span "Schedule" at bounding box center [730, 58] width 42 height 16
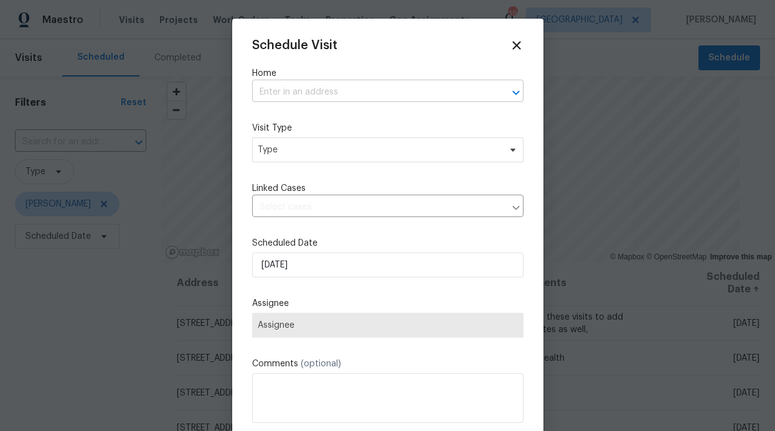
click at [334, 95] on input "text" at bounding box center [370, 92] width 237 height 19
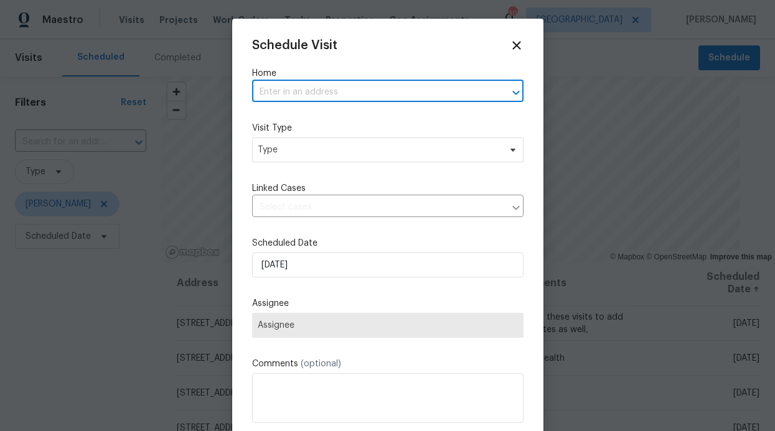
paste input "1241 Ducks Lndg Frisco, TX 75033"
type input "1241 Ducks Lndg Frisco, TX 75033"
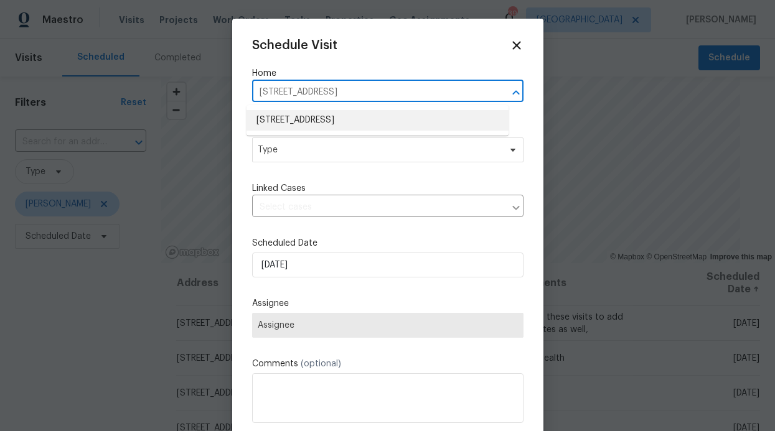
click at [321, 126] on li "1241 Ducks Lndg, Frisco, TX 75033" at bounding box center [378, 120] width 262 height 21
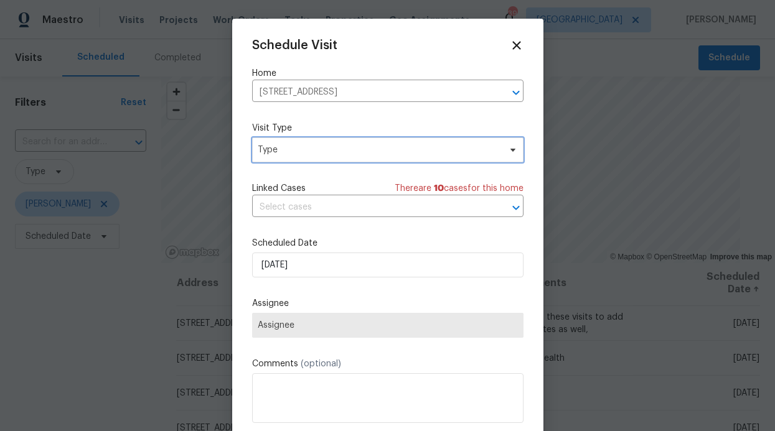
click at [323, 159] on span "Type" at bounding box center [387, 150] width 271 height 25
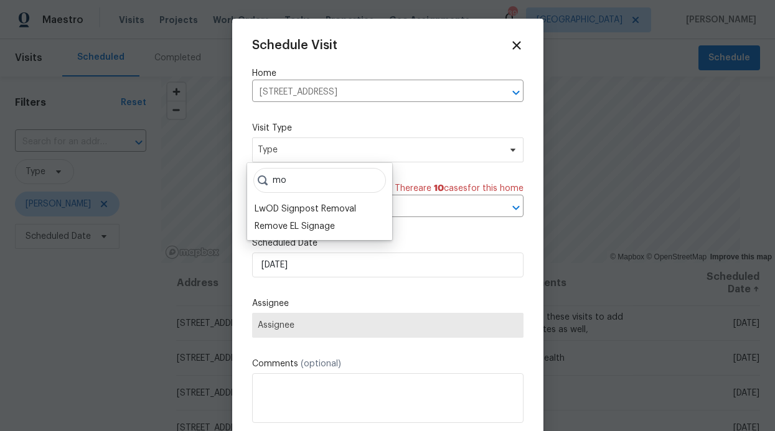
type input "m"
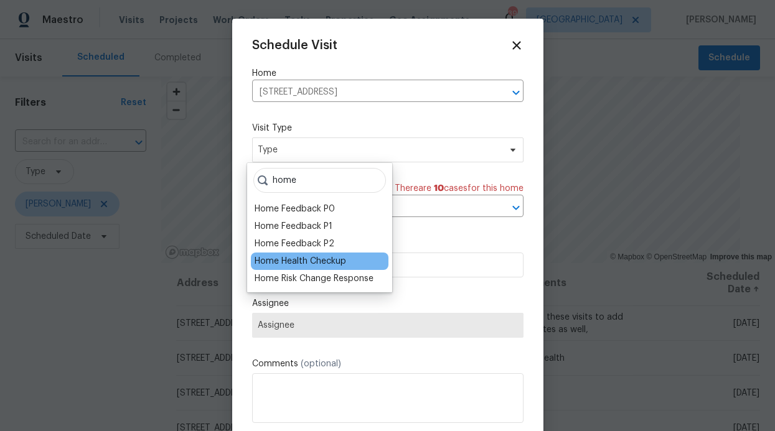
type input "home"
click at [311, 261] on div "Home Health Checkup" at bounding box center [301, 261] width 92 height 12
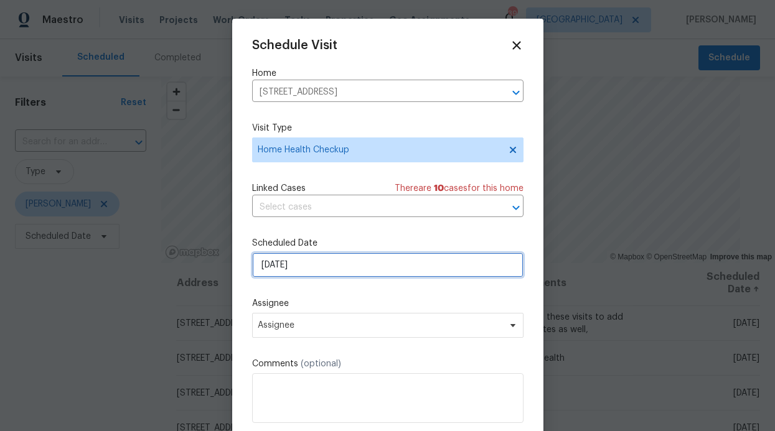
click at [323, 263] on input "[DATE]" at bounding box center [387, 265] width 271 height 25
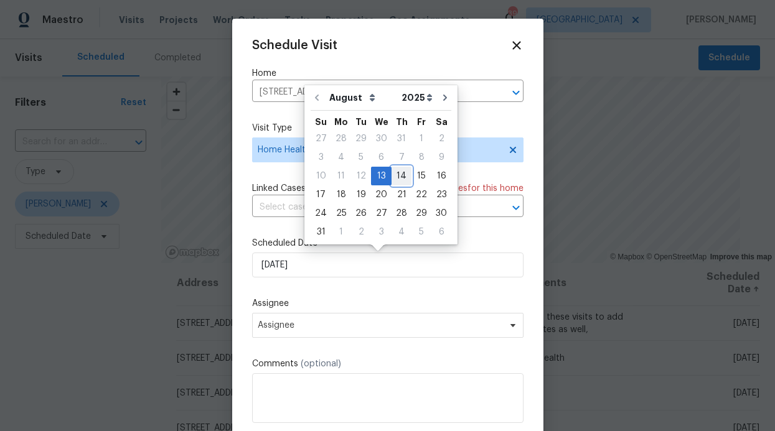
click at [392, 184] on div "14" at bounding box center [402, 175] width 20 height 17
type input "[DATE]"
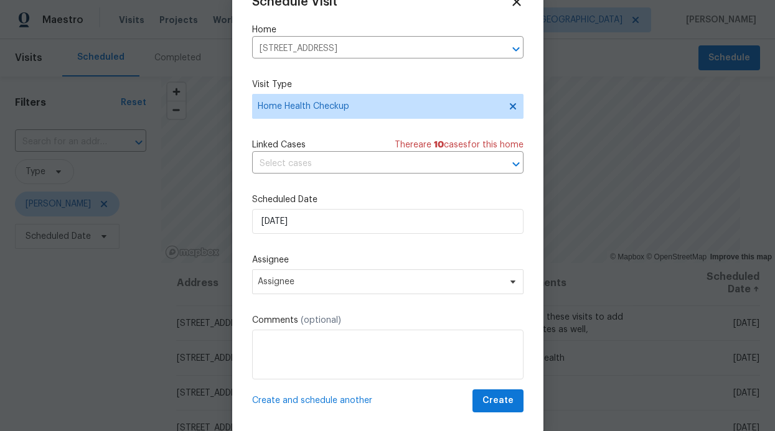
scroll to position [22, 0]
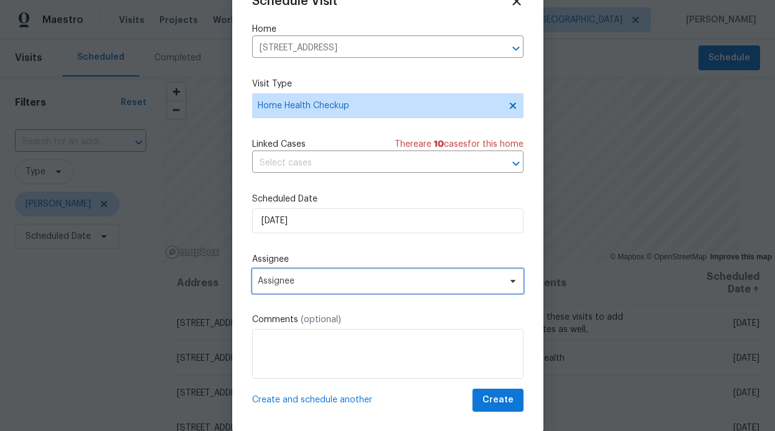
drag, startPoint x: 378, startPoint y: 286, endPoint x: 379, endPoint y: 272, distance: 13.8
click at [379, 286] on span "Assignee" at bounding box center [380, 281] width 244 height 10
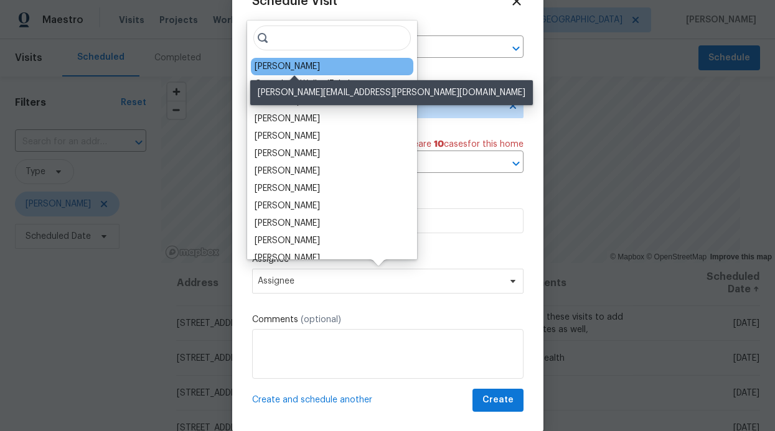
click at [314, 68] on div "[PERSON_NAME]" at bounding box center [287, 66] width 65 height 12
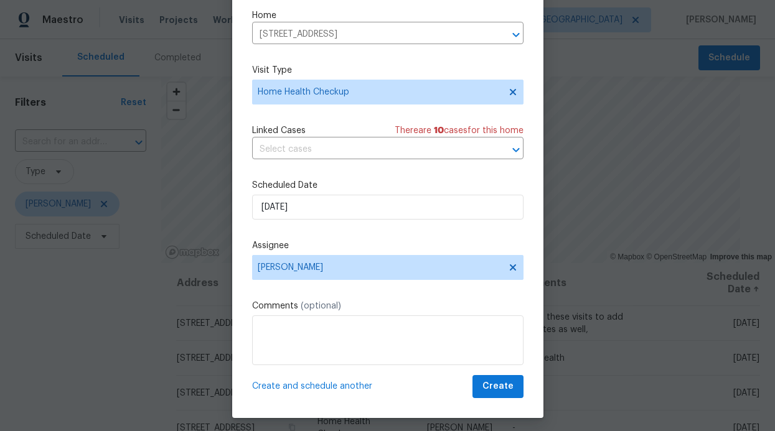
scroll to position [42, 0]
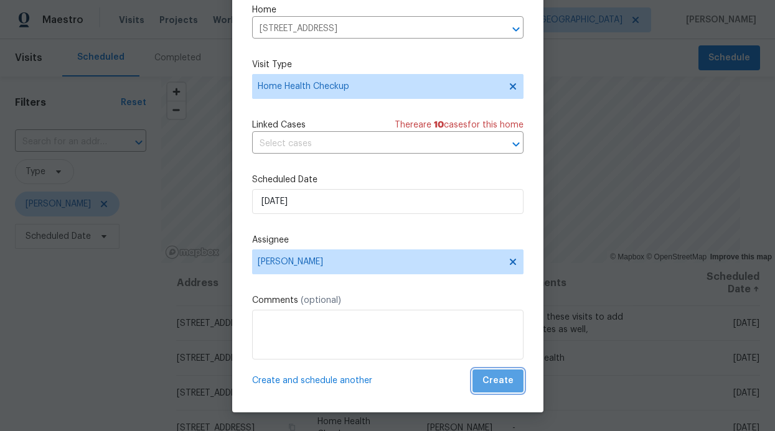
click at [487, 380] on span "Create" at bounding box center [498, 382] width 31 height 16
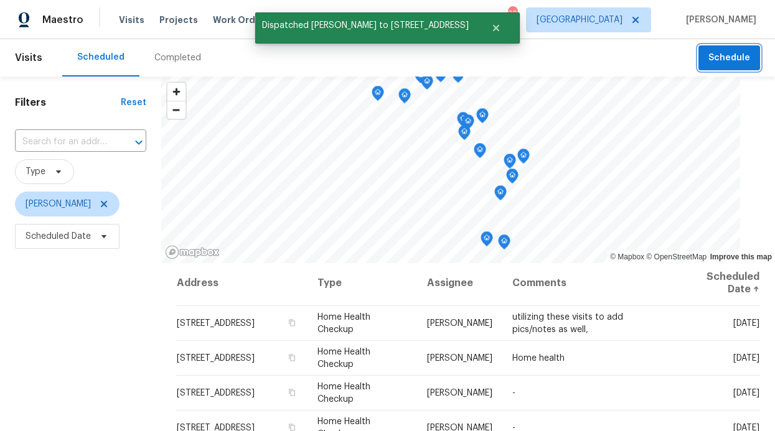
scroll to position [0, 0]
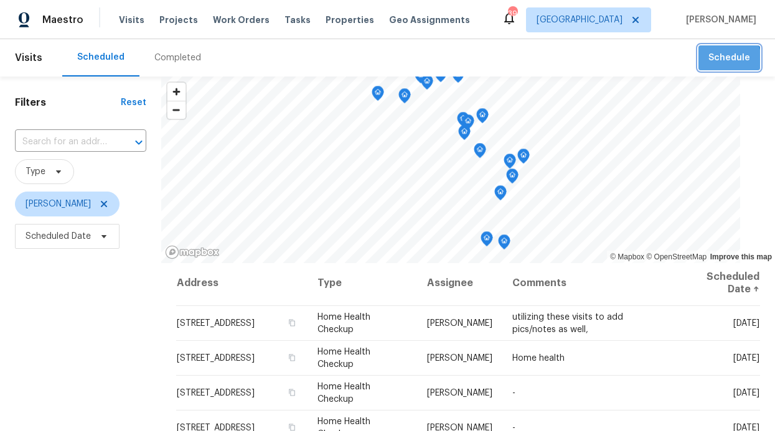
click at [705, 66] on button "Schedule" at bounding box center [730, 58] width 62 height 26
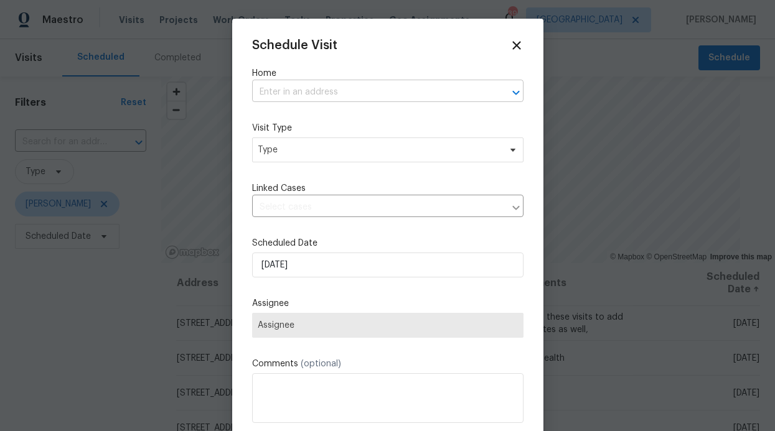
click at [330, 97] on input "text" at bounding box center [370, 92] width 237 height 19
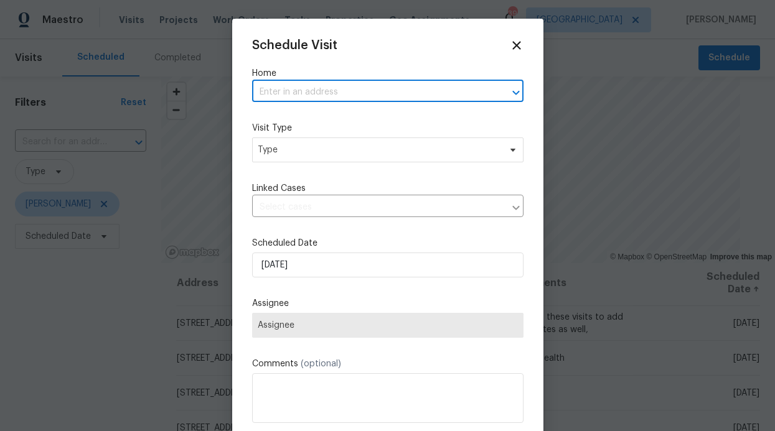
paste input "5413 Mohawk Ct The Colony, TX 7505"
type input "5413 Mohawk Ct The Colony, TX 7505"
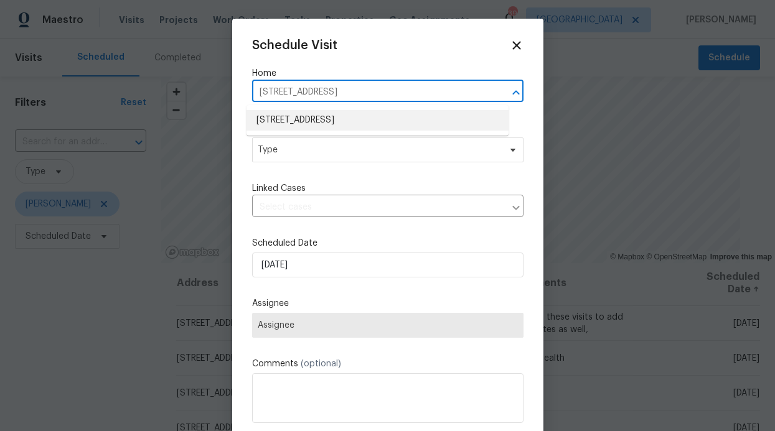
click at [314, 120] on li "5413 Mohawk Ct, The Colony, TX 75056" at bounding box center [378, 120] width 262 height 21
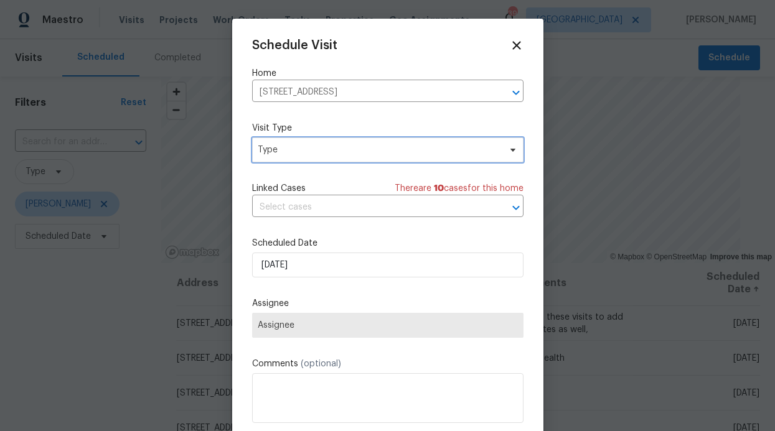
click at [308, 156] on span "Type" at bounding box center [387, 150] width 271 height 25
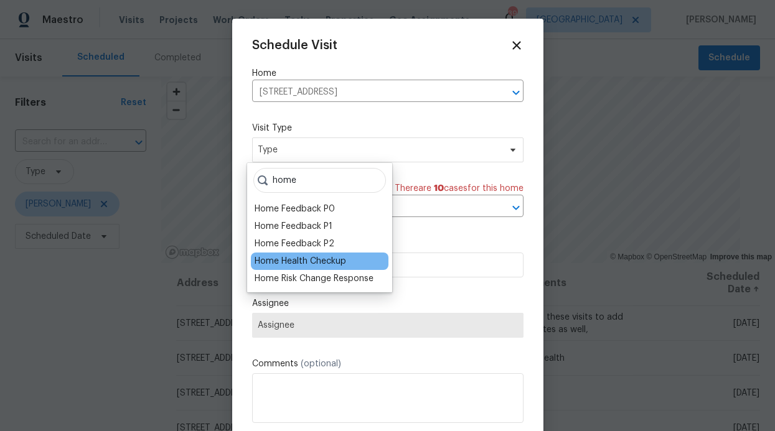
type input "home"
click at [299, 257] on div "Home Health Checkup" at bounding box center [301, 261] width 92 height 12
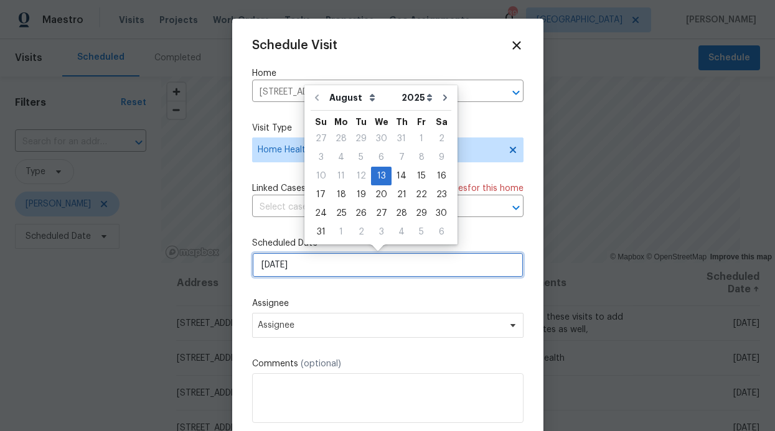
click at [351, 264] on input "[DATE]" at bounding box center [387, 265] width 271 height 25
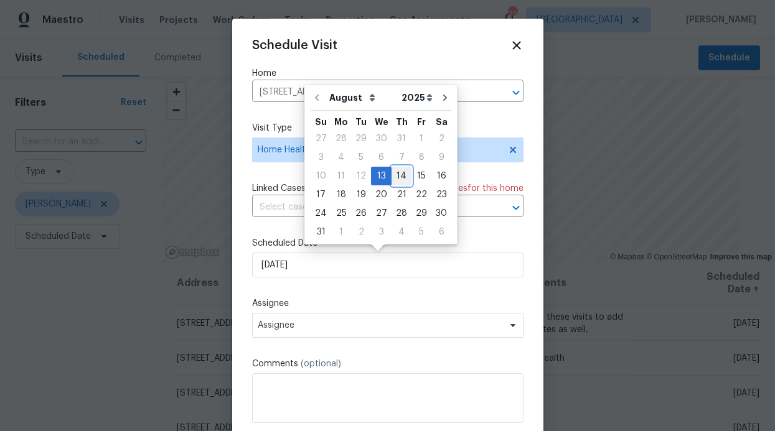
click at [393, 183] on div "14" at bounding box center [402, 175] width 20 height 17
type input "[DATE]"
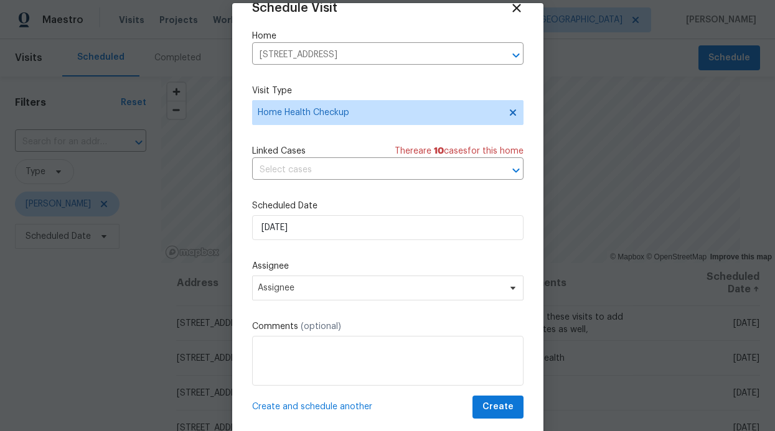
scroll to position [42, 0]
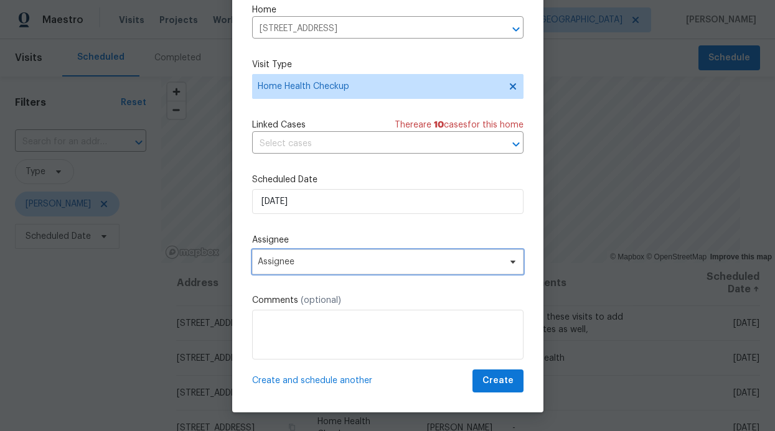
click at [416, 258] on span "Assignee" at bounding box center [380, 262] width 244 height 10
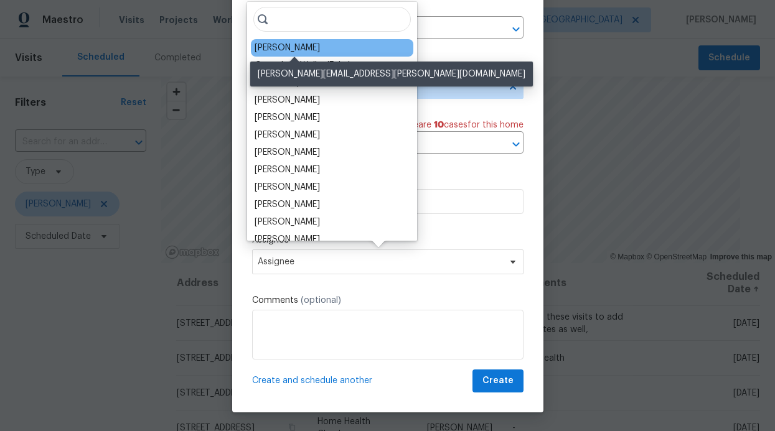
click at [294, 50] on div "[PERSON_NAME]" at bounding box center [287, 48] width 65 height 12
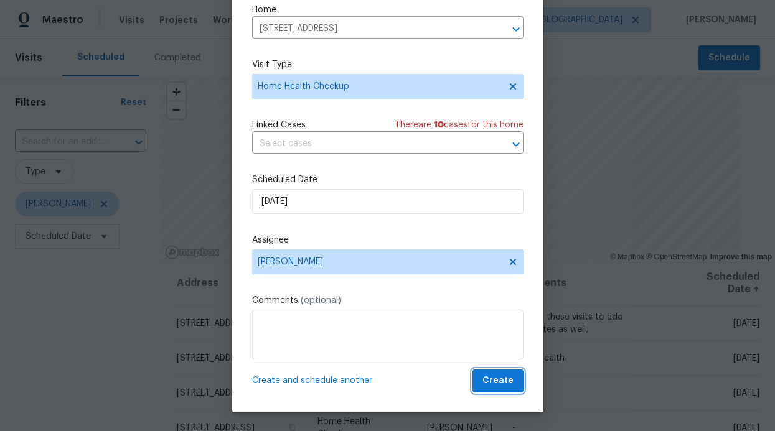
click at [489, 378] on span "Create" at bounding box center [498, 382] width 31 height 16
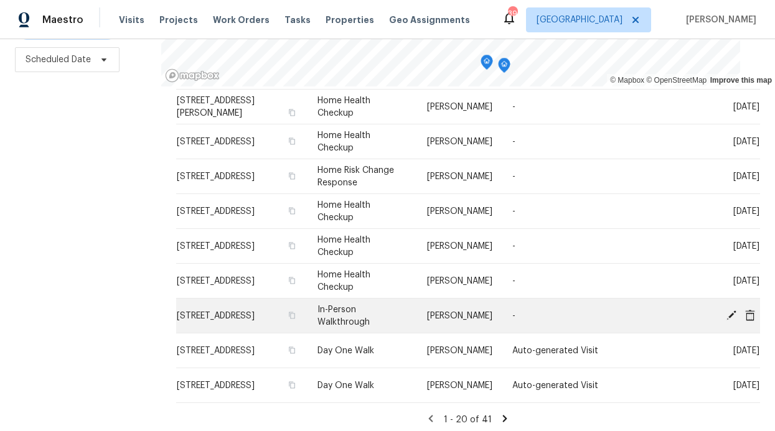
scroll to position [467, 0]
